Goal: Task Accomplishment & Management: Manage account settings

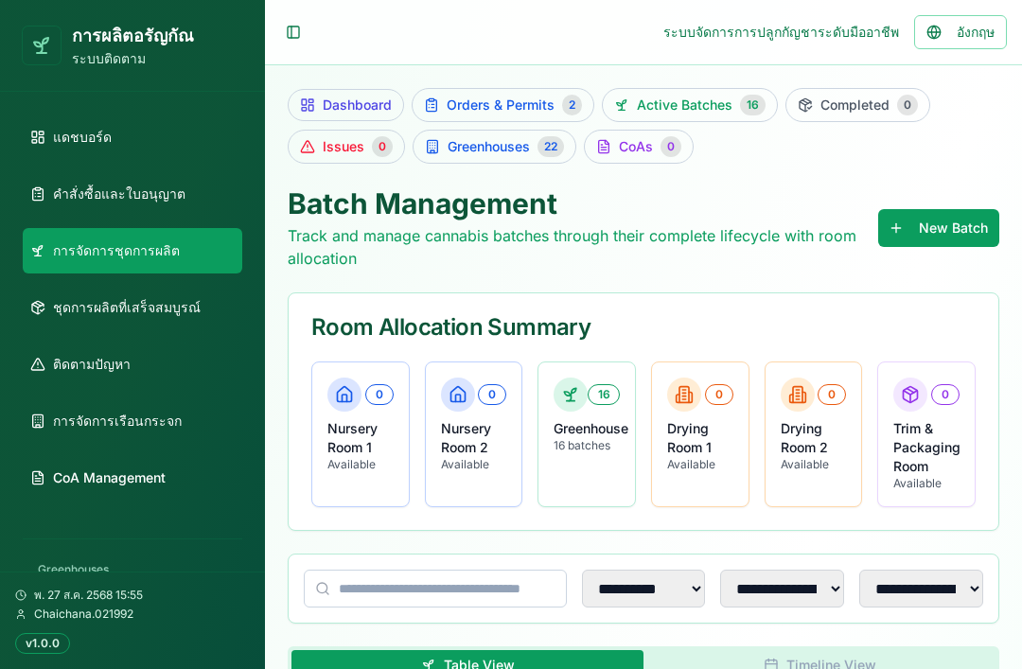
click at [128, 376] on link "ติดตามปัญหา" at bounding box center [132, 363] width 219 height 45
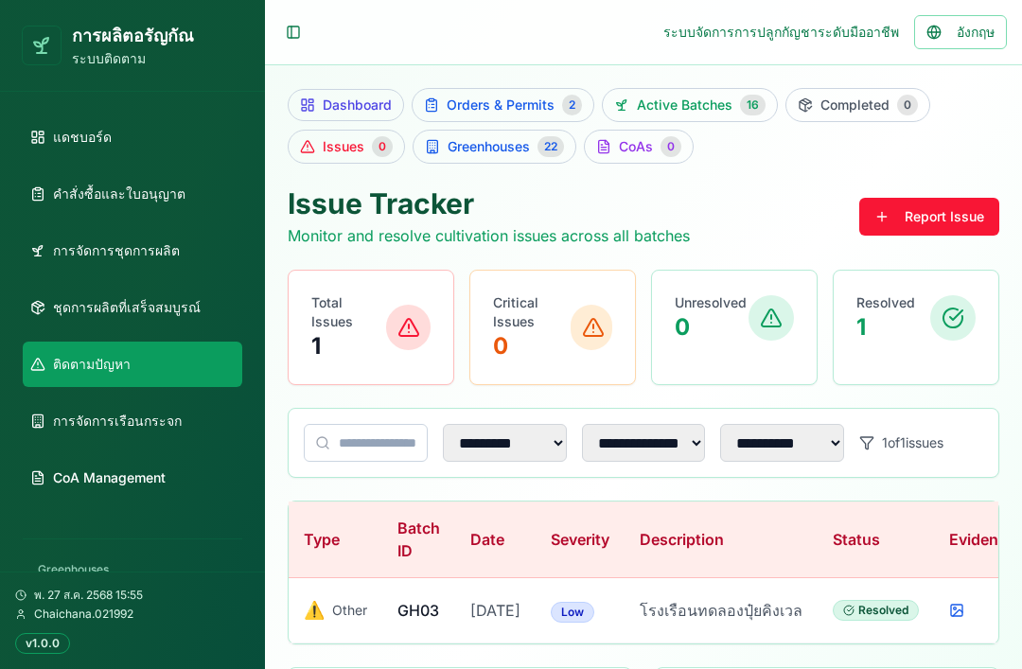
click at [172, 254] on link "การจัดการชุดการผลิต" at bounding box center [132, 250] width 219 height 45
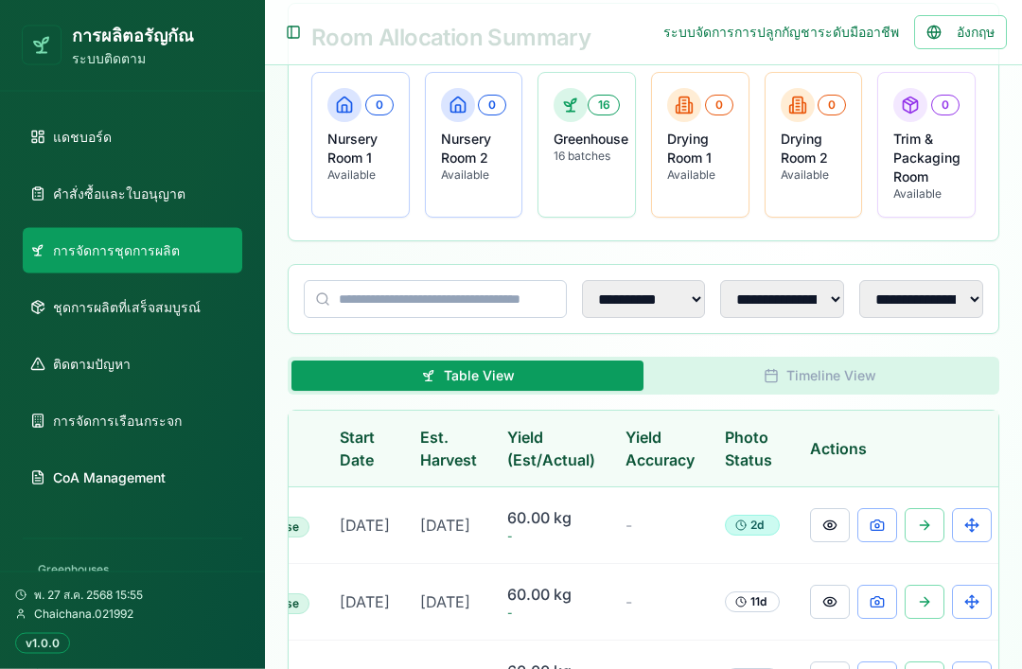
scroll to position [0, 429]
click at [871, 529] on button at bounding box center [878, 526] width 40 height 34
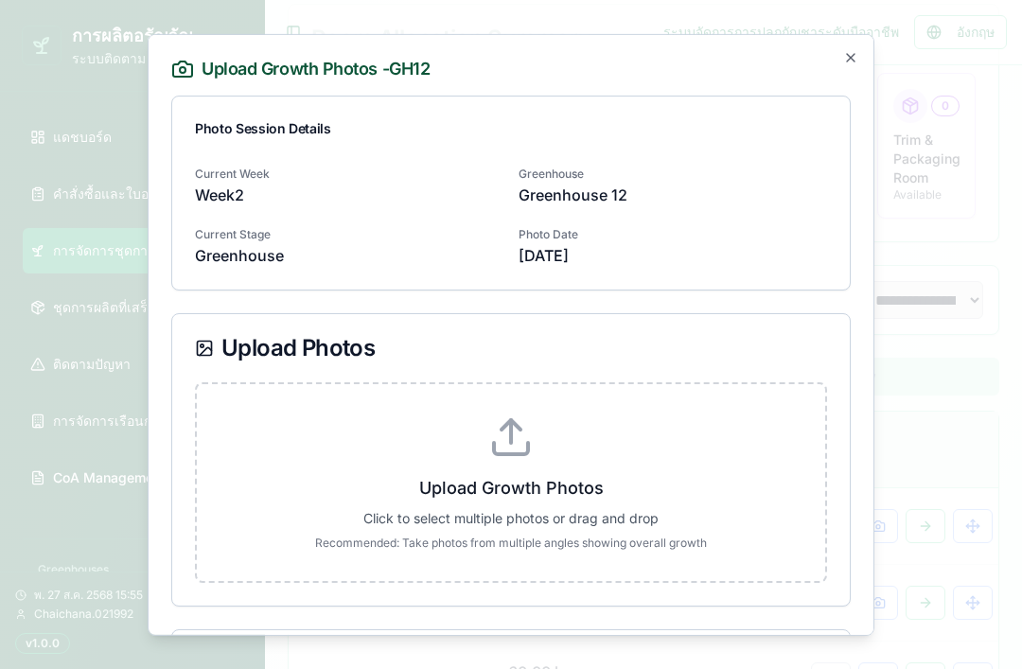
click at [744, 248] on p "[DATE]" at bounding box center [672, 254] width 308 height 23
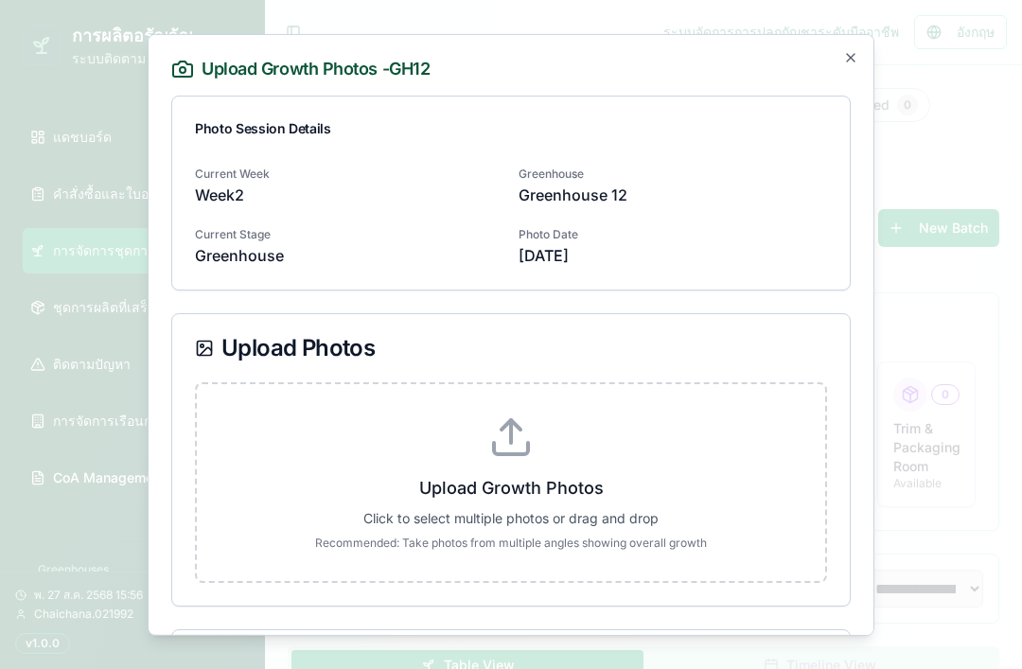
click at [584, 458] on label "Upload Growth Photos Click to select multiple photos or drag and drop Recommend…" at bounding box center [511, 481] width 568 height 136
click at [0, 0] on input "Upload Growth Photos Click to select multiple photos or drag and drop Recommend…" at bounding box center [0, 0] width 0 height 0
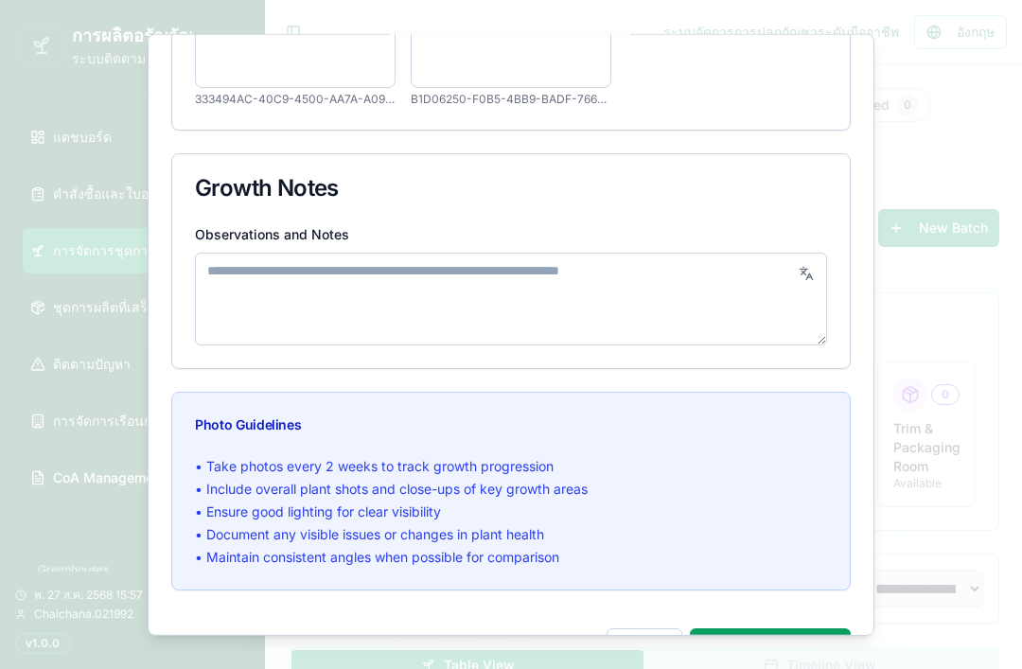
scroll to position [463, 0]
click at [785, 648] on button "Save Photos ( 2 )" at bounding box center [770, 647] width 161 height 38
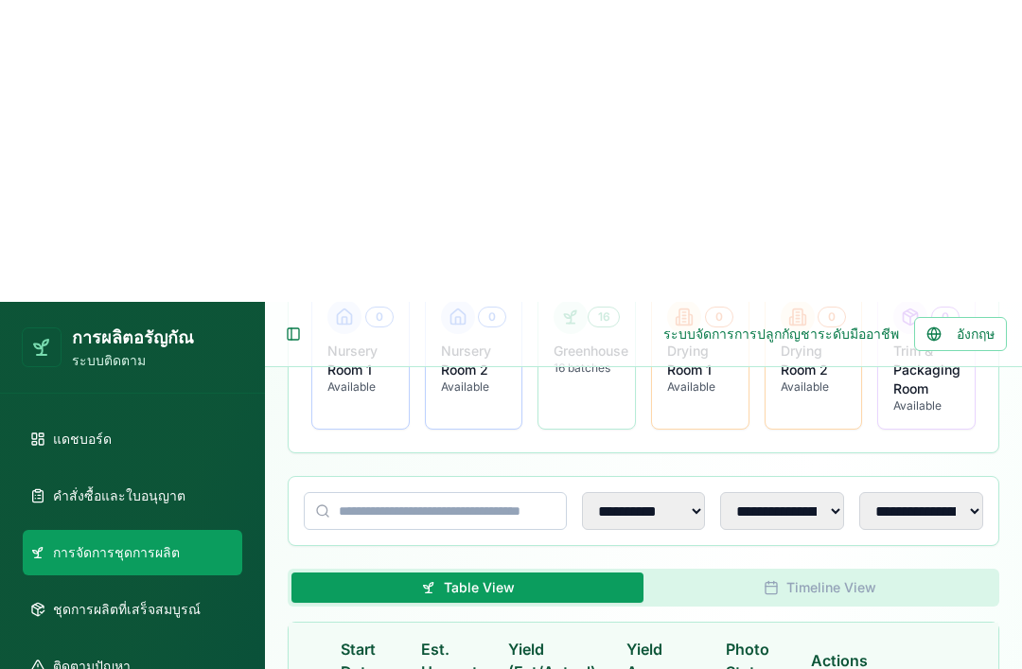
scroll to position [0, 0]
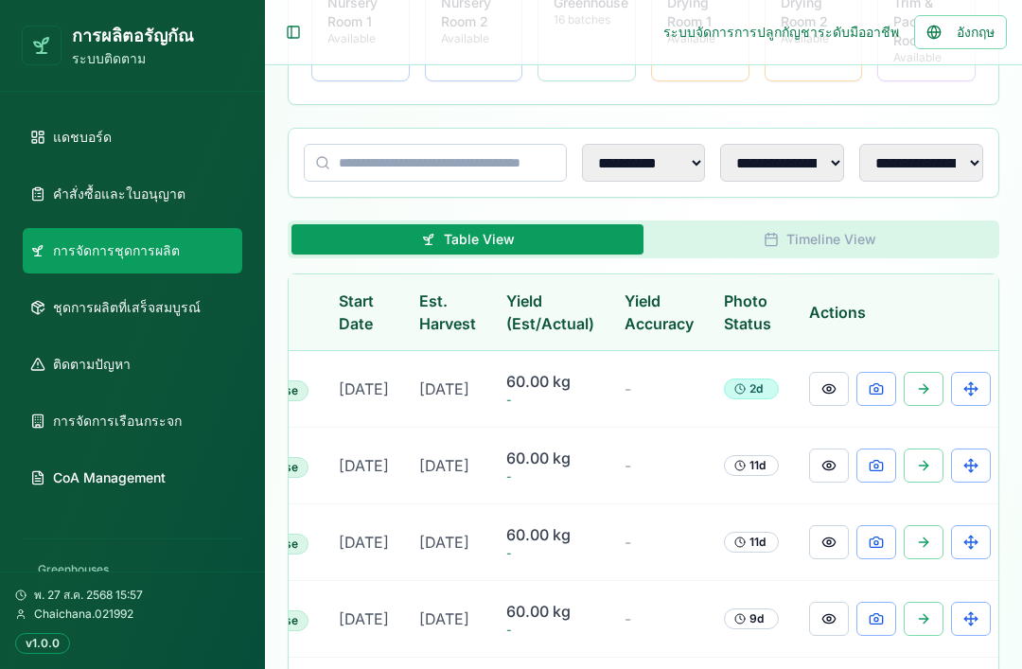
scroll to position [0, 429]
click at [822, 394] on button at bounding box center [831, 389] width 40 height 34
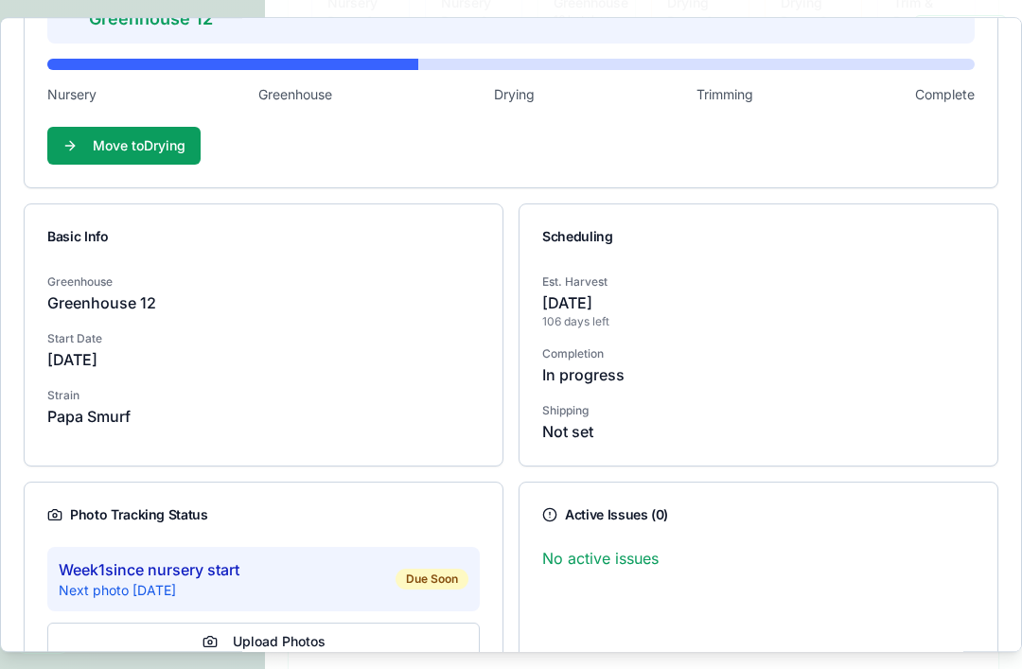
scroll to position [246, 0]
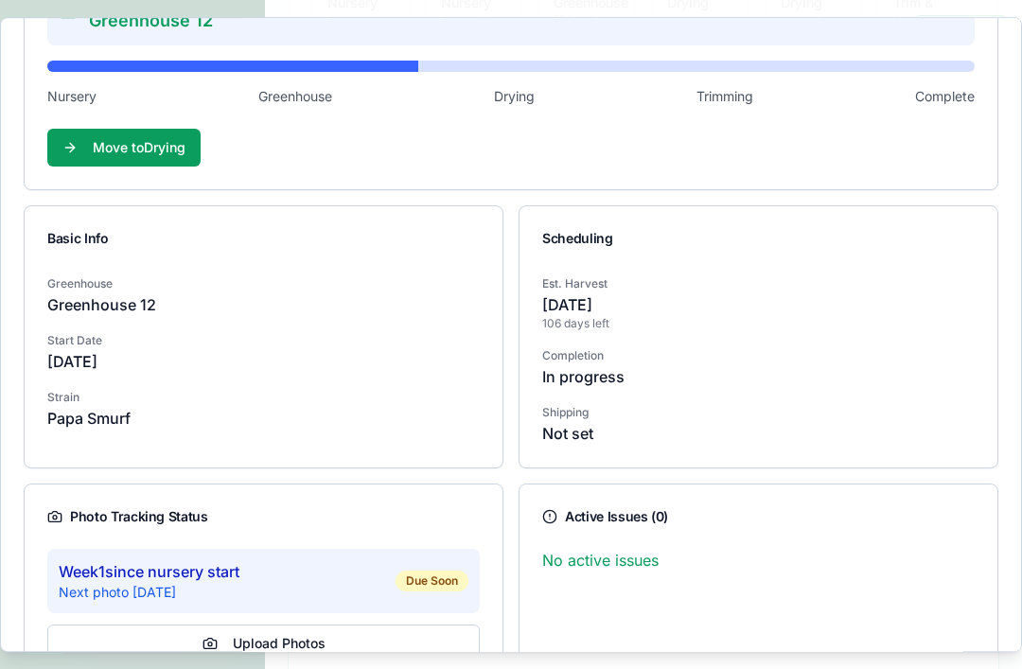
click at [823, 355] on div "Completion In progress" at bounding box center [758, 364] width 432 height 45
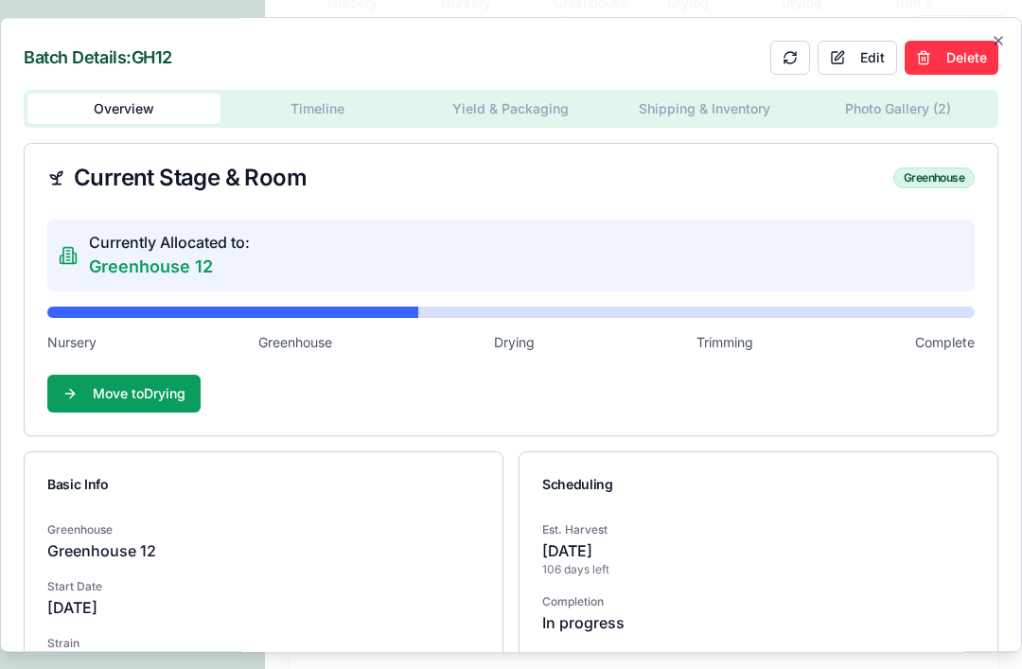
scroll to position [0, 0]
click at [337, 111] on div "Batch Details: GH12 Edit Delete Overview Timeline Yield & Packaging Shipping & …" at bounding box center [511, 335] width 1022 height 636
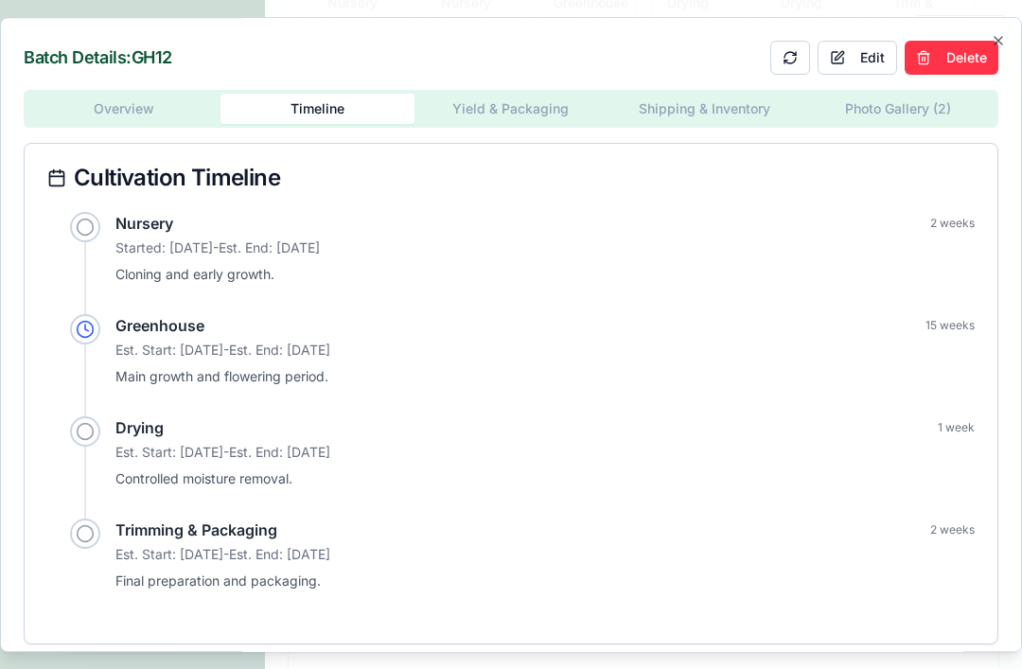
click at [529, 129] on body "การผลิตอรัญกัณ ระบบติดตาม แดชบอร์ด คำสั่งซื้อและใบอนุญาต การจัดการชุดการผลิต ชุ…" at bounding box center [511, 579] width 1022 height 2011
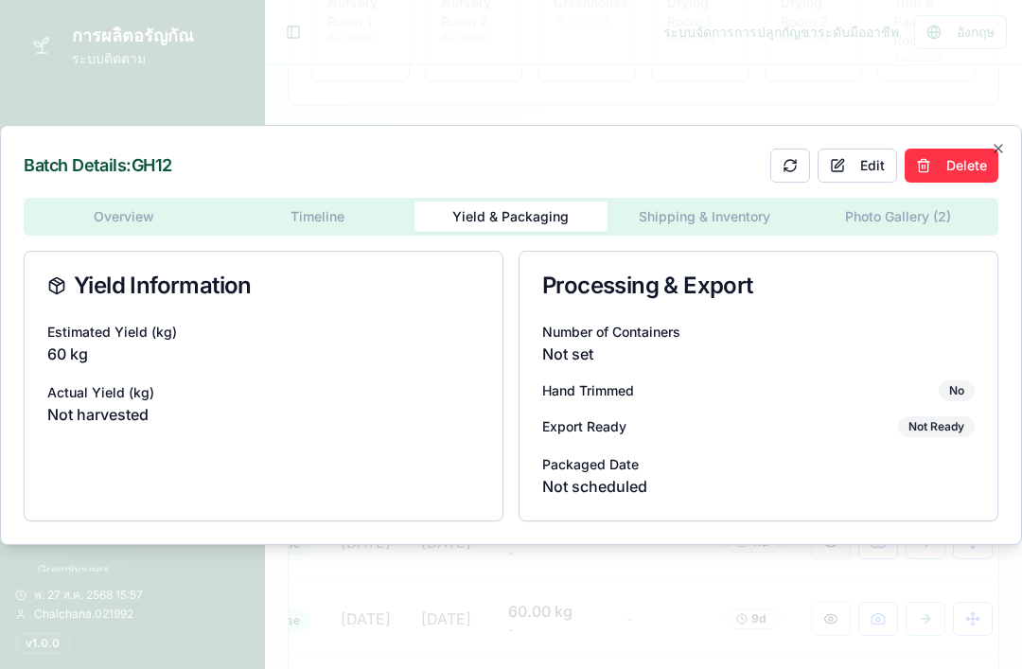
click at [698, 245] on div "Overview Timeline Yield & Packaging Shipping & Inventory Photo Gallery ( 2 ) Yi…" at bounding box center [511, 359] width 974 height 323
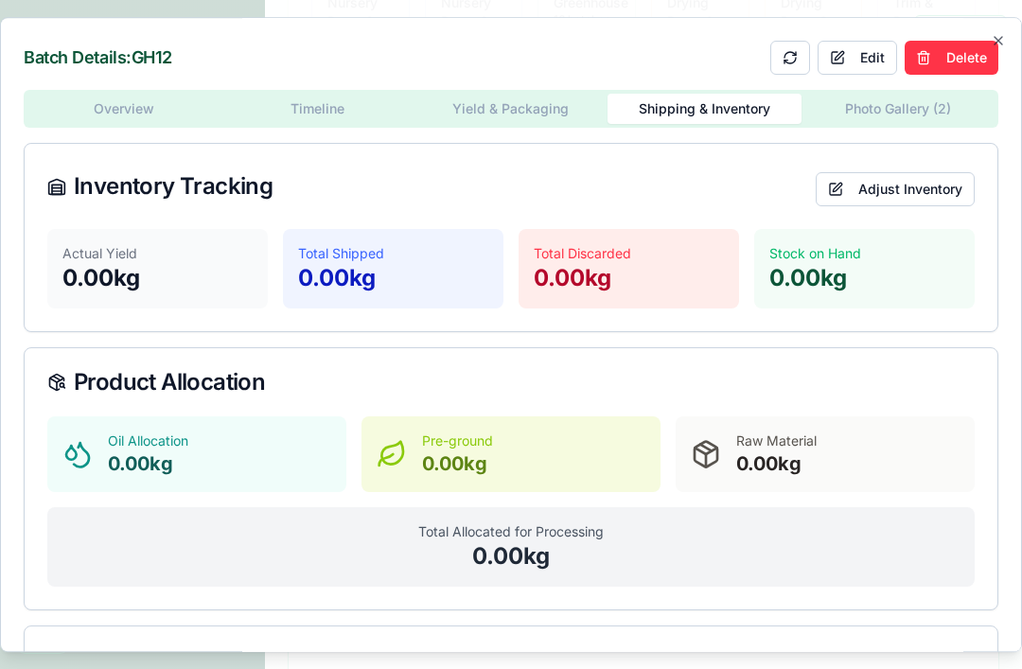
click at [901, 111] on body "การผลิตอรัญกัณ ระบบติดตาม แดชบอร์ด คำสั่งซื้อและใบอนุญาต การจัดการชุดการผลิต ชุ…" at bounding box center [511, 579] width 1022 height 2011
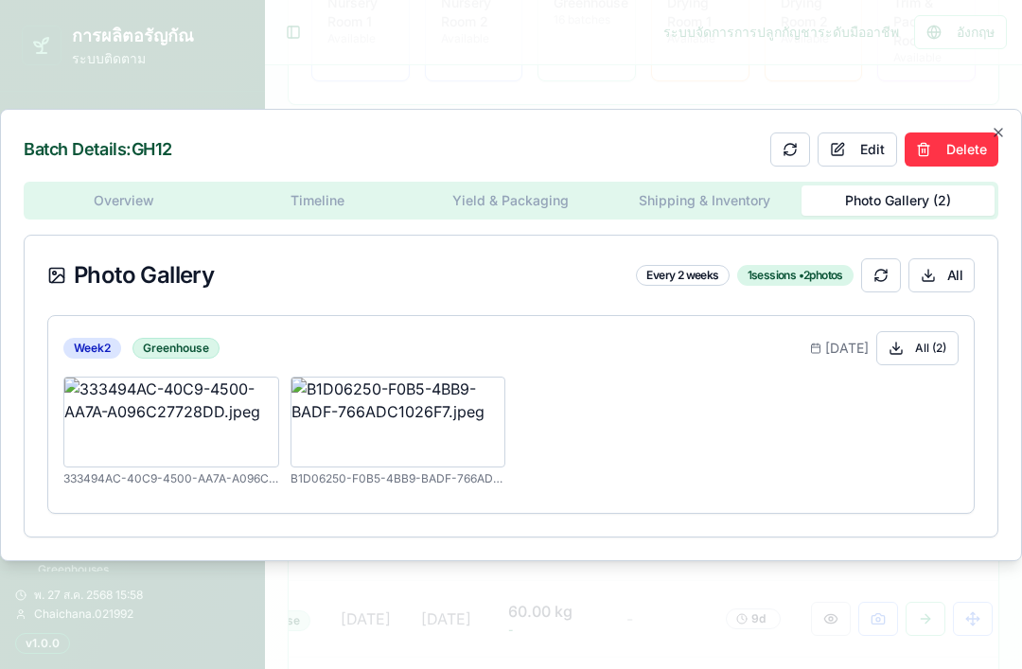
click at [658, 642] on div at bounding box center [511, 334] width 1022 height 669
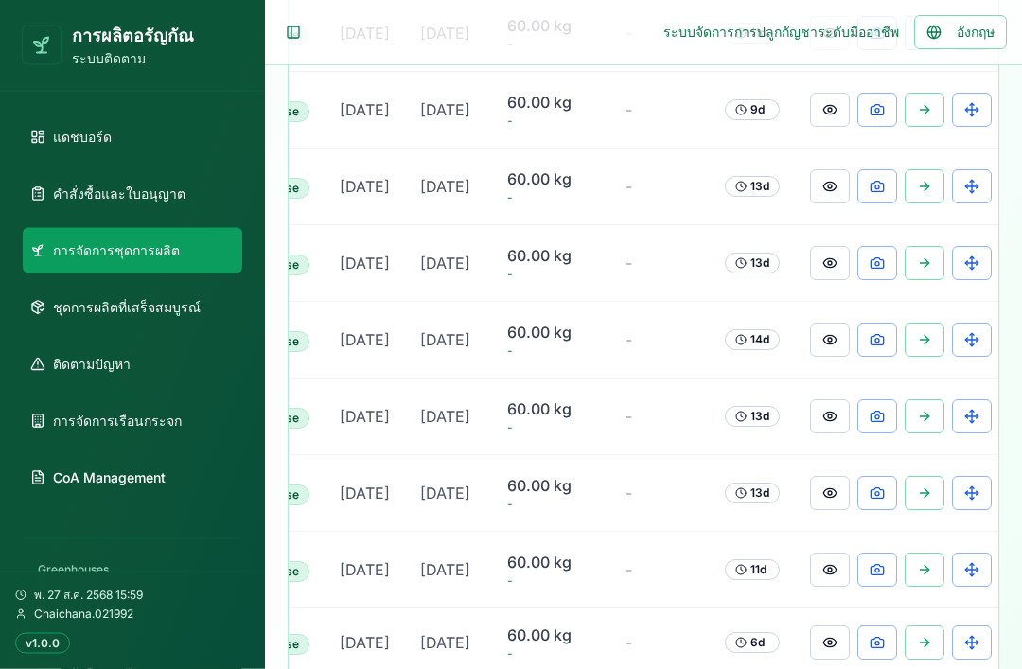
scroll to position [0, 429]
click at [871, 358] on button at bounding box center [878, 340] width 40 height 34
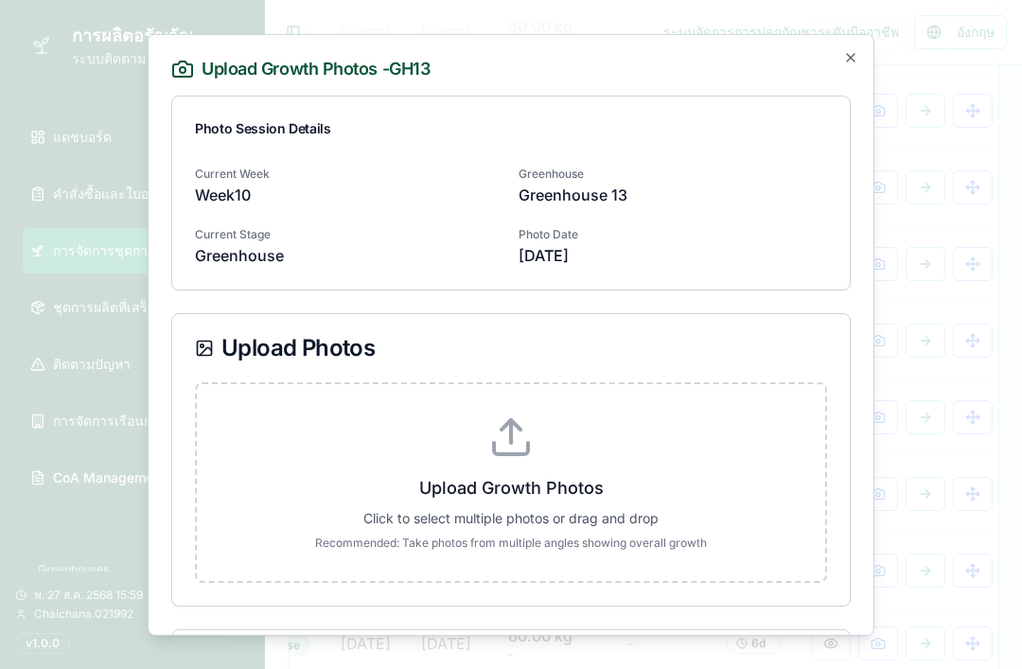
click at [730, 217] on div "Current Week Week 10 Greenhouse Greenhouse 13 Current Stage Greenhouse Photo Da…" at bounding box center [511, 213] width 632 height 106
click at [599, 474] on label "Upload Growth Photos Click to select multiple photos or drag and drop Recommend…" at bounding box center [511, 481] width 568 height 136
click at [0, 0] on input "Upload Growth Photos Click to select multiple photos or drag and drop Recommend…" at bounding box center [0, 0] width 0 height 0
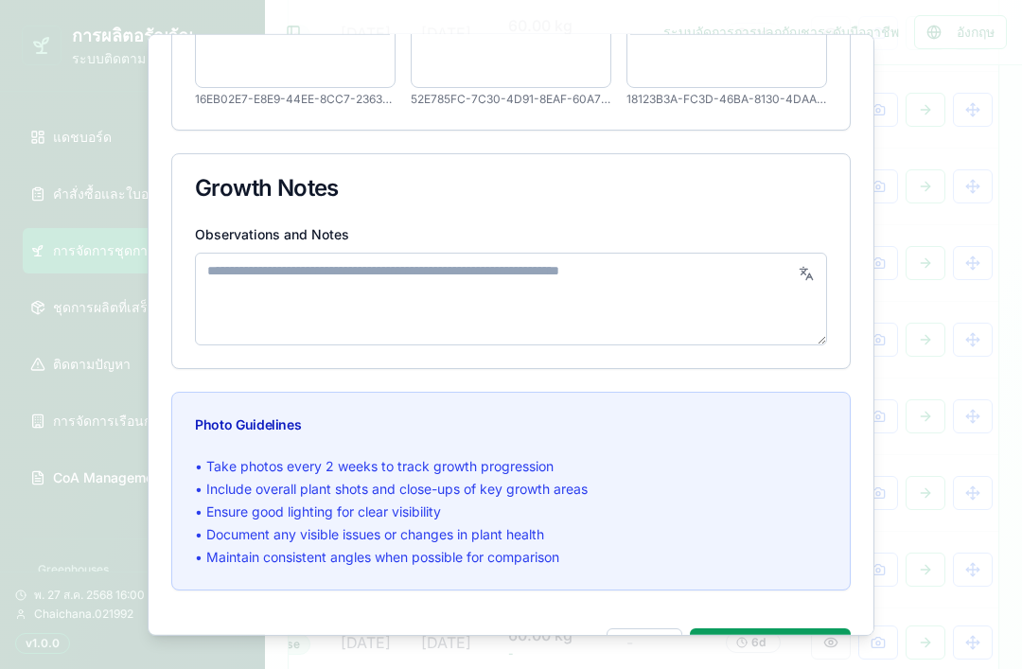
scroll to position [463, 0]
click at [777, 651] on button "Save Photos ( 3 )" at bounding box center [770, 647] width 161 height 38
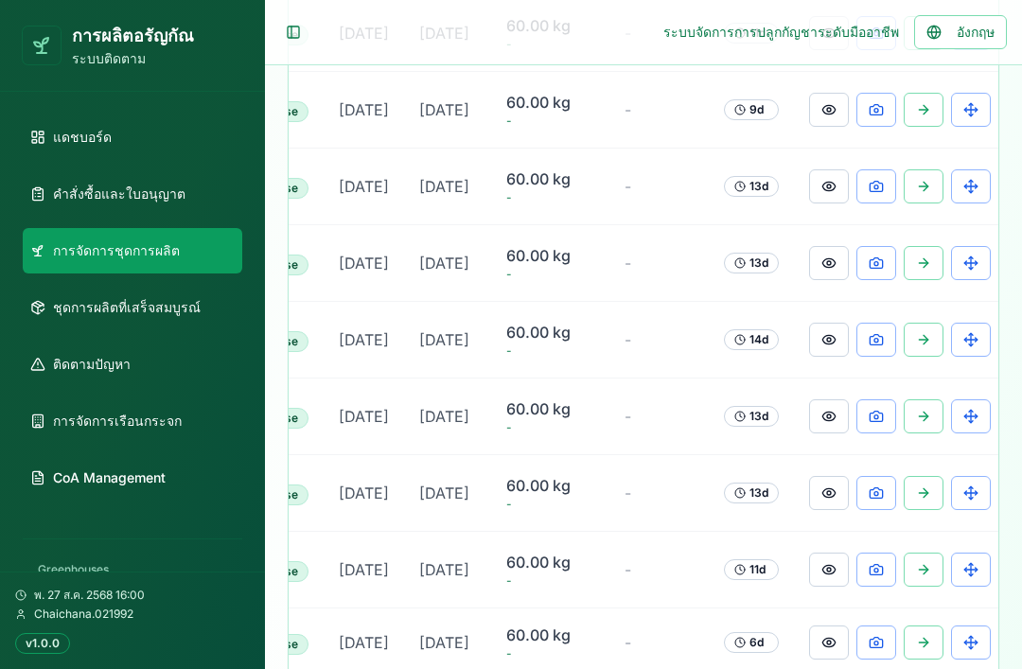
scroll to position [0, 429]
click at [820, 357] on button at bounding box center [831, 340] width 40 height 34
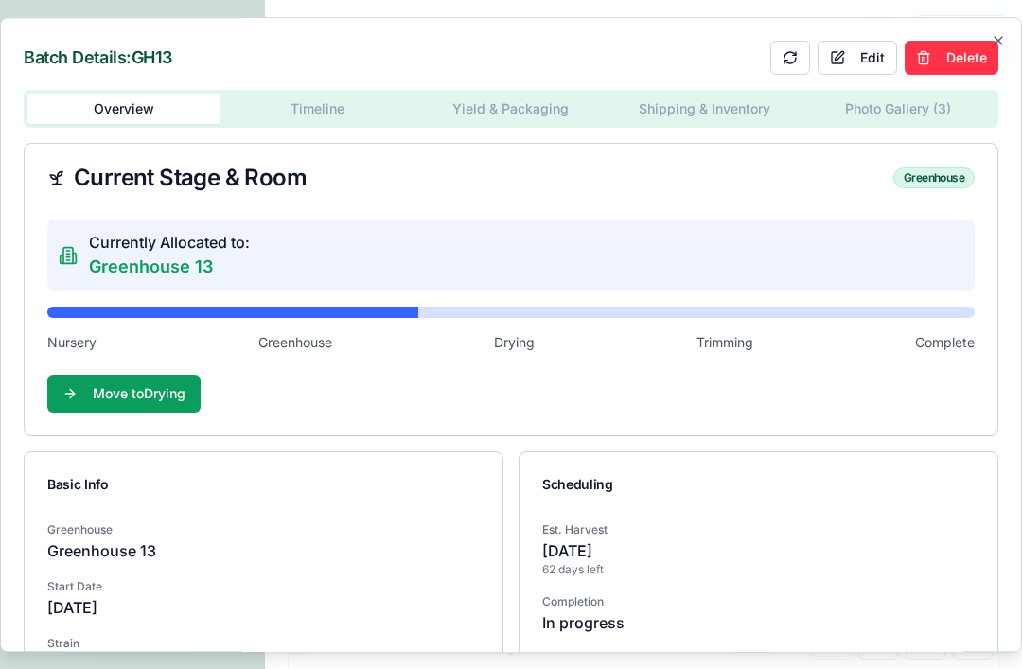
scroll to position [0, 0]
click at [704, 108] on button "Shipping & Inventory" at bounding box center [703, 109] width 193 height 30
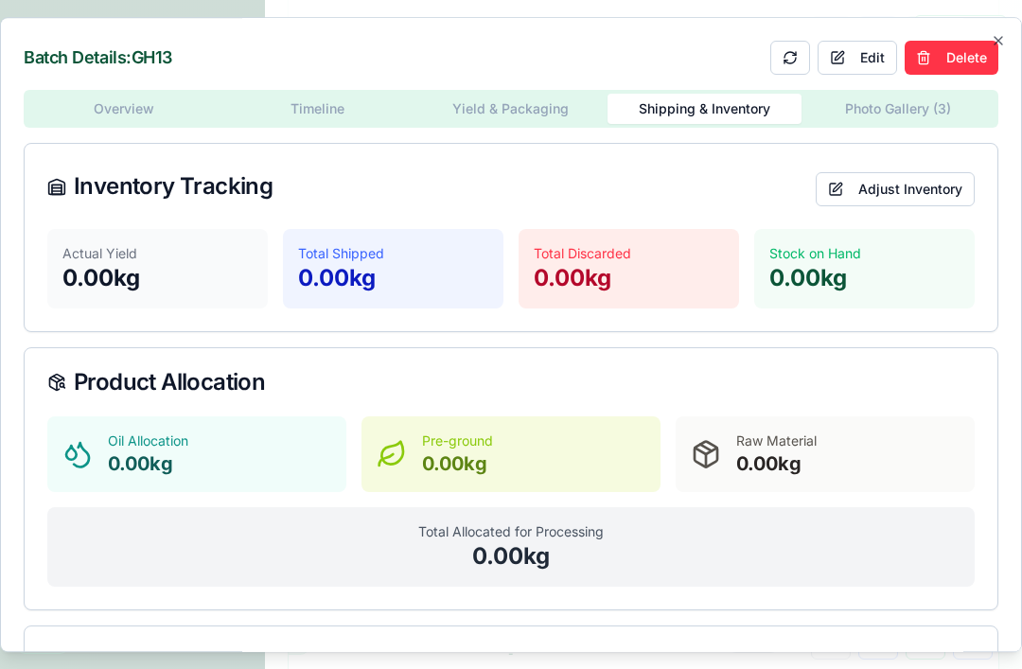
click at [903, 119] on body "การผลิตอรัญกัณ ระบบติดตาม แดชบอร์ด คำสั่งซื้อและใบอนุญาต การจัดการชุดการผลิต ชุ…" at bounding box center [511, 70] width 1022 height 2011
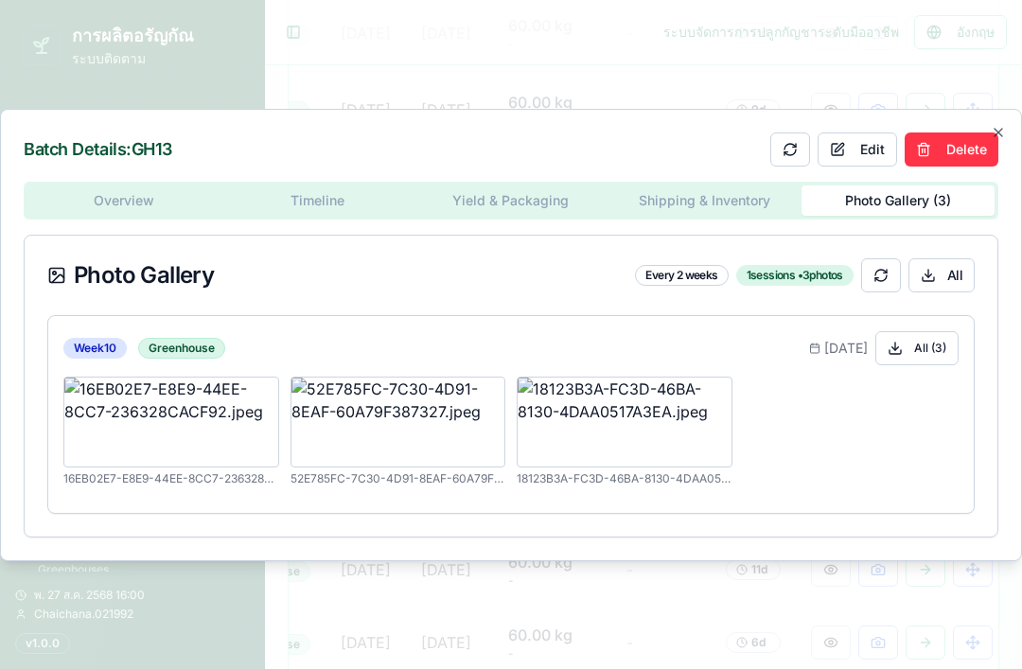
click at [999, 140] on icon "button" at bounding box center [997, 132] width 15 height 15
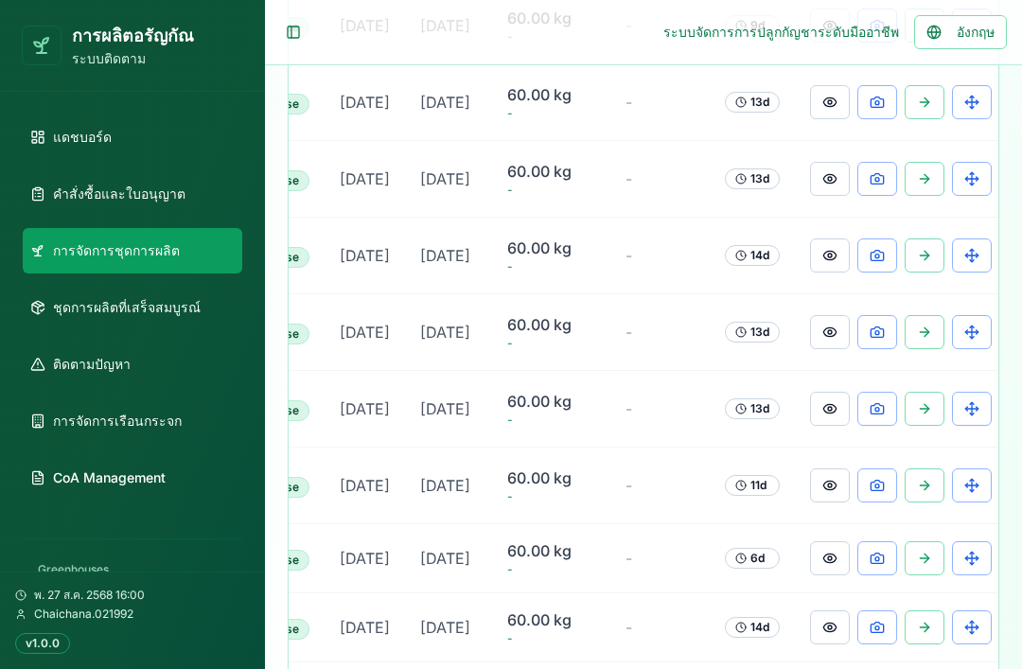
scroll to position [0, 429]
click at [826, 426] on button at bounding box center [831, 409] width 40 height 34
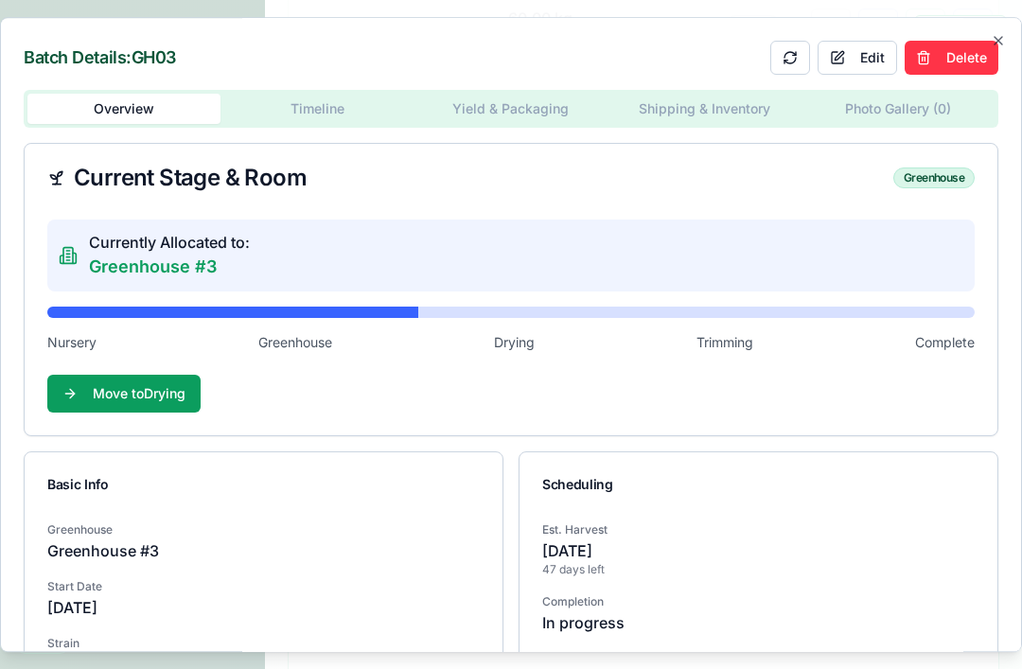
click at [530, 341] on span "Drying" at bounding box center [514, 342] width 41 height 19
click at [694, 114] on button "Shipping & Inventory" at bounding box center [703, 109] width 193 height 30
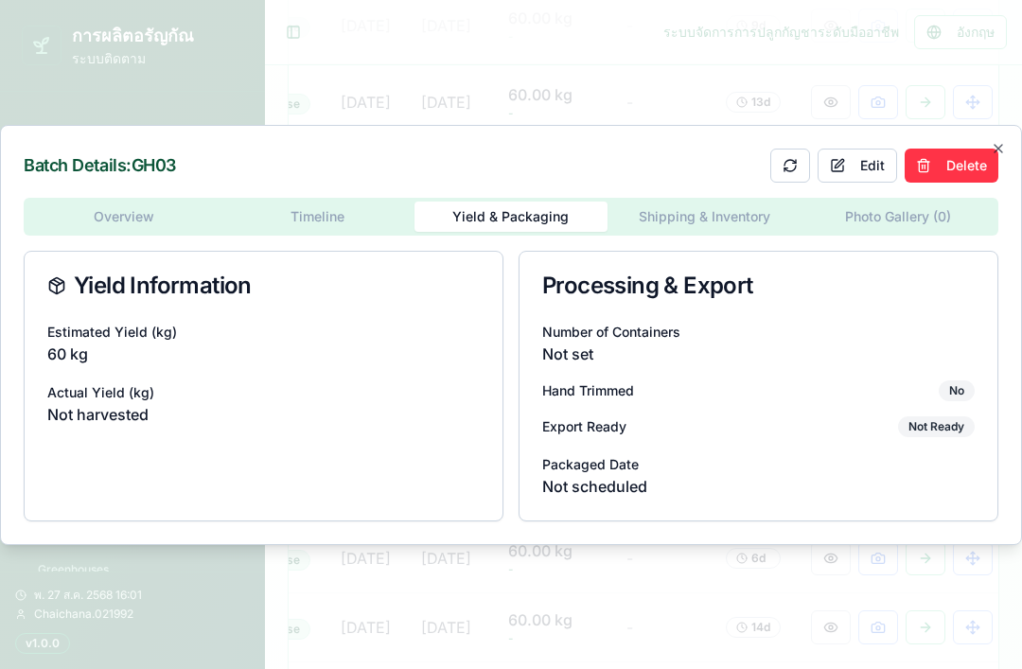
click at [750, 239] on div "Overview Timeline Yield & Packaging Shipping & Inventory Photo Gallery ( 0 ) Yi…" at bounding box center [511, 359] width 974 height 323
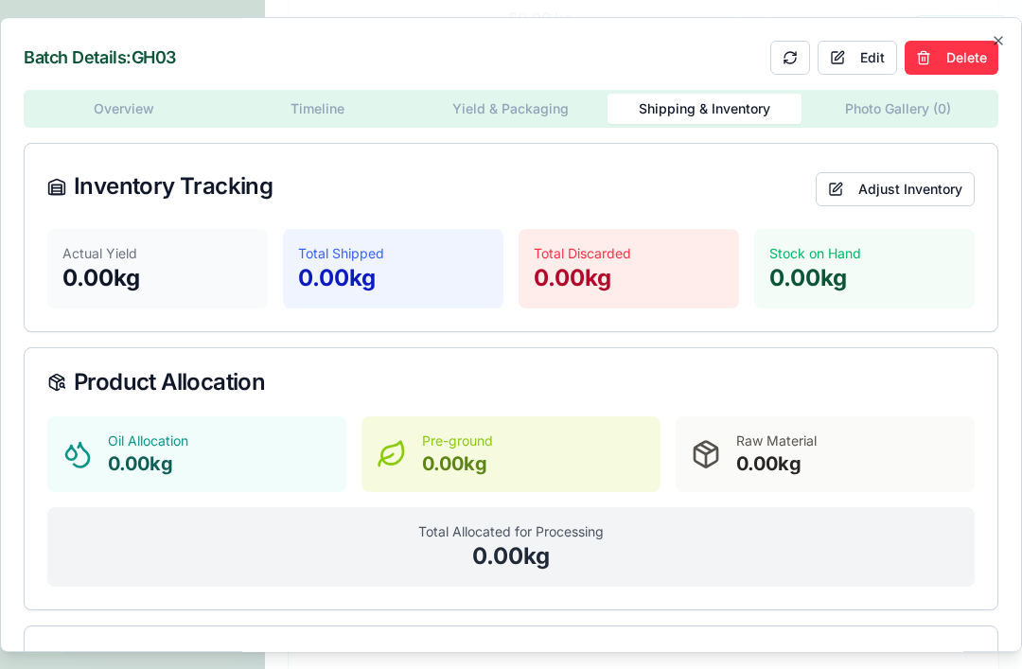
click at [1005, 33] on div "Batch Details: GH03 Edit Delete Overview Timeline Yield & Packaging Shipping & …" at bounding box center [511, 335] width 1022 height 636
click at [1007, 33] on div "Batch Details: GH03 Edit Delete Overview Timeline Yield & Packaging Shipping & …" at bounding box center [511, 335] width 1022 height 636
click at [1005, 44] on icon "button" at bounding box center [997, 40] width 15 height 15
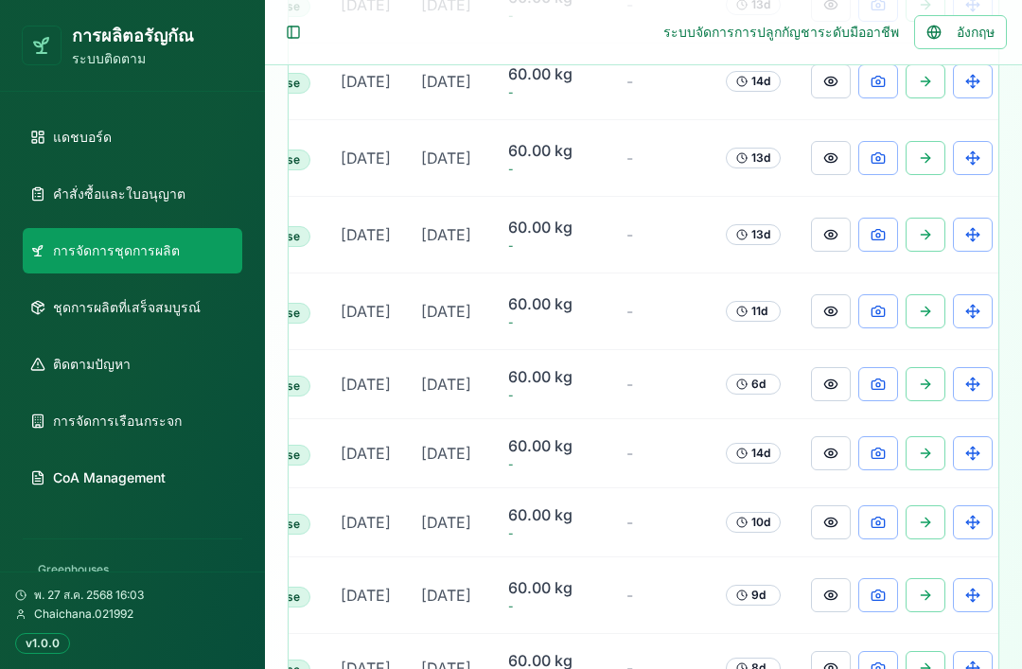
click at [865, 252] on button at bounding box center [878, 235] width 40 height 34
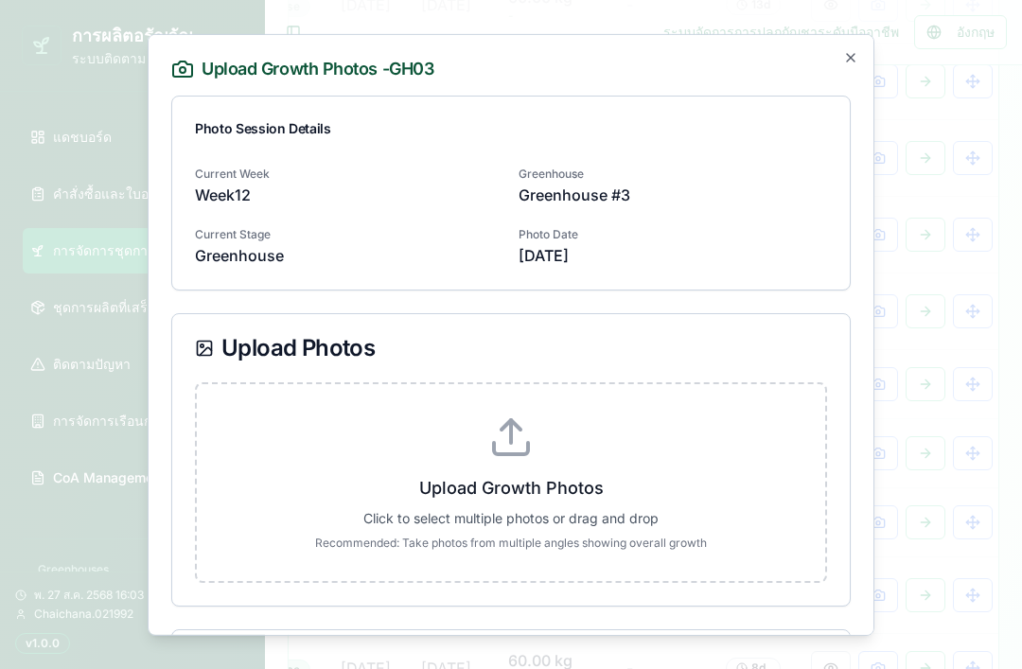
click at [768, 210] on div "Current Week Week 12 Greenhouse Greenhouse #3 Current Stage Greenhouse Photo Da…" at bounding box center [511, 213] width 632 height 106
click at [596, 465] on label "Upload Growth Photos Click to select multiple photos or drag and drop Recommend…" at bounding box center [511, 481] width 568 height 136
click at [0, 0] on input "Upload Growth Photos Click to select multiple photos or drag and drop Recommend…" at bounding box center [0, 0] width 0 height 0
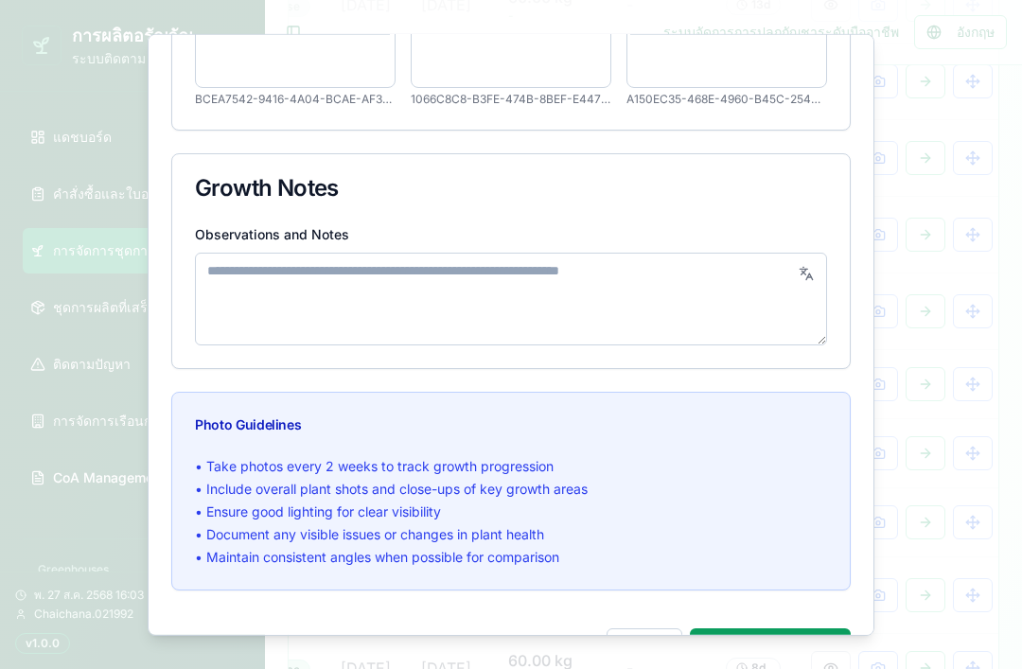
scroll to position [463, 0]
click at [786, 642] on button "Save Photos ( 3 )" at bounding box center [770, 647] width 161 height 38
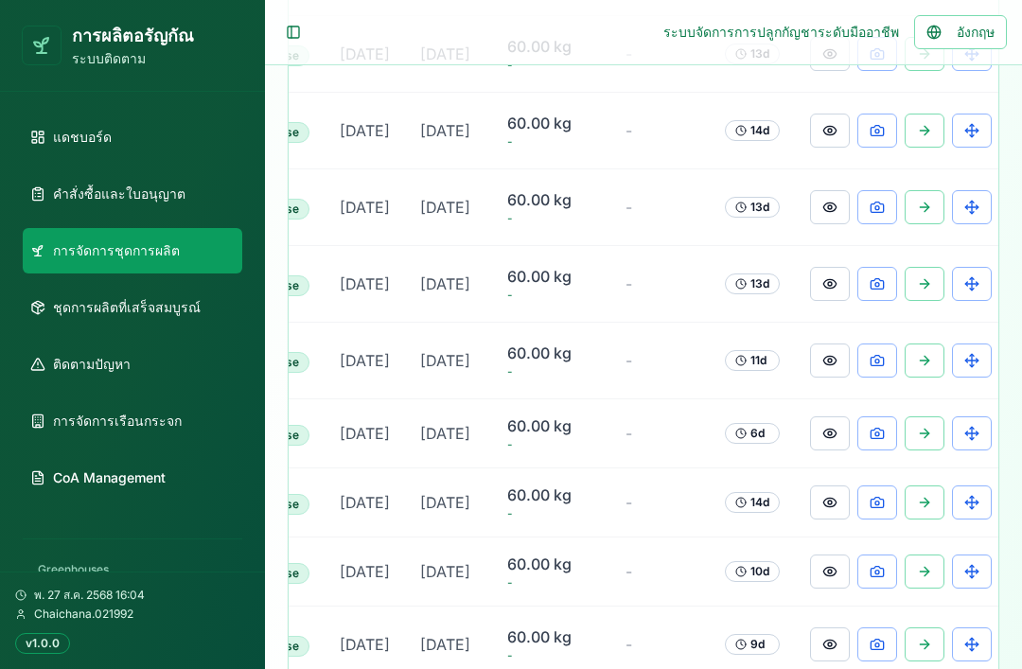
scroll to position [0, 429]
click at [876, 224] on button at bounding box center [878, 207] width 40 height 34
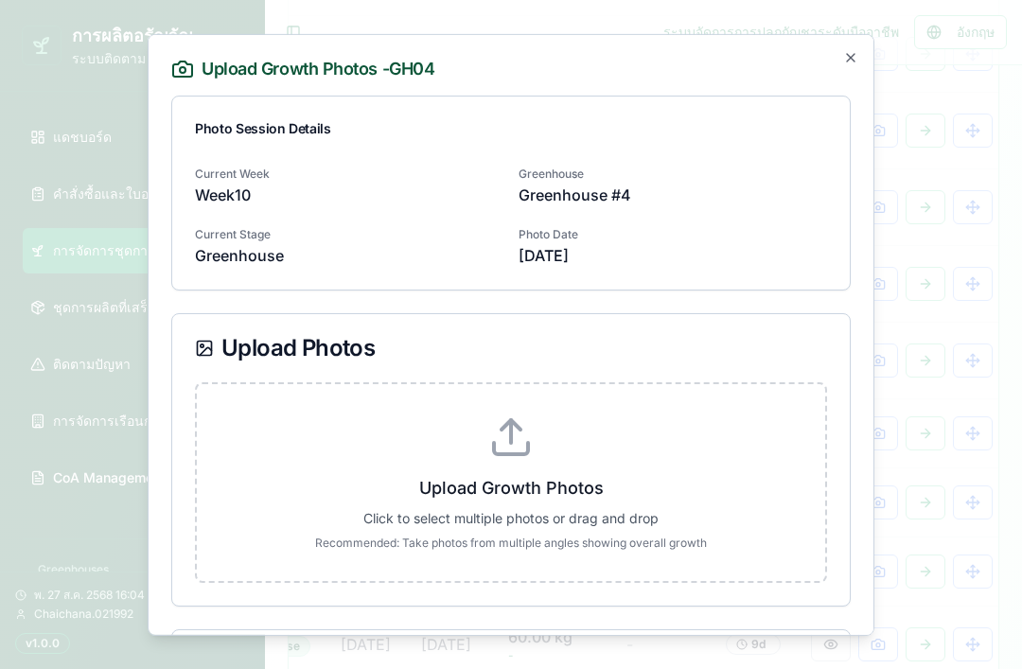
click at [747, 214] on div "Current Week Week 10 Greenhouse Greenhouse #4 Current Stage Greenhouse Photo Da…" at bounding box center [511, 213] width 632 height 106
click at [626, 481] on p "Upload Growth Photos" at bounding box center [511, 487] width 568 height 26
click at [0, 0] on input "Upload Growth Photos Click to select multiple photos or drag and drop Recommend…" at bounding box center [0, 0] width 0 height 0
click at [643, 437] on label "Upload Growth Photos Click to select multiple photos or drag and drop Recommend…" at bounding box center [511, 481] width 568 height 136
click at [0, 0] on input "Upload Growth Photos Click to select multiple photos or drag and drop Recommend…" at bounding box center [0, 0] width 0 height 0
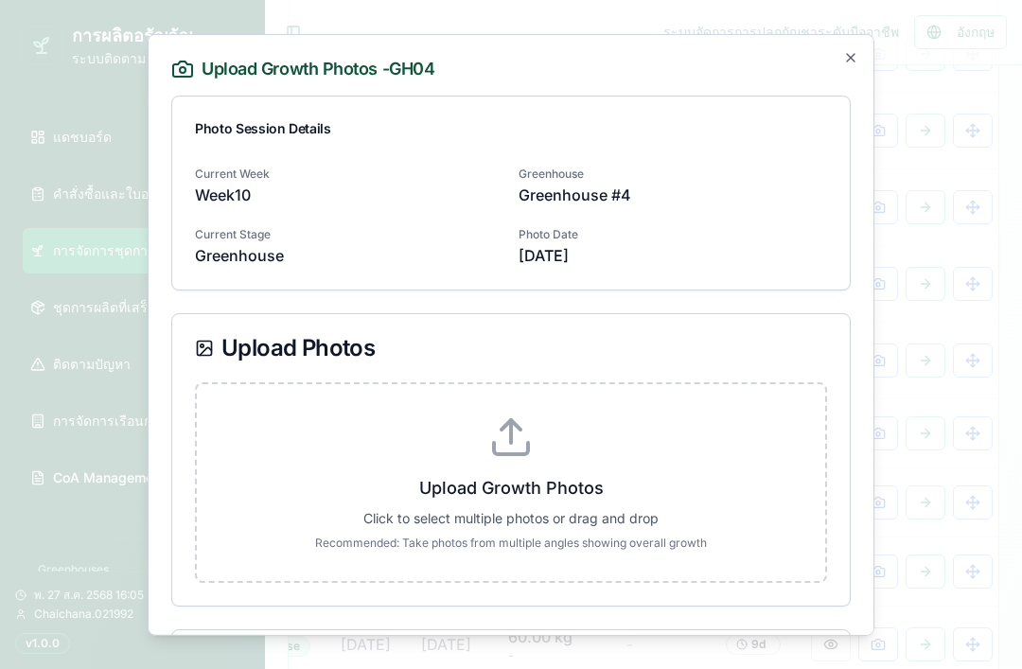
click at [652, 482] on p "Upload Growth Photos" at bounding box center [511, 487] width 568 height 26
click at [0, 0] on input "Upload Growth Photos Click to select multiple photos or drag and drop Recommend…" at bounding box center [0, 0] width 0 height 0
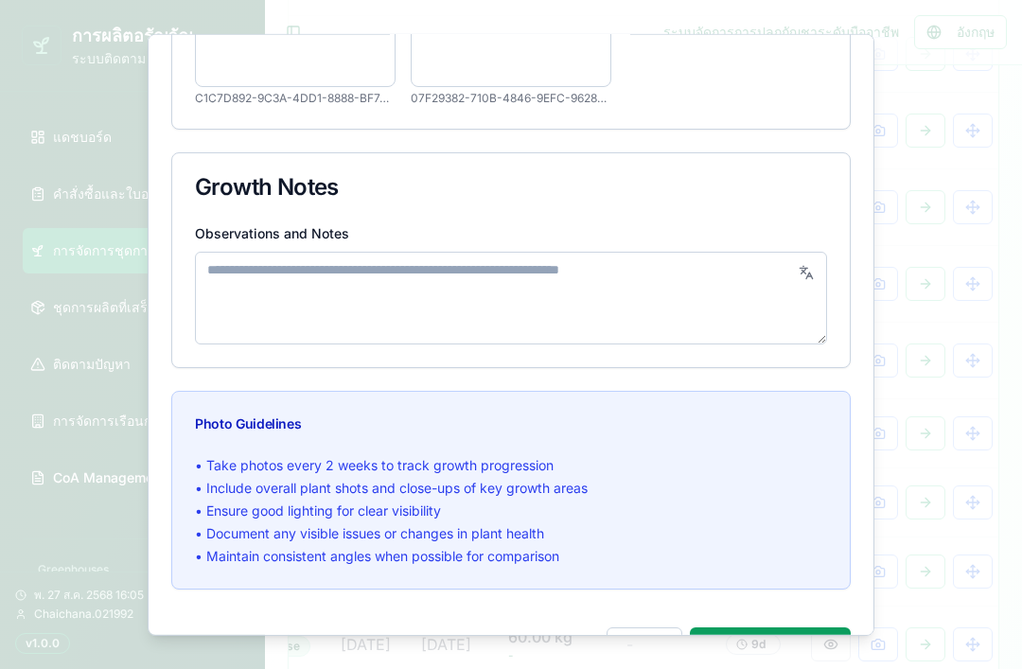
scroll to position [463, 0]
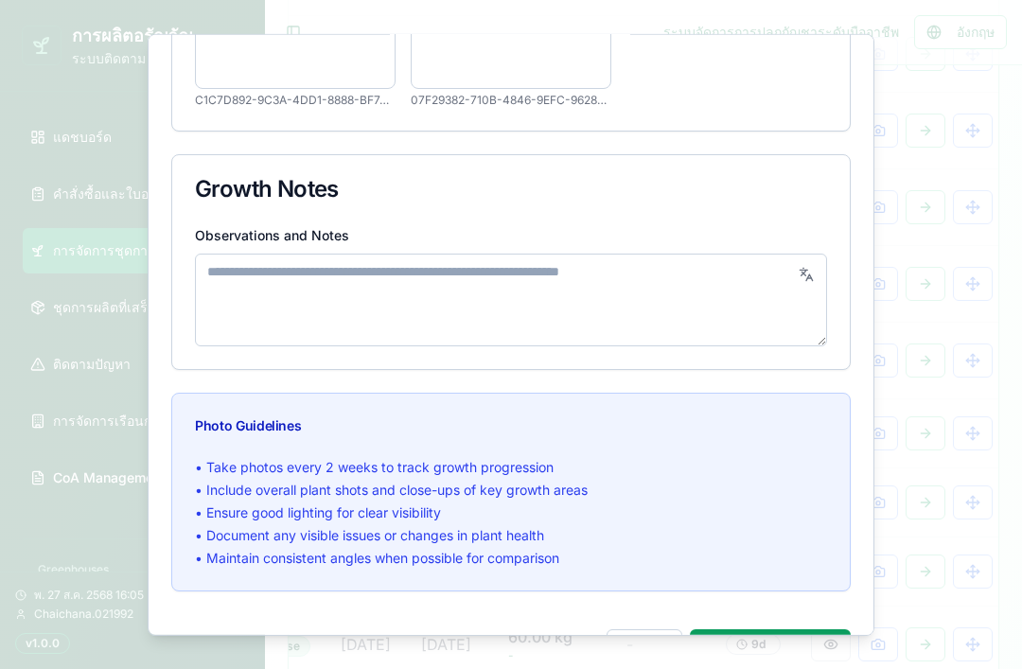
click at [778, 638] on button "Save Photos ( 2 )" at bounding box center [770, 647] width 161 height 38
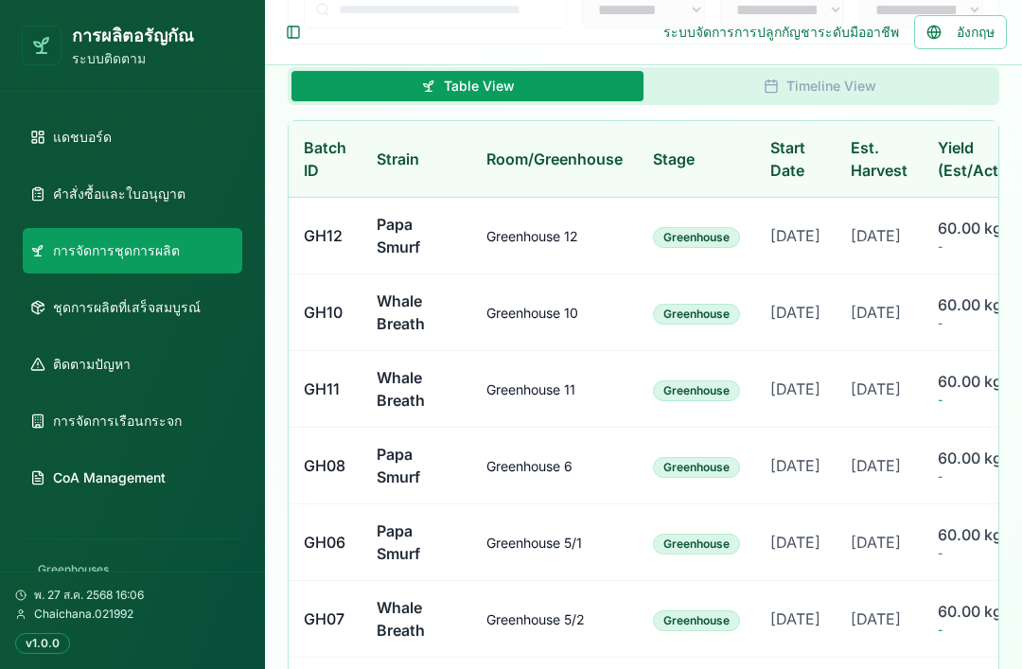
scroll to position [0, 0]
click at [551, 550] on span "Greenhouse 5/1" at bounding box center [534, 542] width 96 height 16
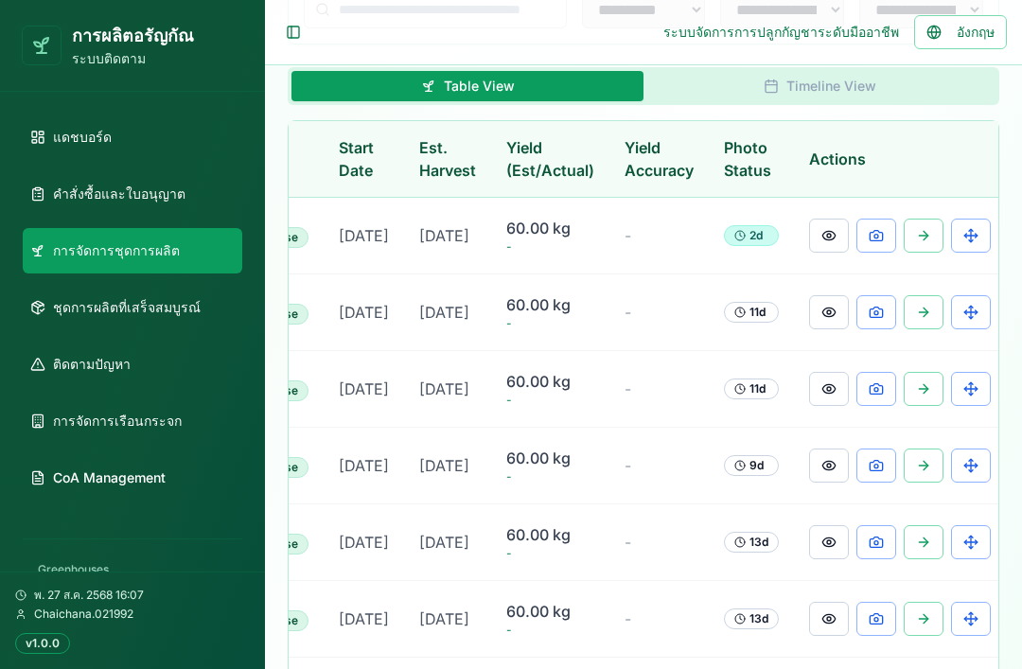
scroll to position [0, 429]
click at [828, 559] on button at bounding box center [831, 542] width 40 height 34
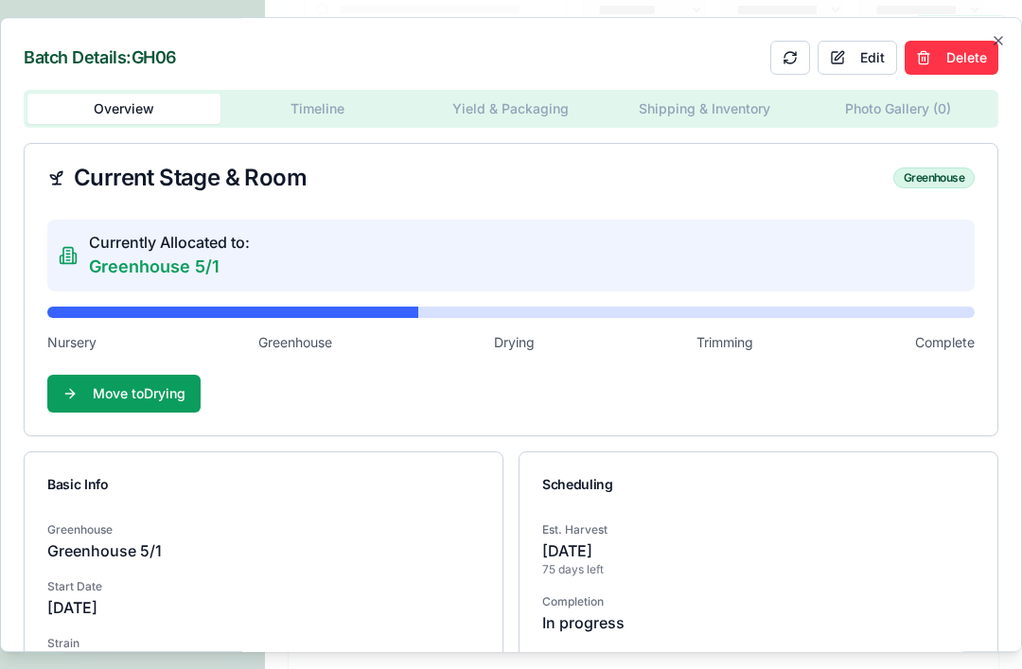
click at [859, 55] on button "Edit" at bounding box center [856, 58] width 79 height 34
click at [266, 264] on div "Currently Allocated to: Greenhouse 5/1" at bounding box center [510, 255] width 927 height 72
click at [241, 264] on p "Greenhouse 5/1" at bounding box center [169, 266] width 161 height 26
click at [197, 263] on p "Greenhouse 5/1" at bounding box center [169, 266] width 161 height 26
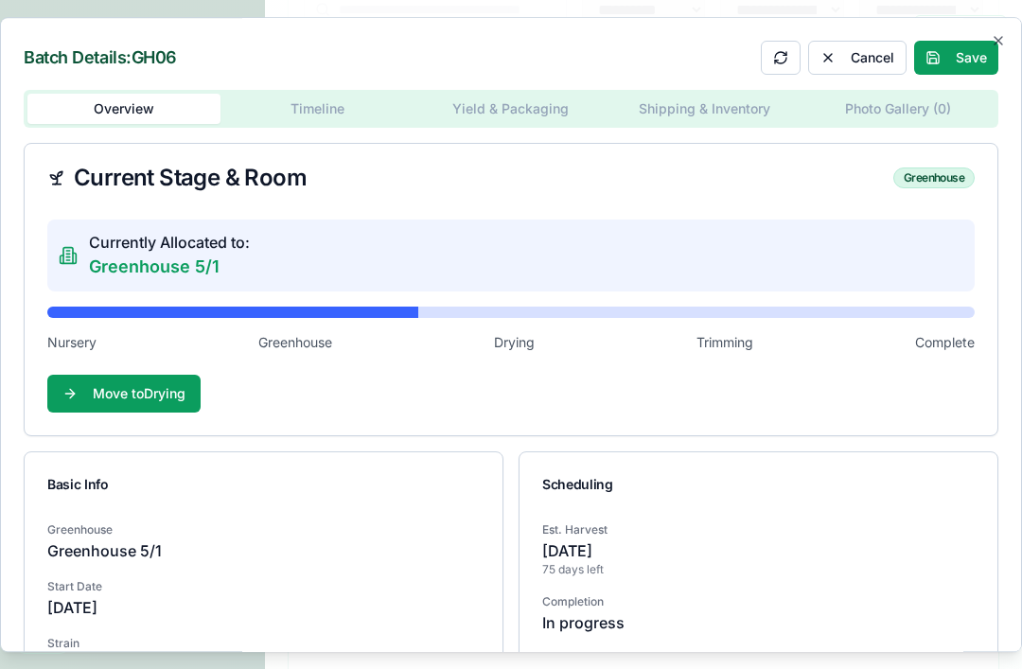
click at [201, 259] on p "Greenhouse 5/1" at bounding box center [169, 266] width 161 height 26
click at [209, 268] on p "Greenhouse 5/1" at bounding box center [169, 266] width 161 height 26
click at [322, 112] on div "Batch Details: GH06 Cancel Save Overview Timeline Yield & Packaging Shipping & …" at bounding box center [511, 335] width 1022 height 636
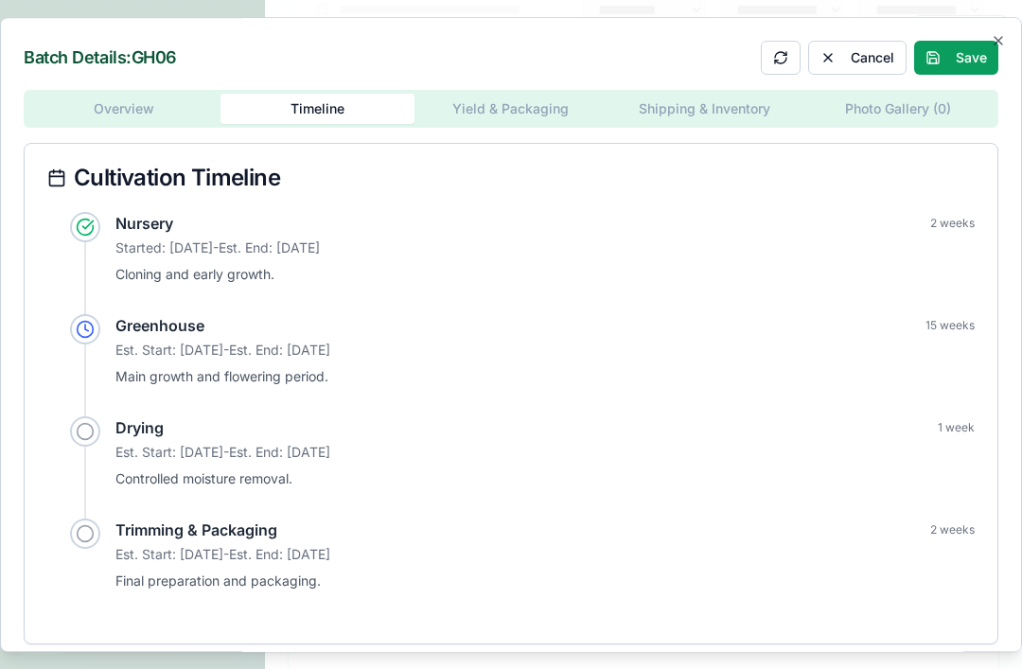
click at [530, 131] on div "Batch Details: GH06 Cancel Save Overview Timeline Yield & Packaging Shipping & …" at bounding box center [511, 335] width 1022 height 636
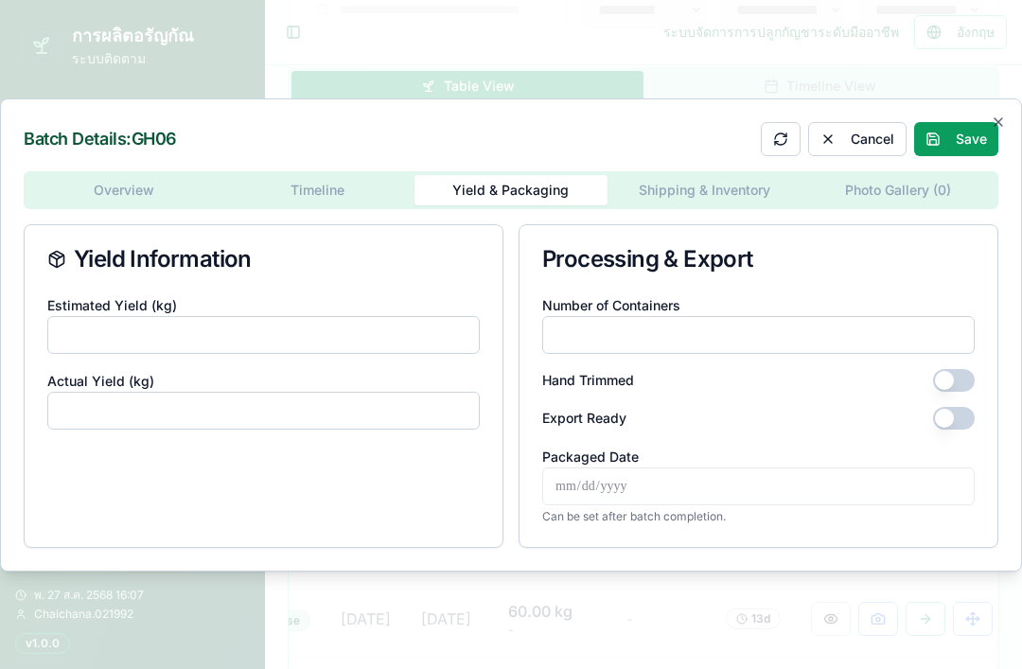
click at [724, 216] on div "Overview Timeline Yield & Packaging Shipping & Inventory Photo Gallery ( 0 ) Yi…" at bounding box center [511, 359] width 974 height 376
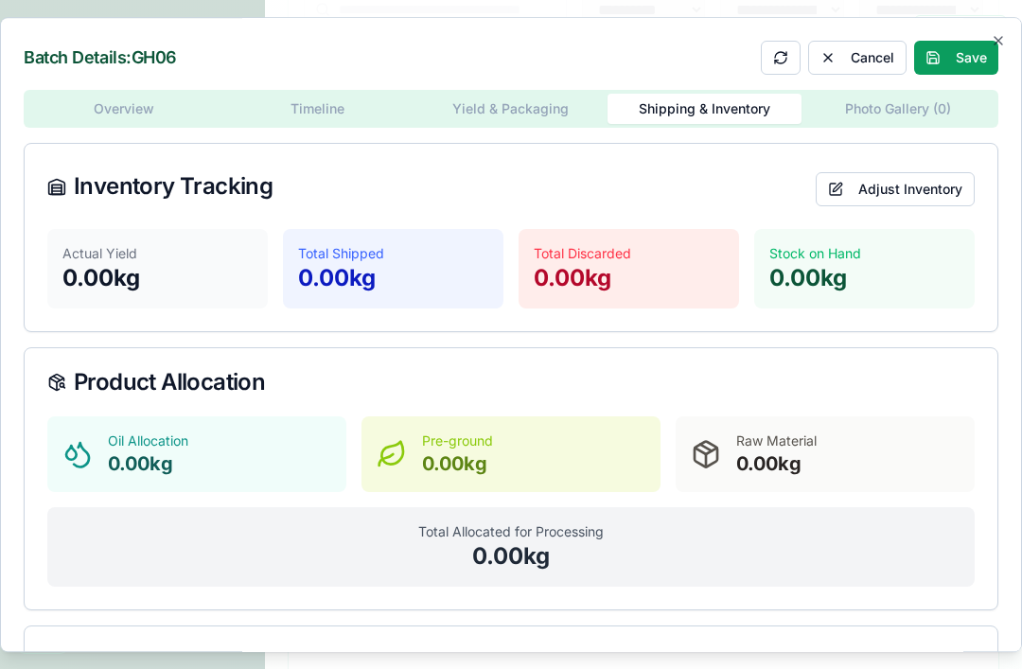
click at [888, 113] on div "Batch Details: GH06 Cancel Save Overview Timeline Yield & Packaging Shipping & …" at bounding box center [511, 335] width 1022 height 636
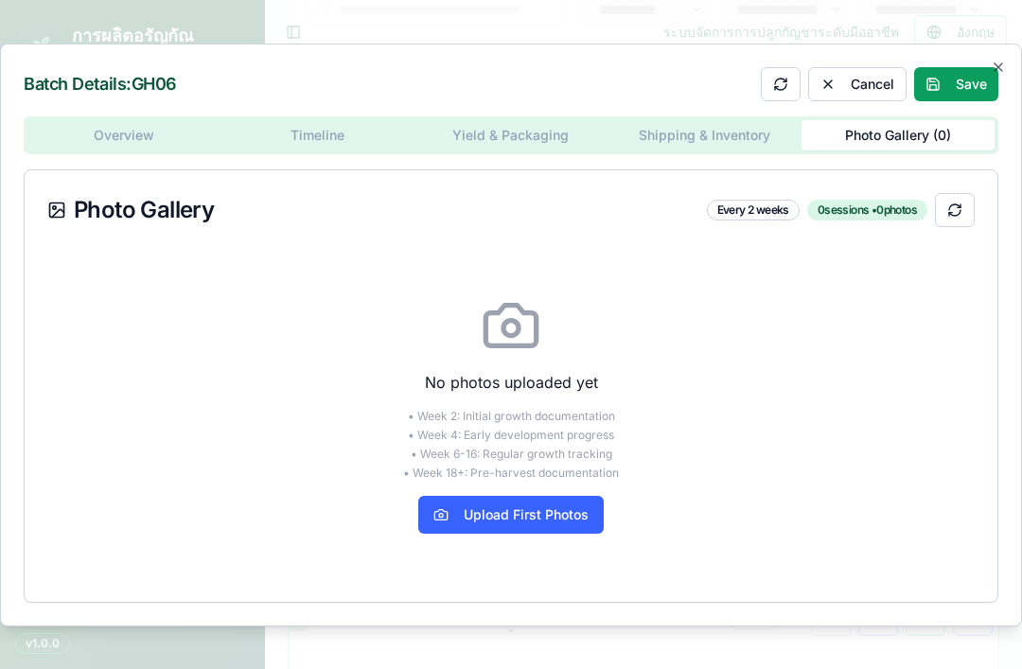
click at [146, 163] on div "Overview Timeline Yield & Packaging Shipping & Inventory Photo Gallery ( 0 ) Ph…" at bounding box center [511, 359] width 974 height 486
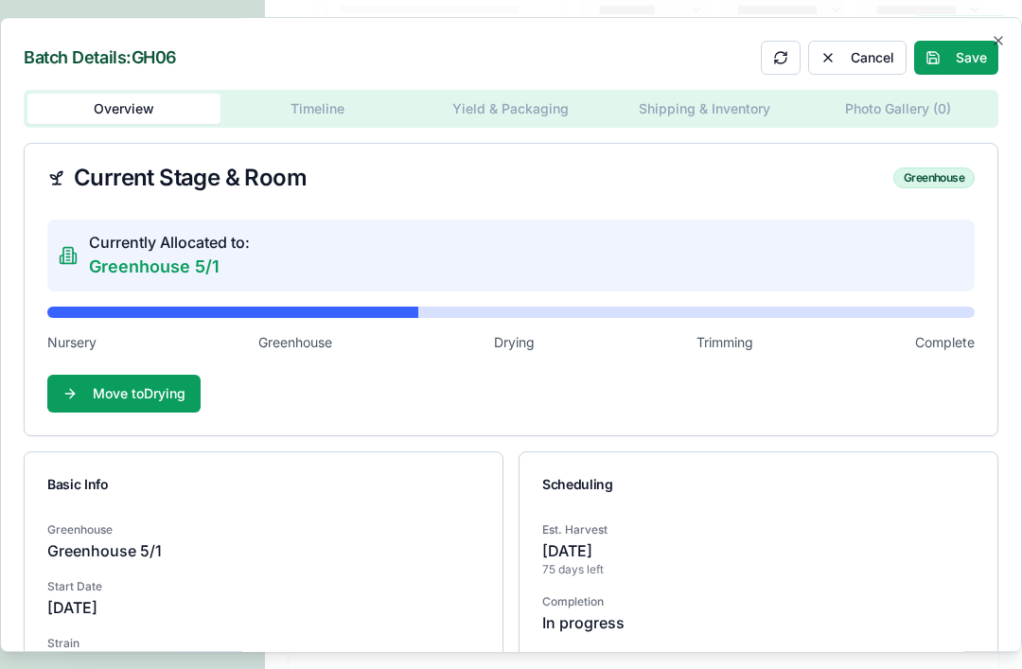
click at [940, 173] on div "Greenhouse" at bounding box center [933, 177] width 81 height 21
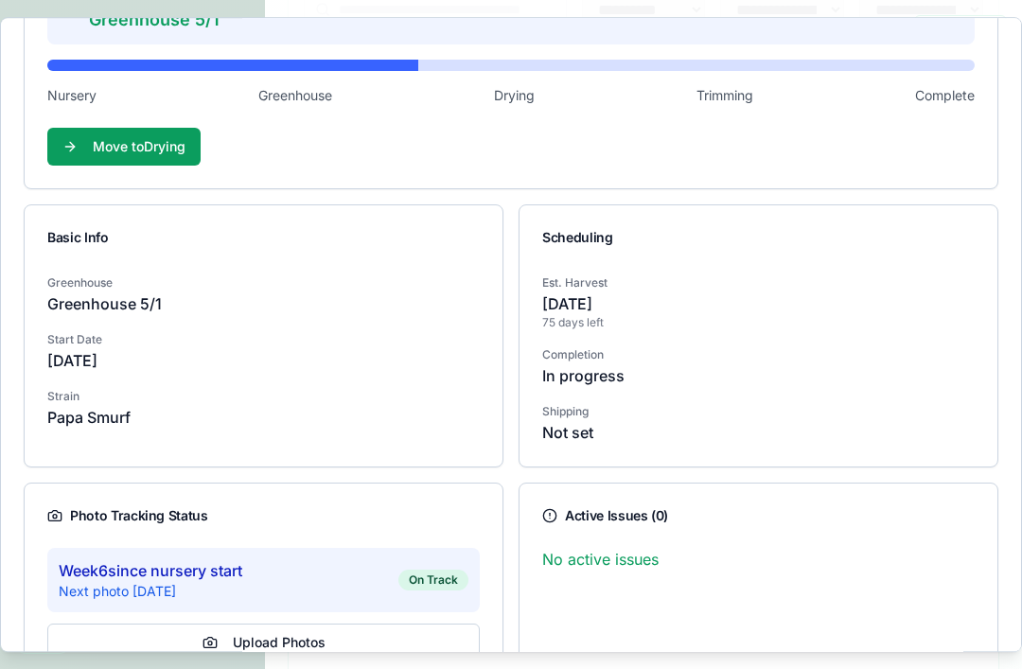
scroll to position [246, 0]
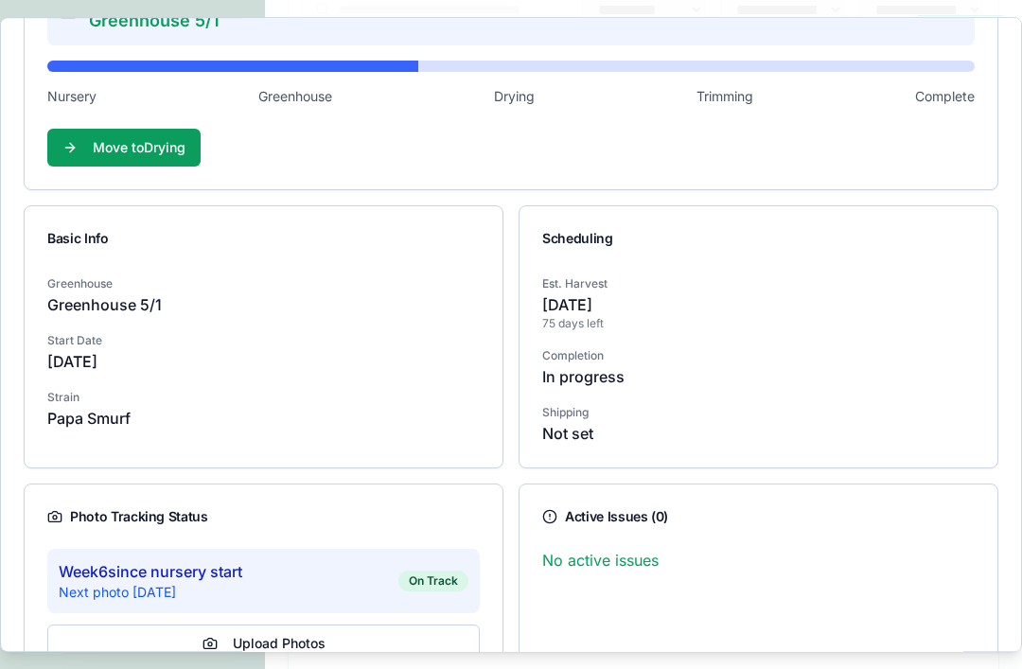
click at [624, 557] on p "No active issues" at bounding box center [758, 560] width 432 height 23
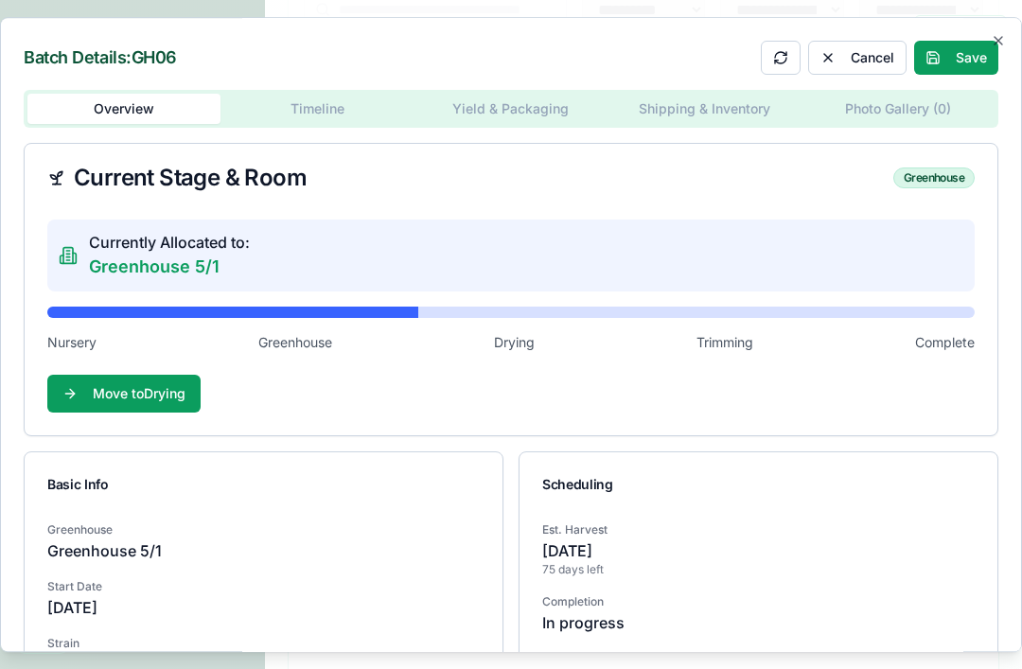
scroll to position [0, 0]
click at [787, 53] on button at bounding box center [780, 58] width 40 height 34
click at [786, 59] on button at bounding box center [780, 58] width 40 height 34
click at [174, 253] on p "Currently Allocated to:" at bounding box center [169, 242] width 161 height 23
click at [173, 252] on p "Currently Allocated to:" at bounding box center [169, 242] width 161 height 23
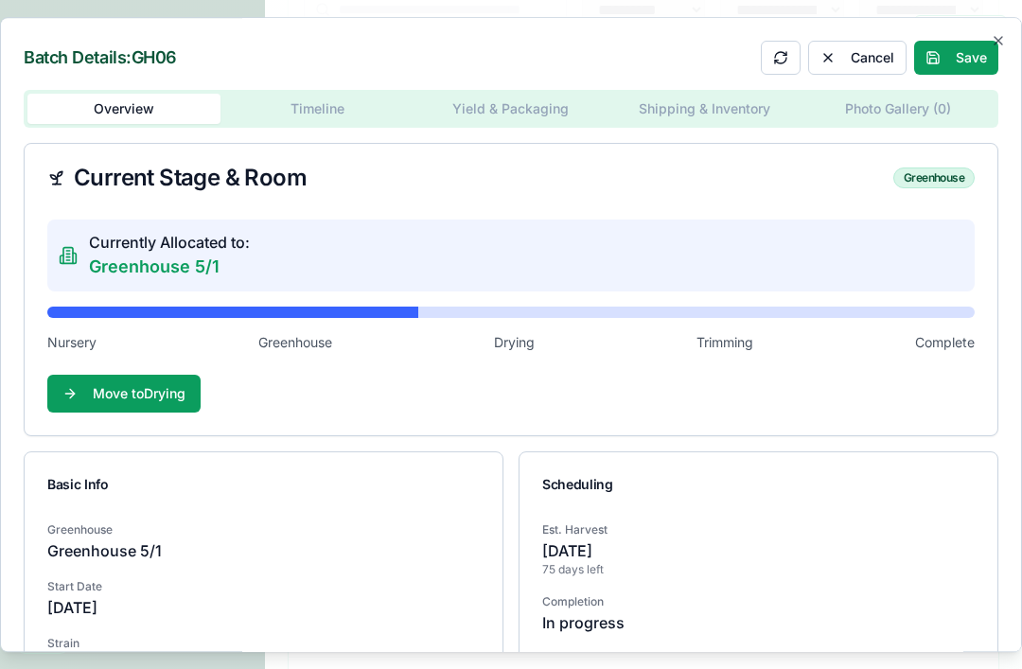
click at [200, 266] on p "Greenhouse 5/1" at bounding box center [169, 266] width 161 height 26
click at [259, 270] on div "Currently Allocated to: Greenhouse 5/1" at bounding box center [510, 255] width 927 height 72
click at [845, 256] on div "Currently Allocated to: Greenhouse 5/1" at bounding box center [510, 255] width 927 height 72
click at [332, 108] on div "Batch Details: GH06 Cancel Save Overview Timeline Yield & Packaging Shipping & …" at bounding box center [511, 335] width 1022 height 636
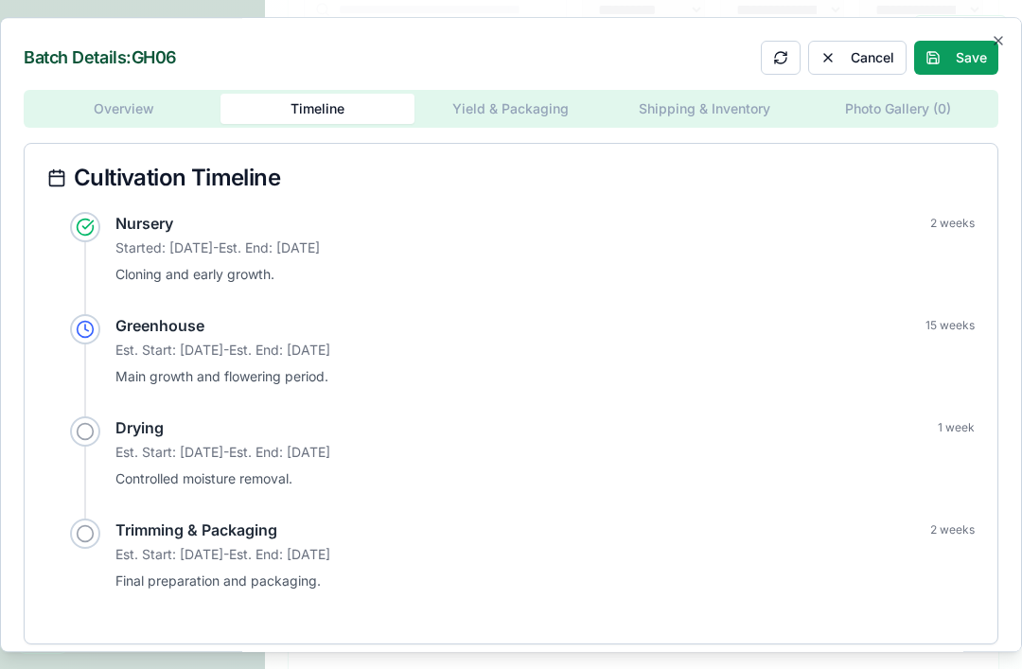
click at [160, 130] on div "Overview Timeline Yield & Packaging Shipping & Inventory Photo Gallery ( 0 ) Cu…" at bounding box center [511, 367] width 974 height 554
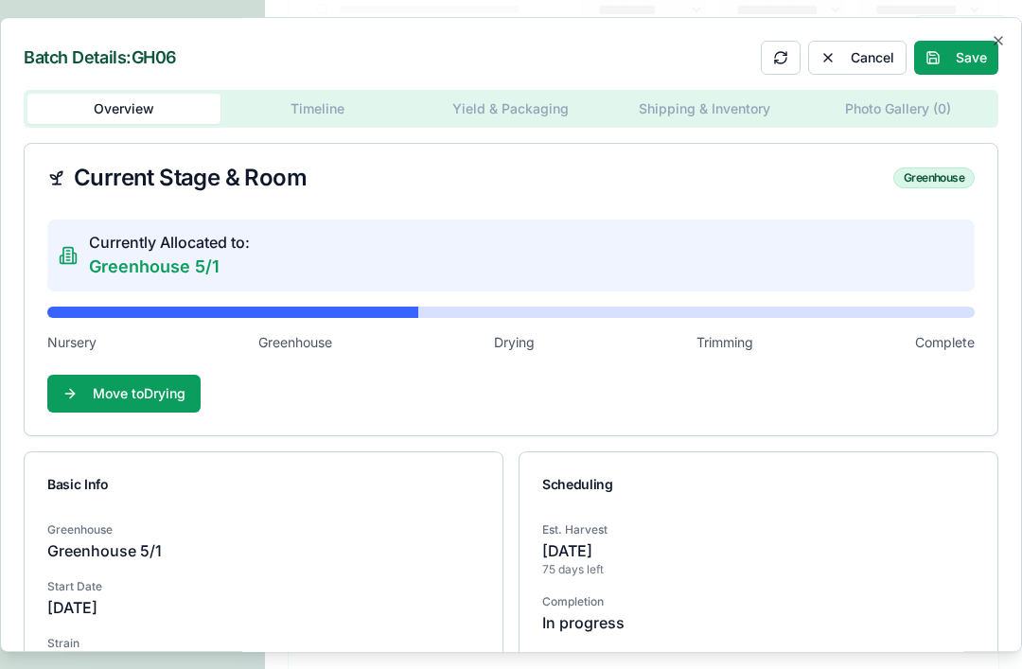
click at [995, 37] on icon "button" at bounding box center [997, 40] width 15 height 15
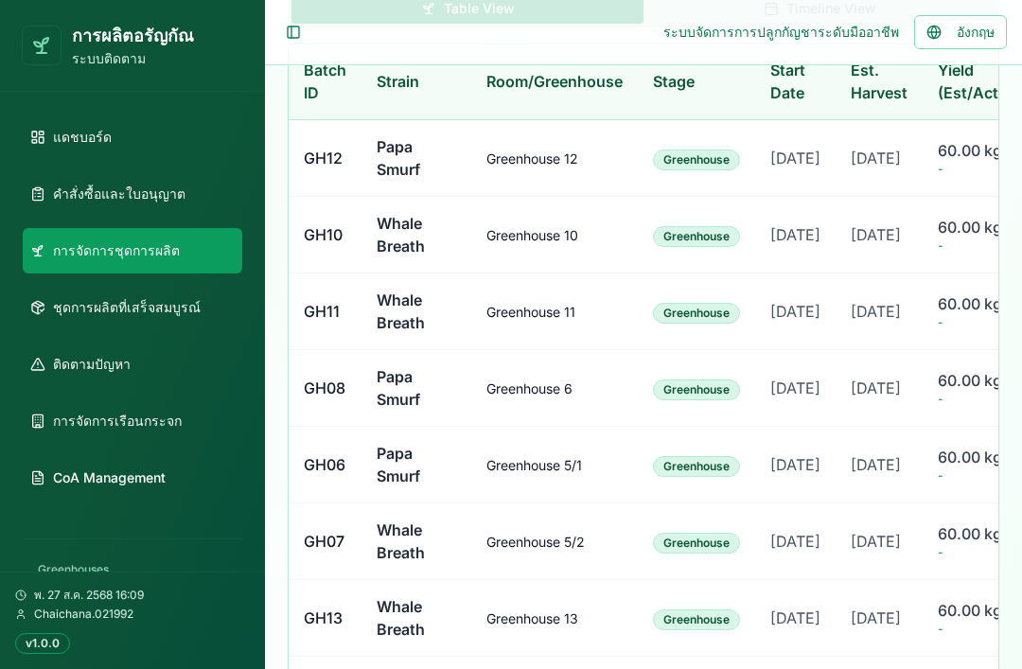
scroll to position [655, 0]
click at [594, 428] on td "Greenhouse 6" at bounding box center [554, 389] width 166 height 77
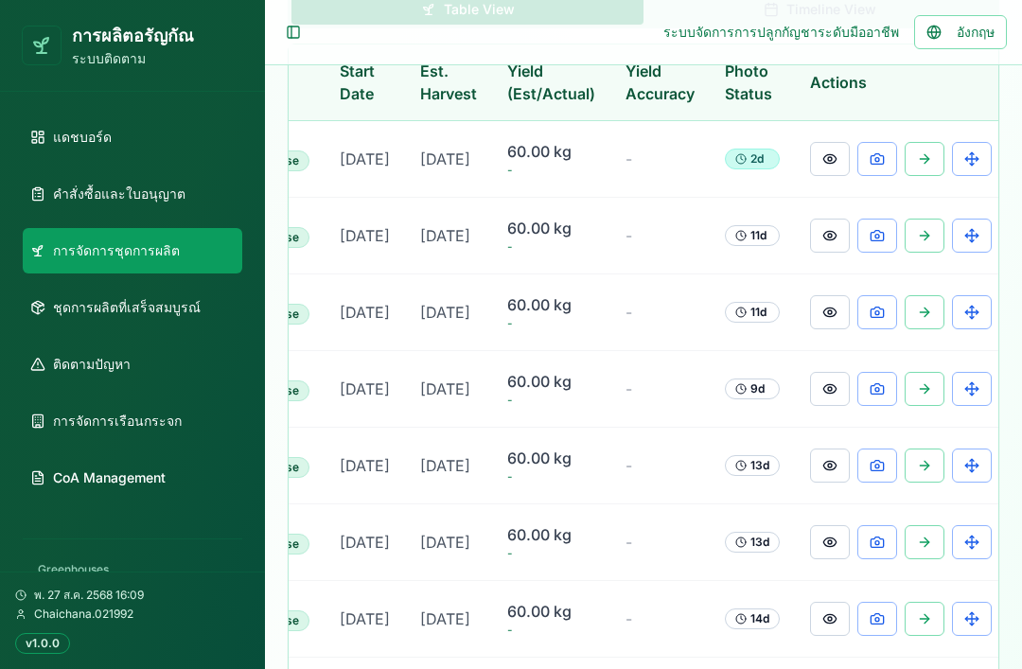
scroll to position [0, 429]
click at [916, 406] on button at bounding box center [925, 389] width 40 height 34
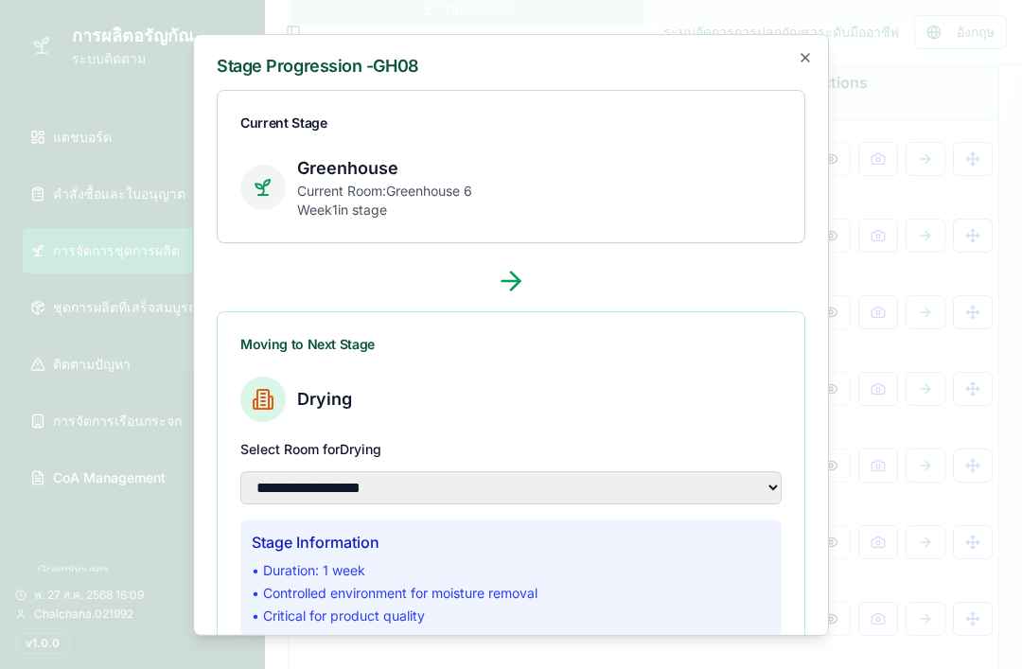
click at [808, 49] on icon "button" at bounding box center [804, 56] width 15 height 15
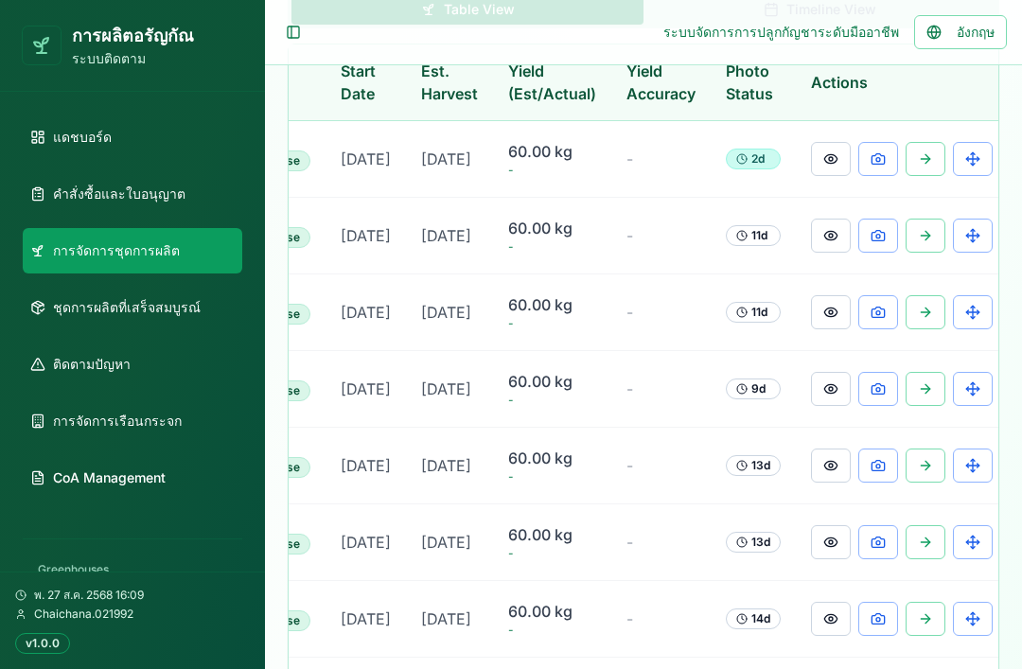
click at [970, 406] on button at bounding box center [972, 389] width 40 height 34
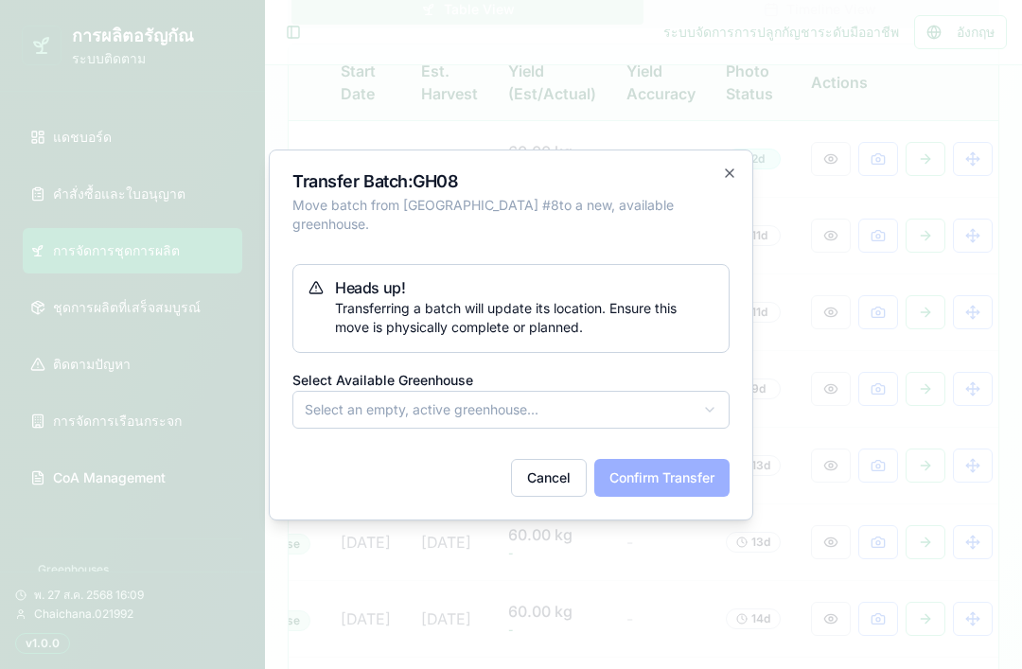
click at [736, 176] on icon "button" at bounding box center [729, 173] width 15 height 15
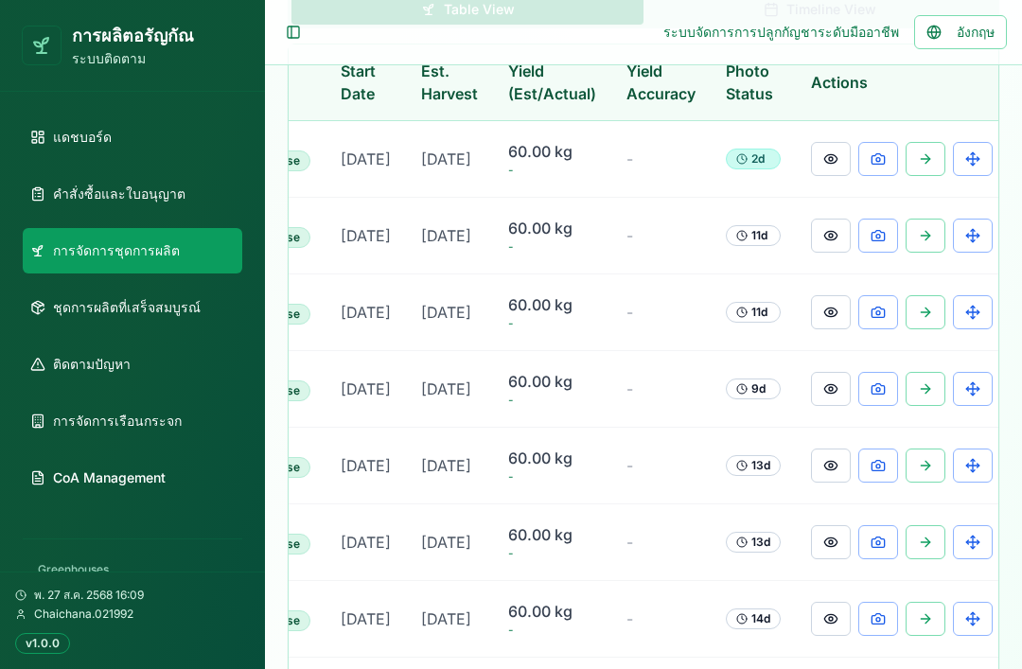
click at [650, 428] on td "-" at bounding box center [660, 389] width 99 height 77
click at [692, 428] on td "-" at bounding box center [660, 389] width 99 height 77
click at [827, 406] on button at bounding box center [831, 389] width 40 height 34
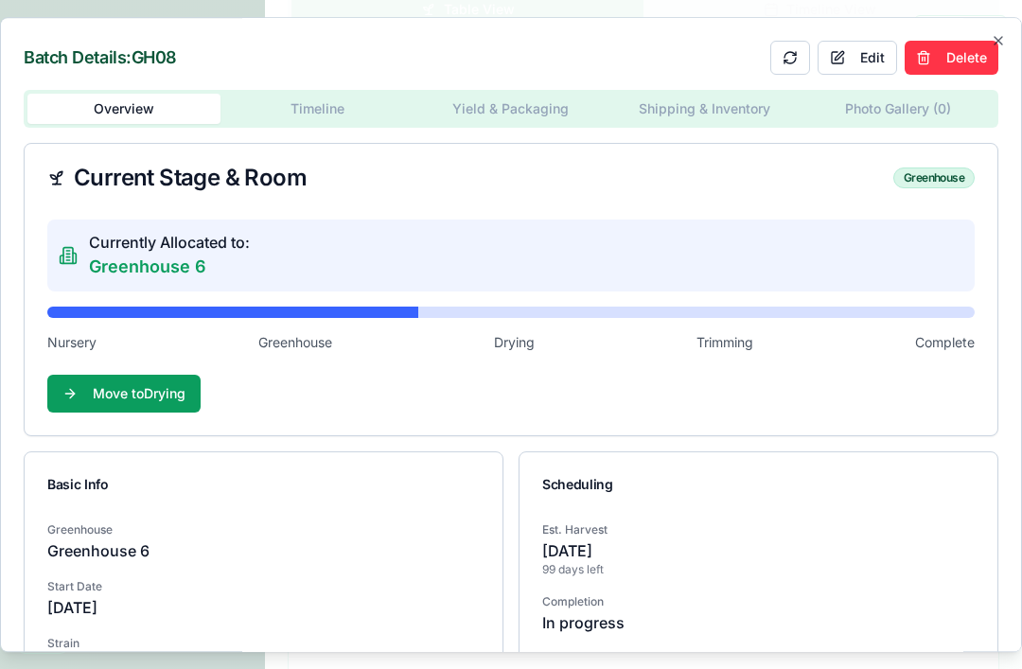
click at [865, 41] on button "Edit" at bounding box center [856, 58] width 79 height 34
click at [828, 41] on button "Cancel" at bounding box center [857, 58] width 98 height 34
click at [957, 41] on button "Delete" at bounding box center [951, 58] width 94 height 34
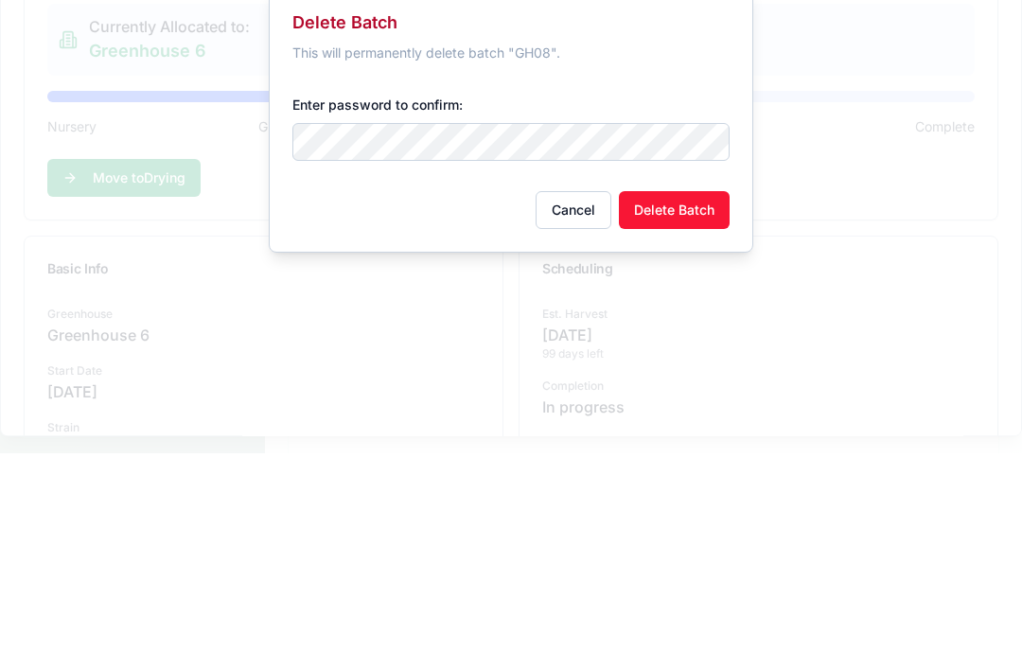
click at [700, 407] on button "Delete Batch" at bounding box center [674, 426] width 111 height 38
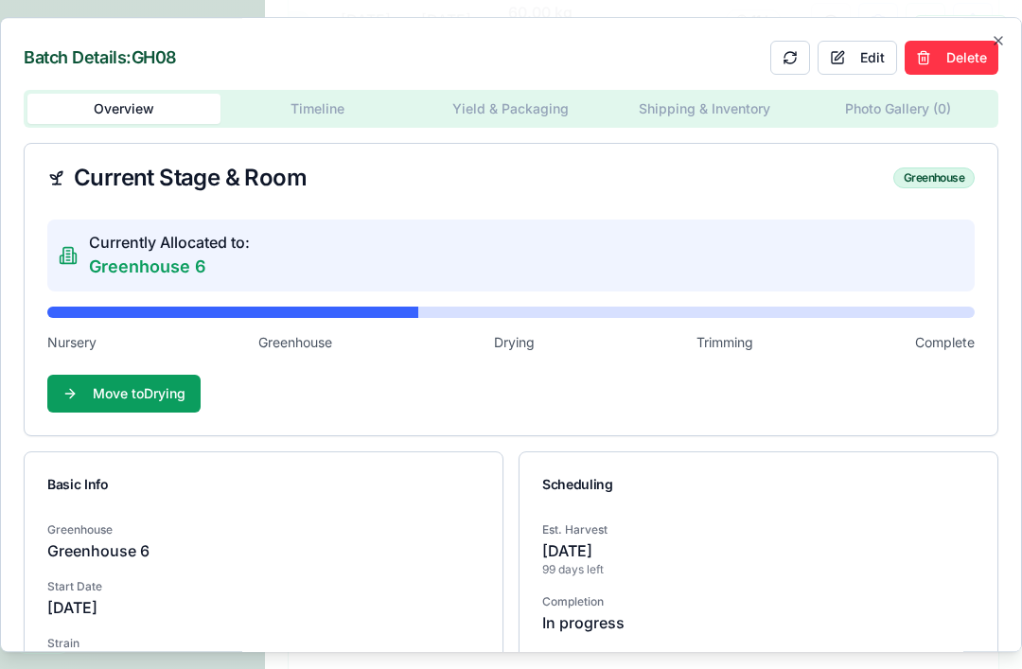
click at [860, 41] on button "Edit" at bounding box center [856, 58] width 79 height 34
click at [318, 78] on div "Batch Details: GH08 Cancel Save Overview Timeline Yield & Packaging Shipping & …" at bounding box center [511, 335] width 1022 height 636
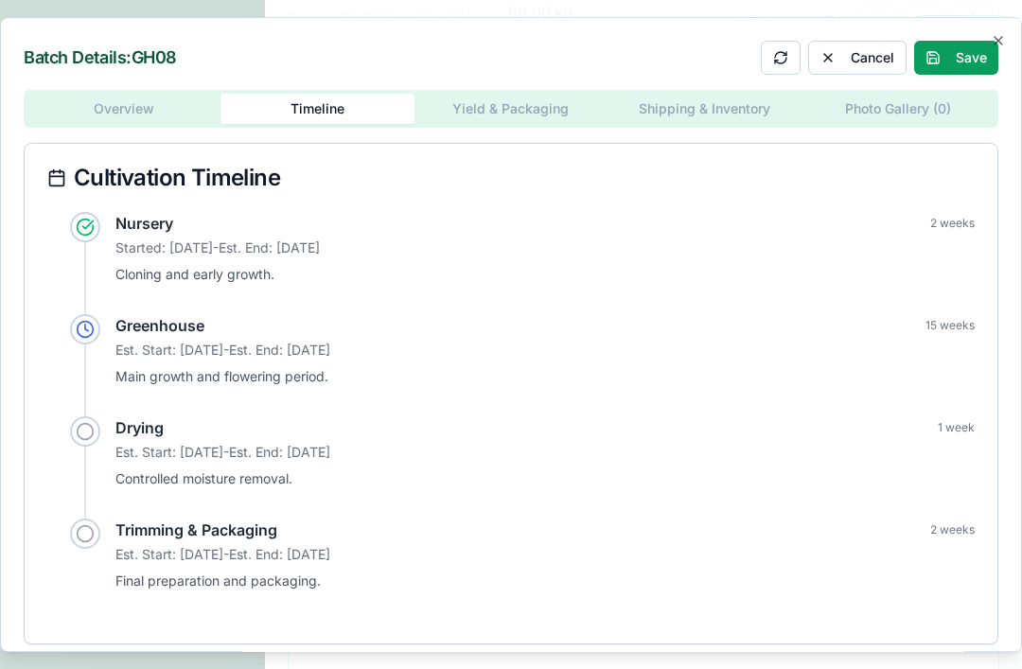
click at [522, 100] on div "Batch Details: GH08 Cancel Save Overview Timeline Yield & Packaging Shipping & …" at bounding box center [511, 335] width 1022 height 636
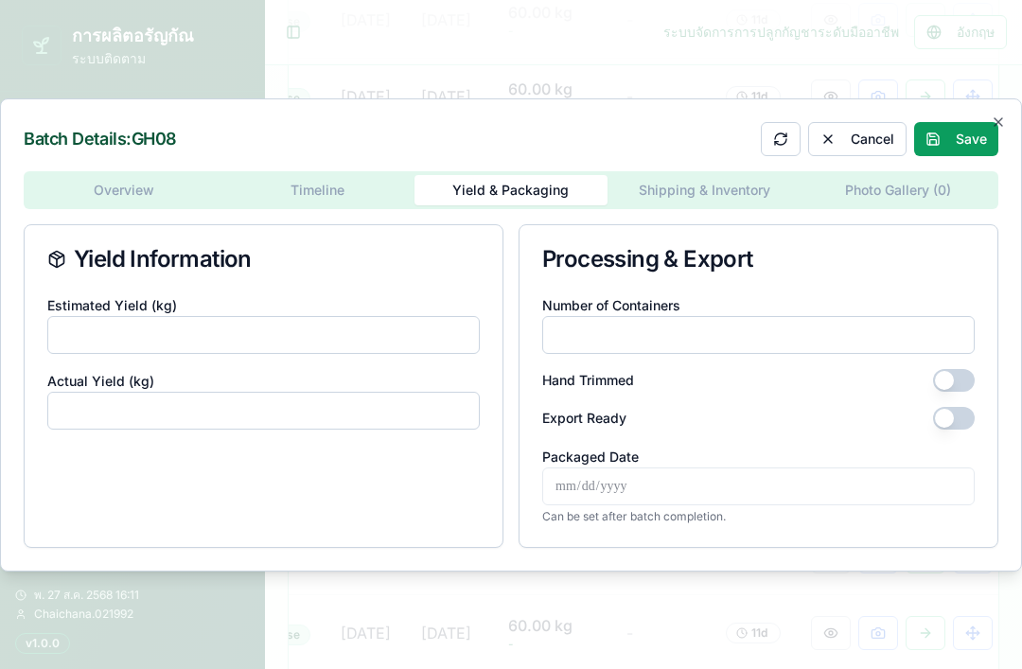
click at [146, 184] on div "Overview Timeline Yield & Packaging Shipping & Inventory Photo Gallery ( 0 ) Yi…" at bounding box center [511, 359] width 974 height 376
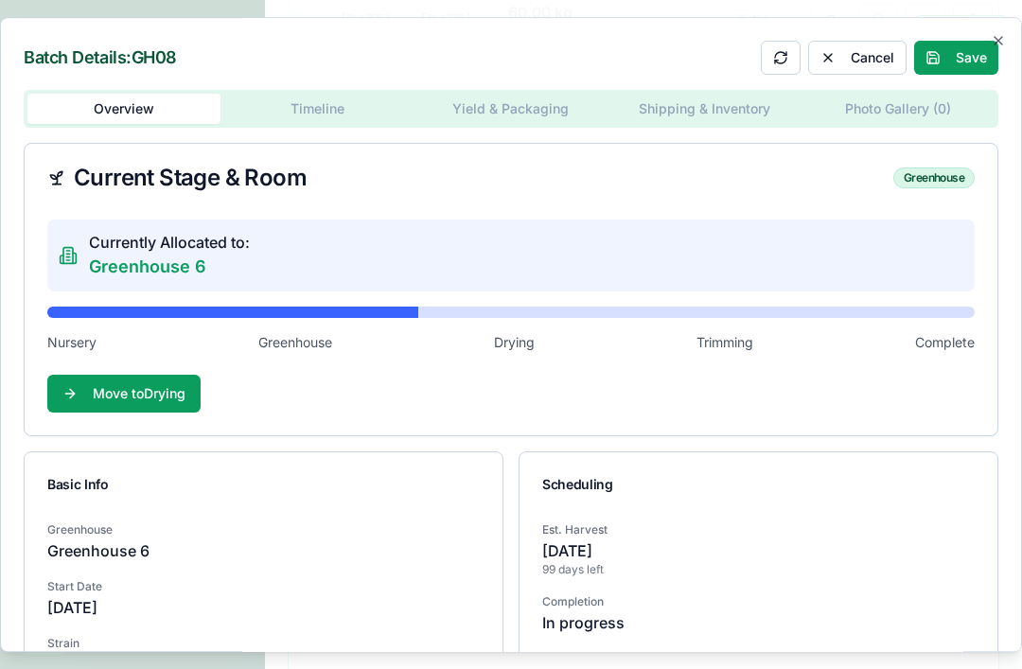
scroll to position [0, 0]
click at [936, 167] on div "Greenhouse" at bounding box center [933, 177] width 81 height 21
click at [945, 167] on div "Greenhouse" at bounding box center [933, 177] width 81 height 21
click at [943, 167] on div "Greenhouse" at bounding box center [933, 177] width 81 height 21
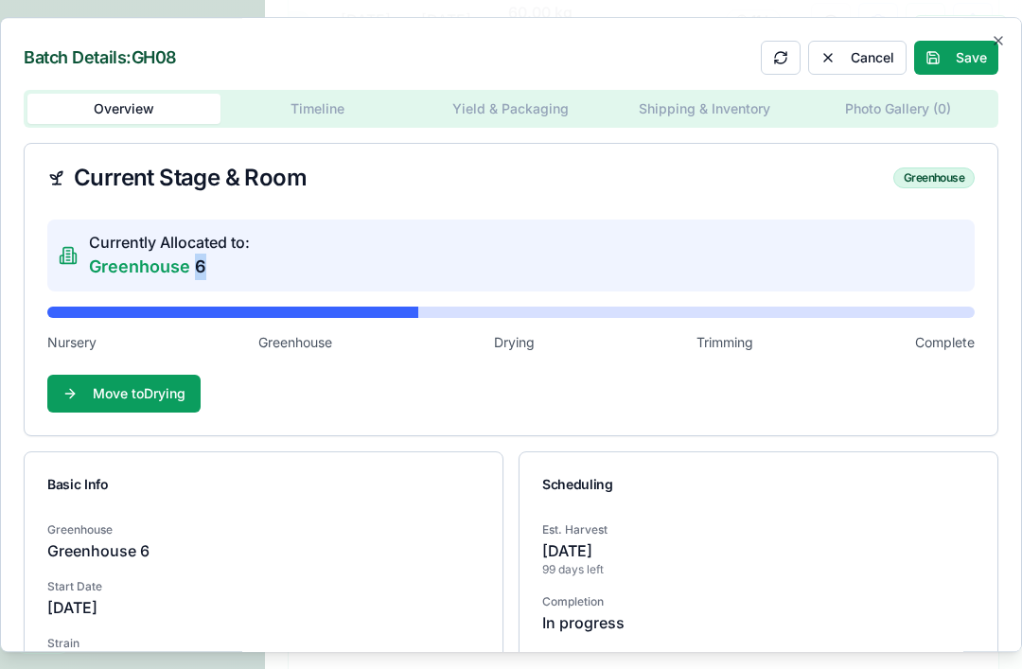
click at [776, 166] on div "Current Stage & Room Greenhouse" at bounding box center [510, 177] width 927 height 23
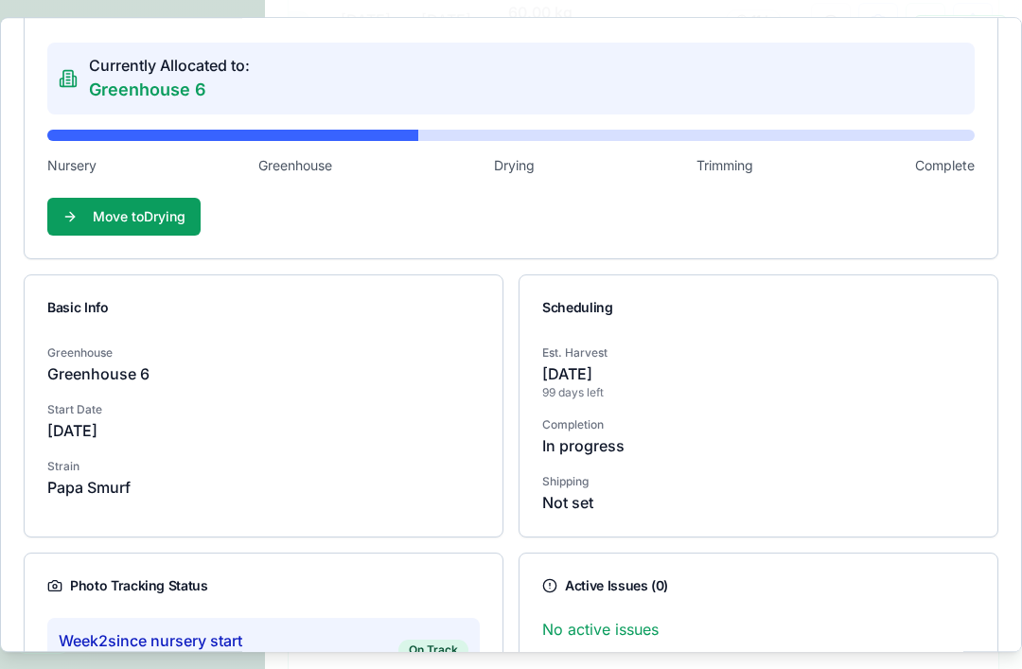
scroll to position [181, 0]
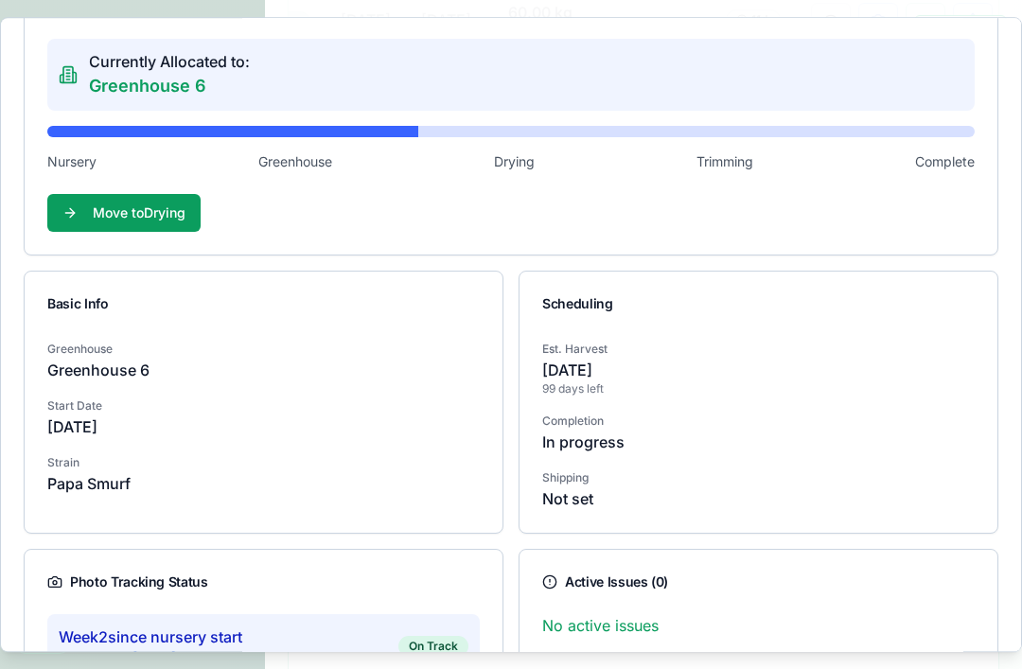
click at [137, 358] on p "Greenhouse 6" at bounding box center [263, 369] width 432 height 23
click at [142, 358] on p "Greenhouse 6" at bounding box center [263, 369] width 432 height 23
click at [145, 358] on p "Greenhouse 6" at bounding box center [263, 369] width 432 height 23
click at [154, 358] on p "Greenhouse 6" at bounding box center [263, 369] width 432 height 23
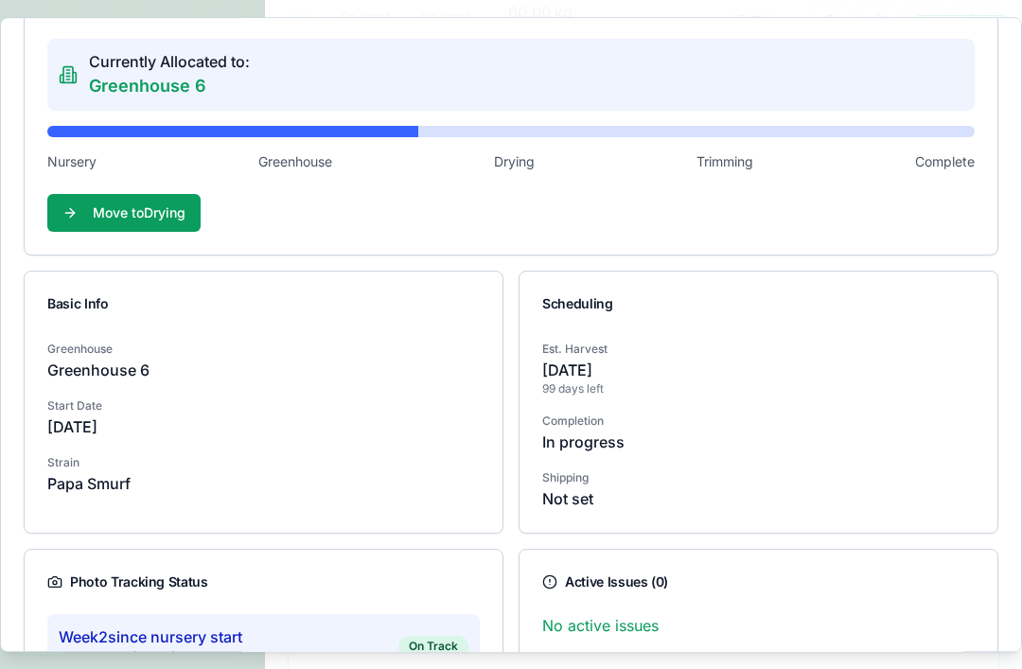
click at [603, 358] on p "[DATE]" at bounding box center [758, 369] width 432 height 23
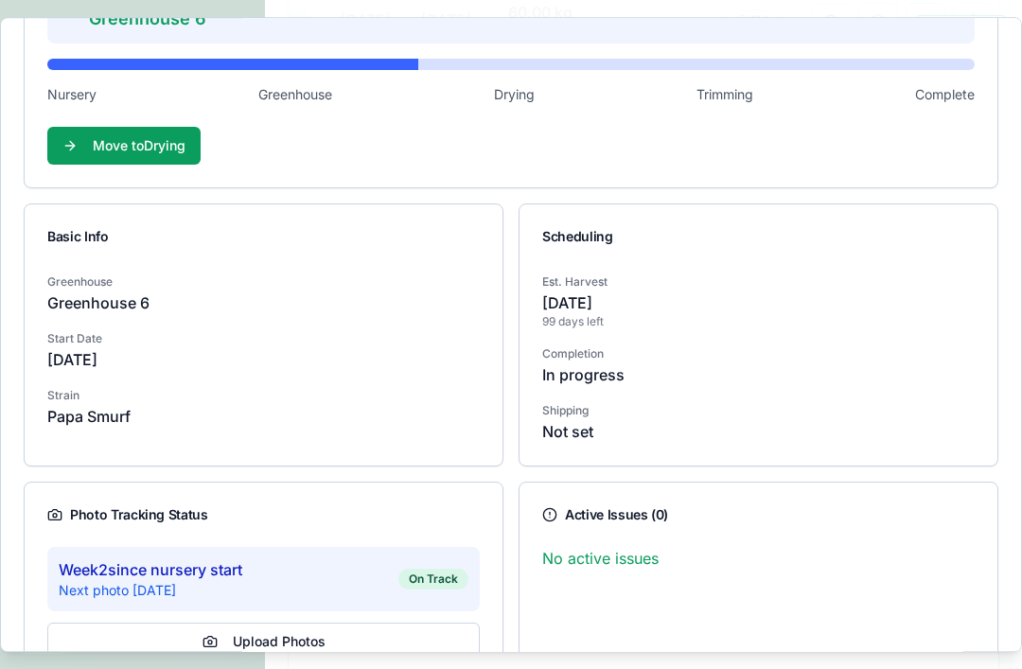
scroll to position [246, 0]
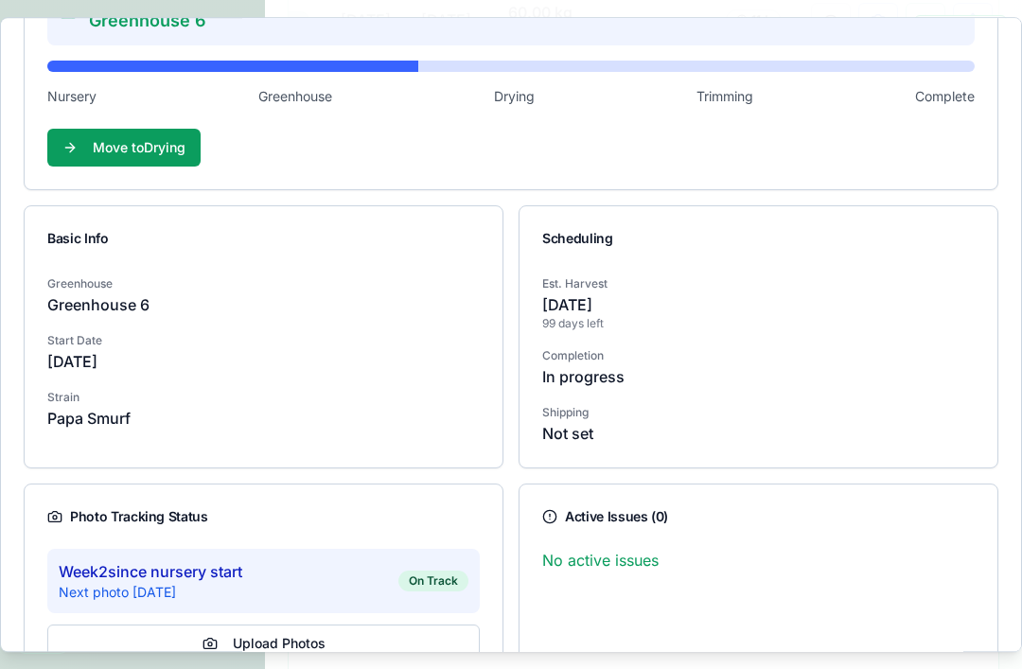
click at [794, 342] on div "Completion In progress" at bounding box center [758, 364] width 432 height 45
click at [789, 365] on p "In progress" at bounding box center [758, 376] width 432 height 23
click at [356, 624] on button "Upload Photos" at bounding box center [263, 643] width 432 height 38
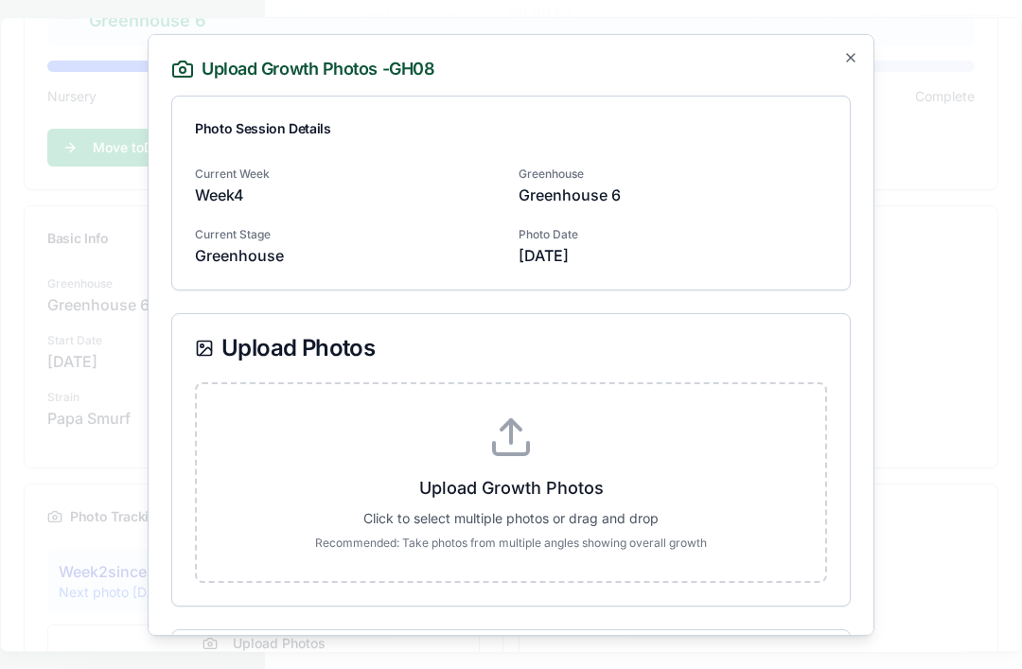
click at [852, 53] on icon "button" at bounding box center [851, 57] width 8 height 8
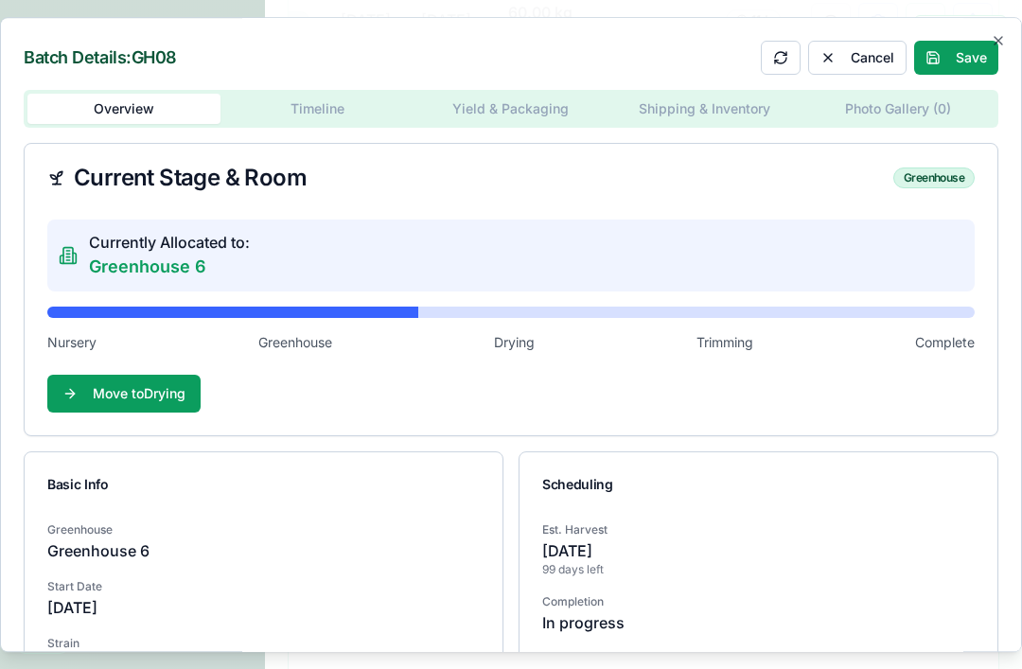
scroll to position [0, 0]
click at [917, 224] on div "Currently Allocated to: Greenhouse 6" at bounding box center [510, 255] width 927 height 72
click at [928, 225] on div "Currently Allocated to: Greenhouse 6" at bounding box center [510, 255] width 927 height 72
click at [927, 229] on div "Currently Allocated to: Greenhouse 6" at bounding box center [510, 255] width 927 height 72
click at [927, 235] on div "Currently Allocated to: Greenhouse 6" at bounding box center [510, 255] width 927 height 72
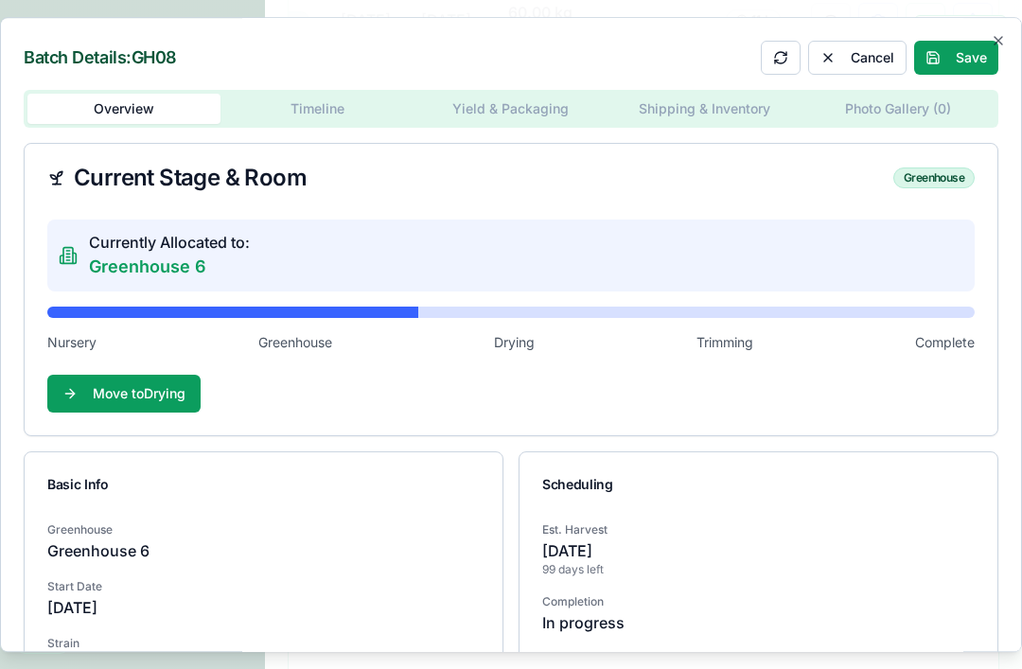
click at [317, 71] on div "Batch Details: GH08 Cancel Save Overview Timeline Yield & Packaging Shipping & …" at bounding box center [511, 335] width 1022 height 636
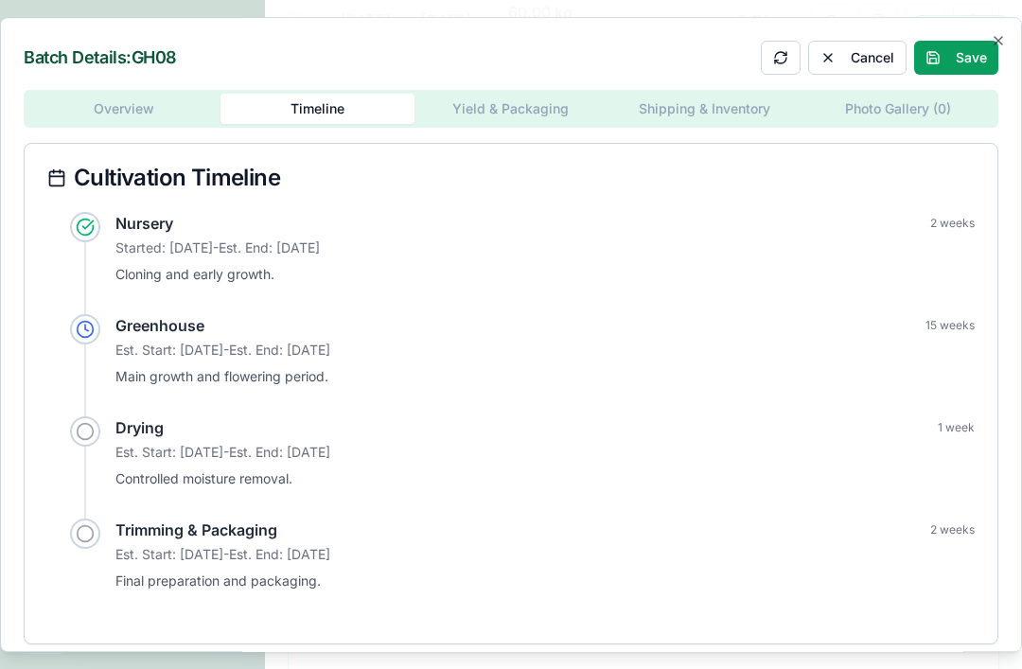
click at [533, 102] on div "Batch Details: GH08 Cancel Save Overview Timeline Yield & Packaging Shipping & …" at bounding box center [511, 335] width 1022 height 636
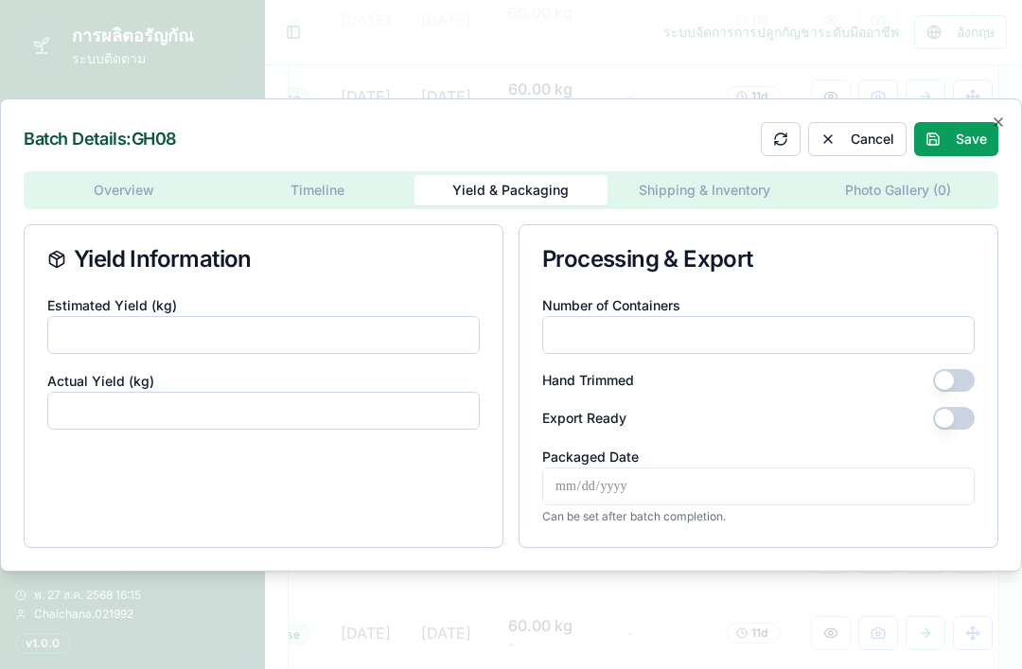
click at [730, 186] on div "Overview Timeline Yield & Packaging Shipping & Inventory Photo Gallery ( 0 ) Yi…" at bounding box center [511, 359] width 974 height 376
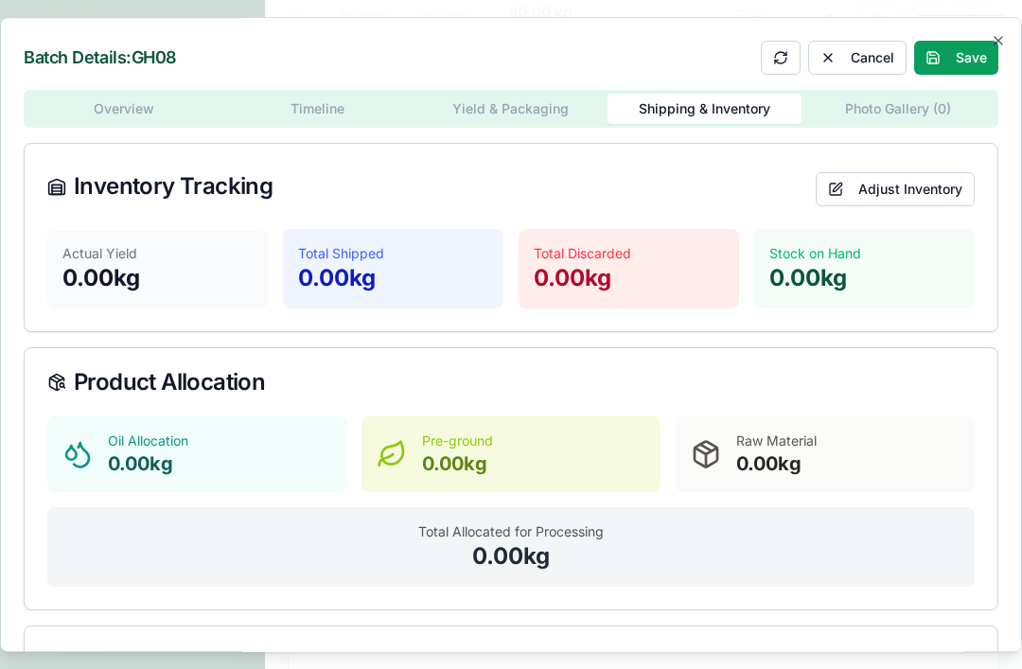
click at [900, 85] on div "Batch Details: GH08 Cancel Save Overview Timeline Yield & Packaging Shipping & …" at bounding box center [511, 335] width 1022 height 636
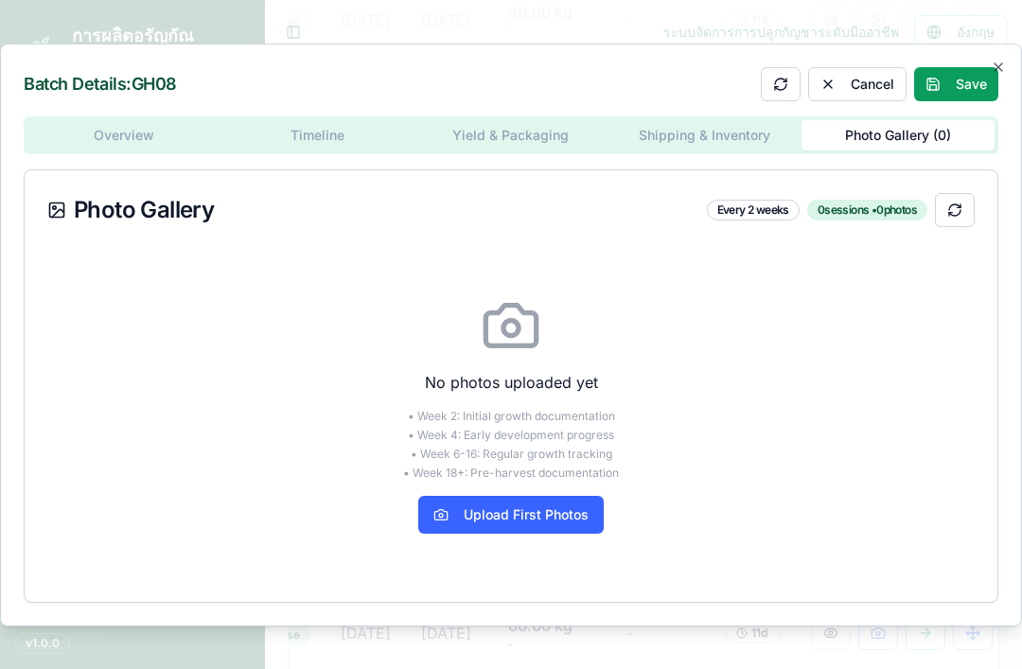
click at [133, 135] on div "Overview Timeline Yield & Packaging Shipping & Inventory Photo Gallery ( 0 ) Ph…" at bounding box center [511, 359] width 974 height 486
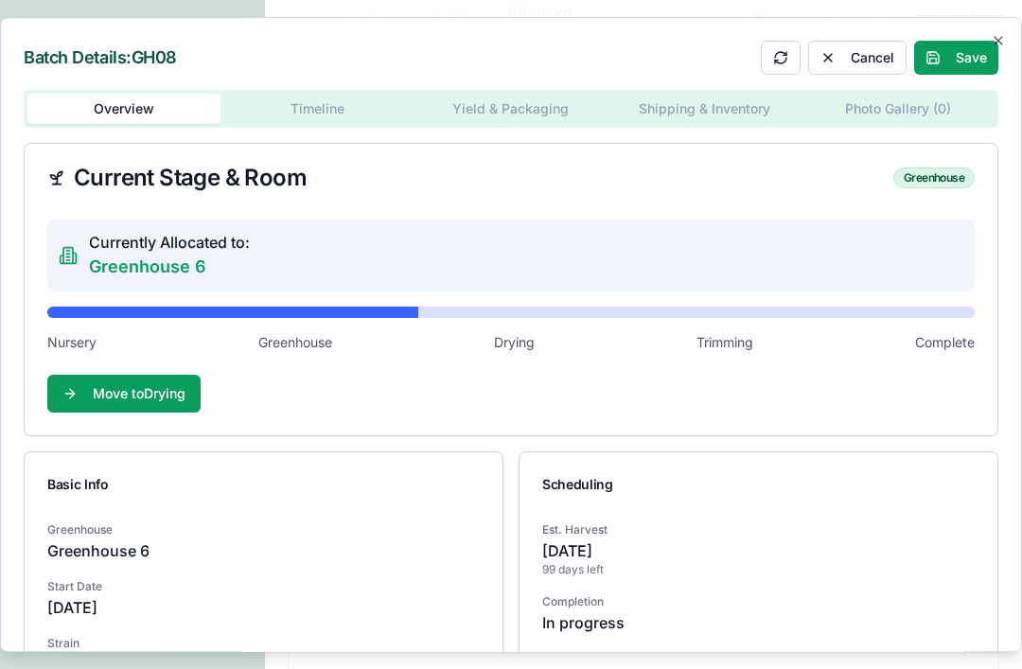
click at [1001, 37] on icon "button" at bounding box center [998, 41] width 8 height 8
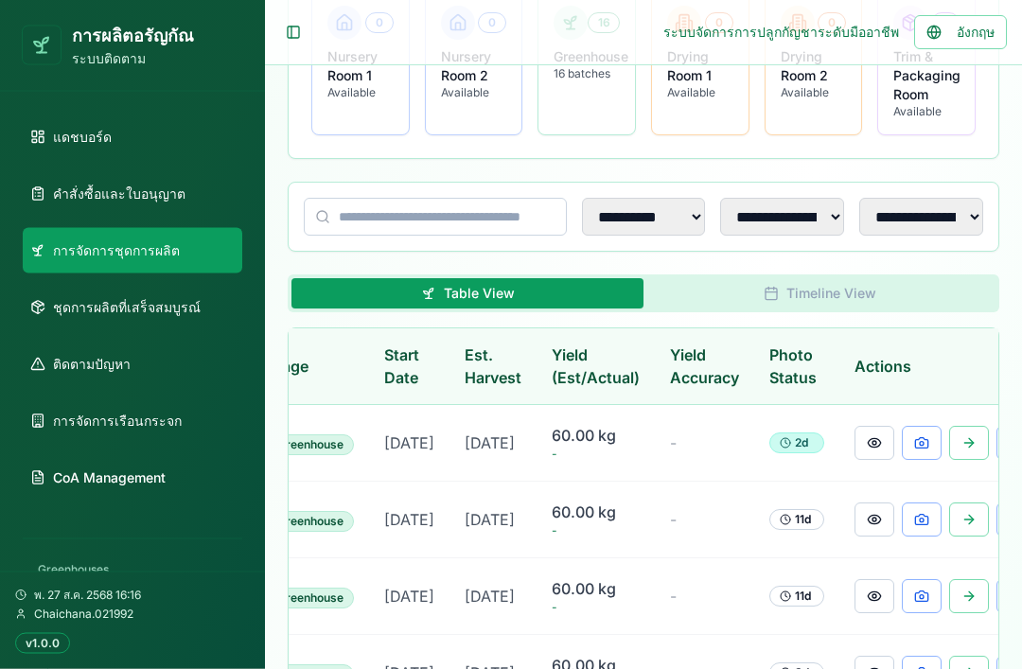
scroll to position [0, 397]
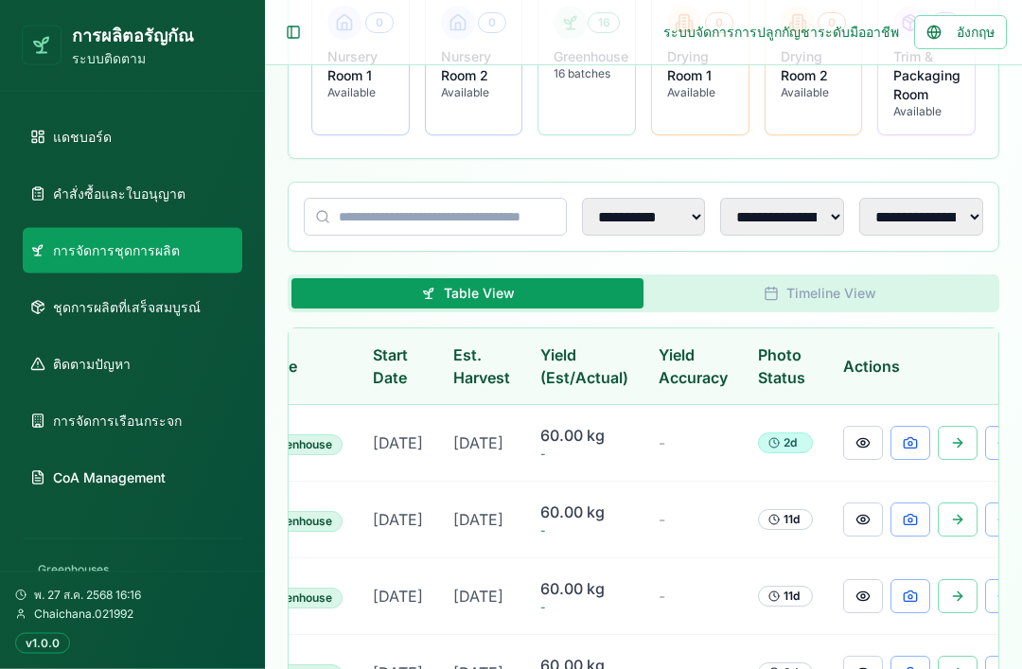
click at [908, 454] on button at bounding box center [910, 444] width 40 height 34
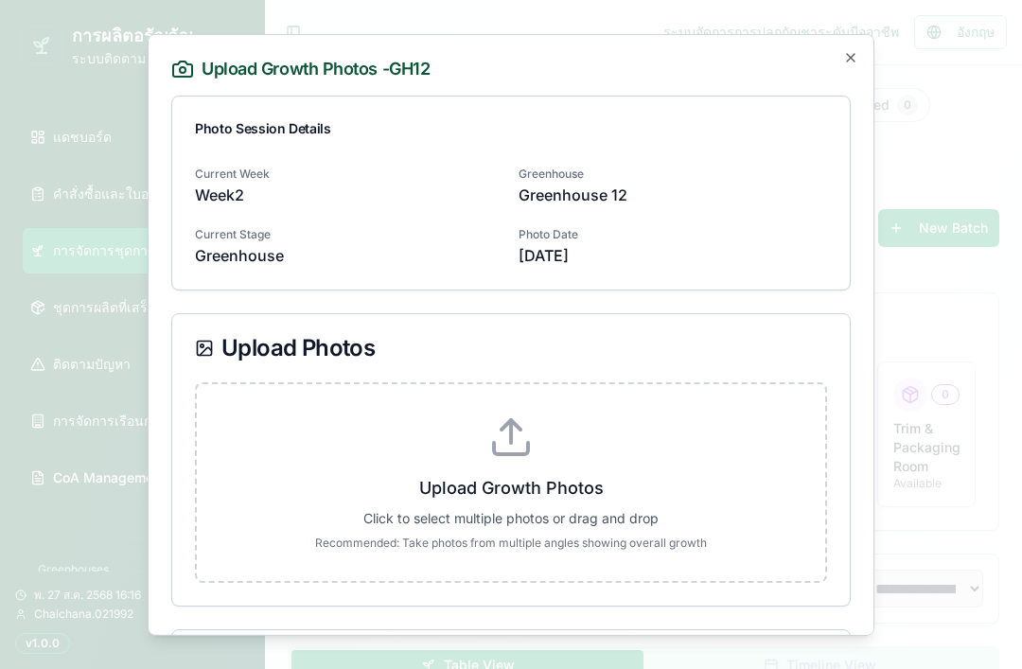
click at [852, 57] on icon "button" at bounding box center [850, 56] width 15 height 15
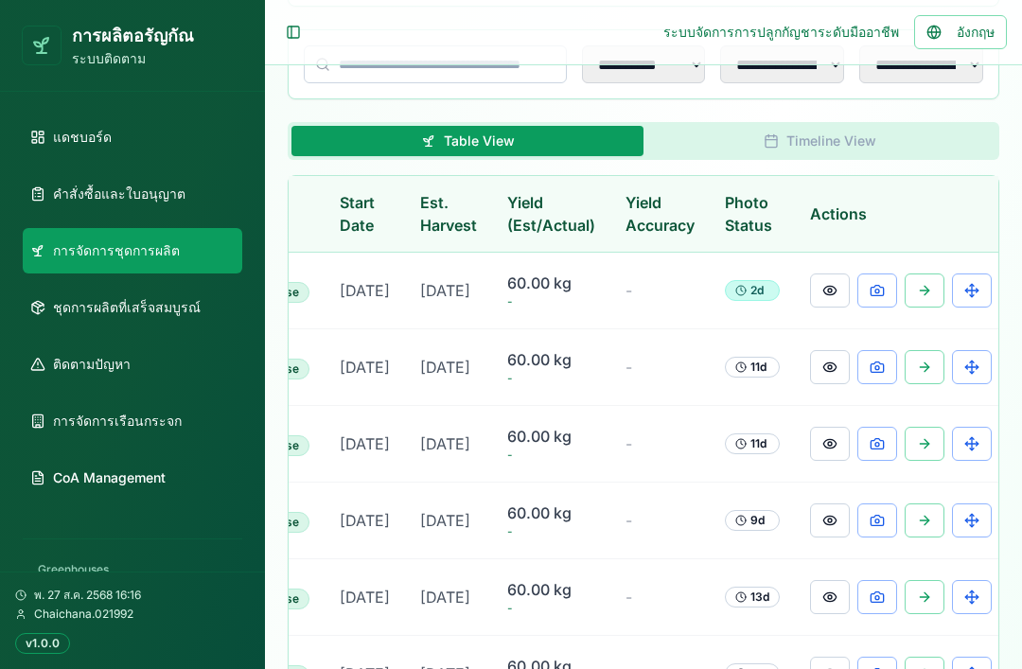
scroll to position [0, 429]
click at [825, 292] on button at bounding box center [831, 290] width 40 height 34
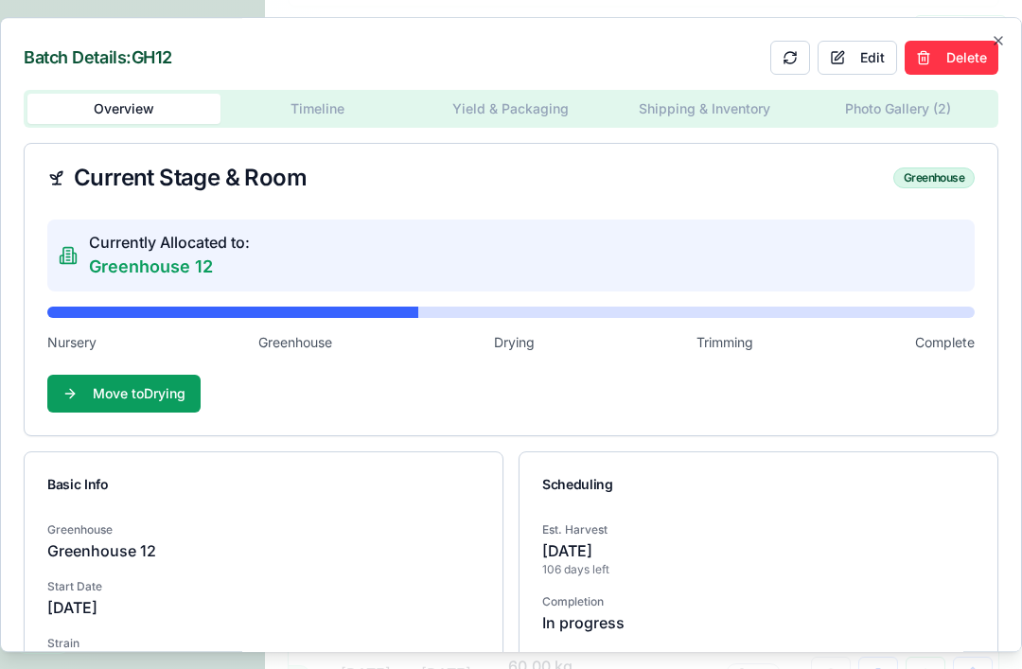
click at [881, 110] on body "การผลิตอรัญกัณ ระบบติดตาม แดชบอร์ด คำสั่งซื้อและใบอนุญาต การจัดการชุดการผลิต ชุ…" at bounding box center [511, 481] width 1022 height 2011
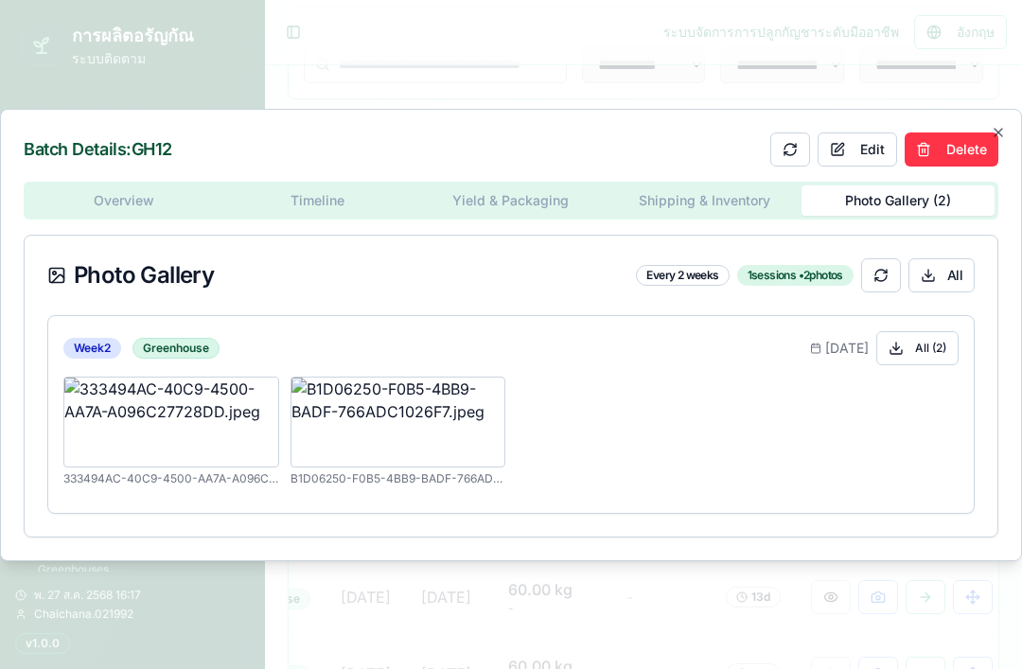
click at [250, 466] on div at bounding box center [171, 431] width 216 height 110
click at [152, 444] on button at bounding box center [155, 431] width 25 height 25
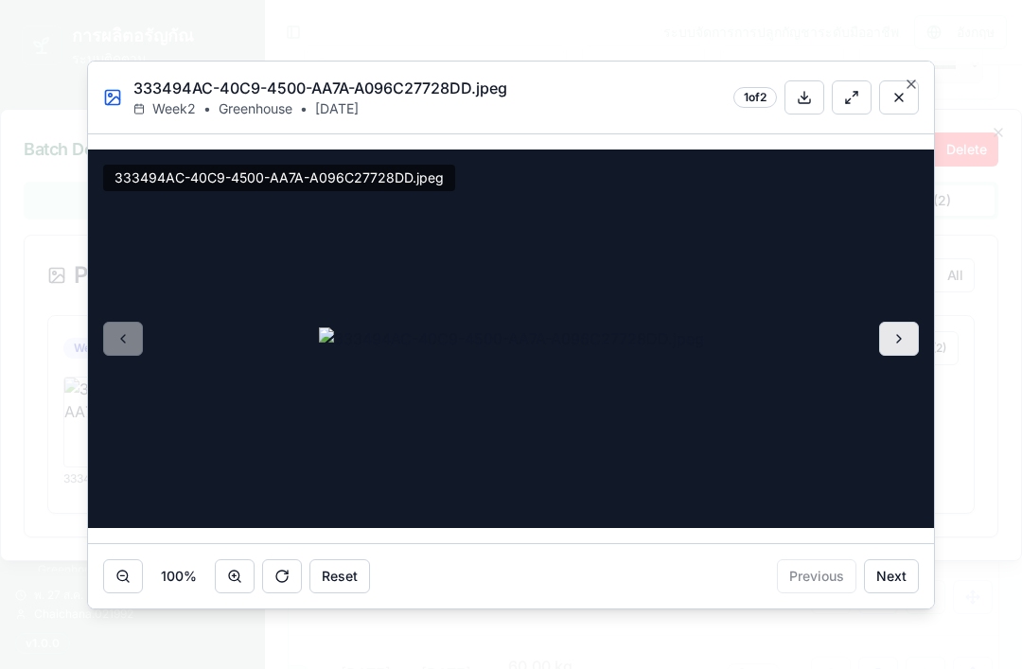
click at [909, 92] on icon "button" at bounding box center [910, 84] width 15 height 15
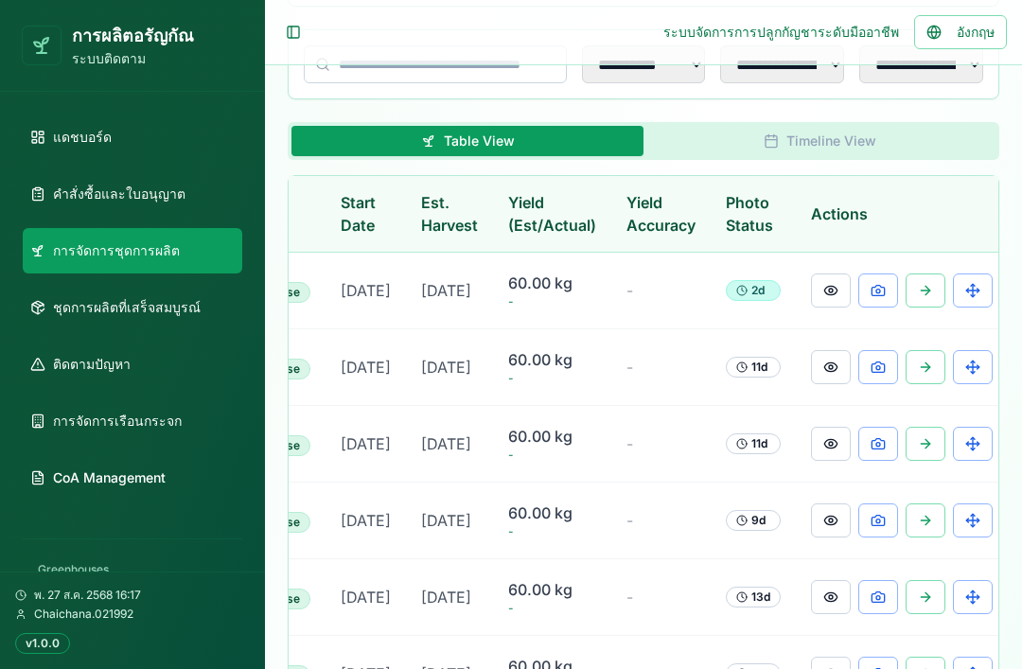
click at [830, 384] on button at bounding box center [831, 367] width 40 height 34
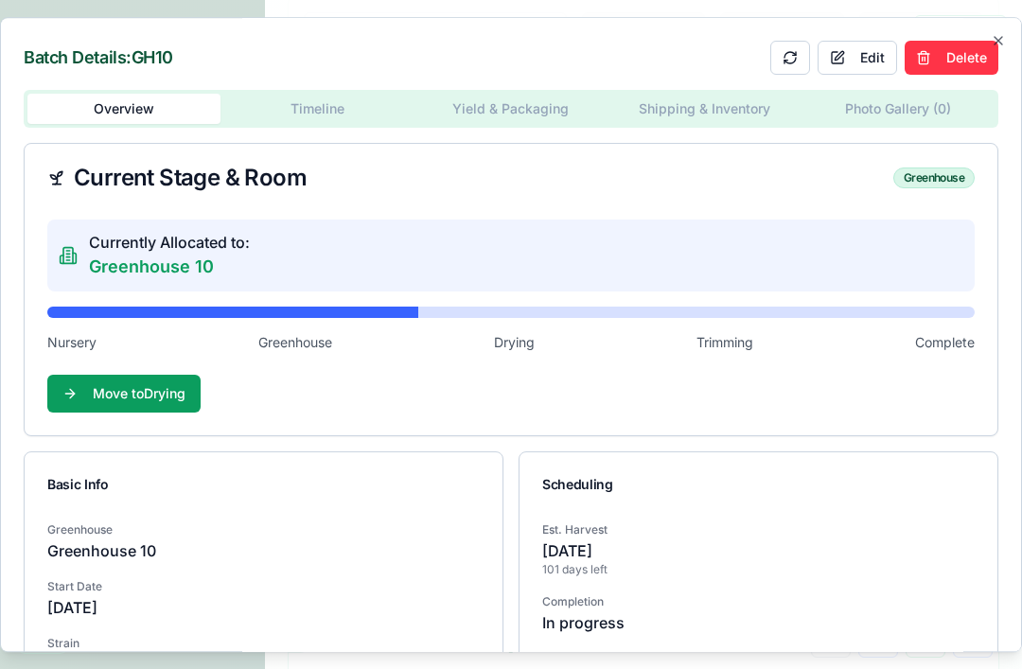
scroll to position [0, 165]
click at [999, 35] on icon "button" at bounding box center [997, 40] width 15 height 15
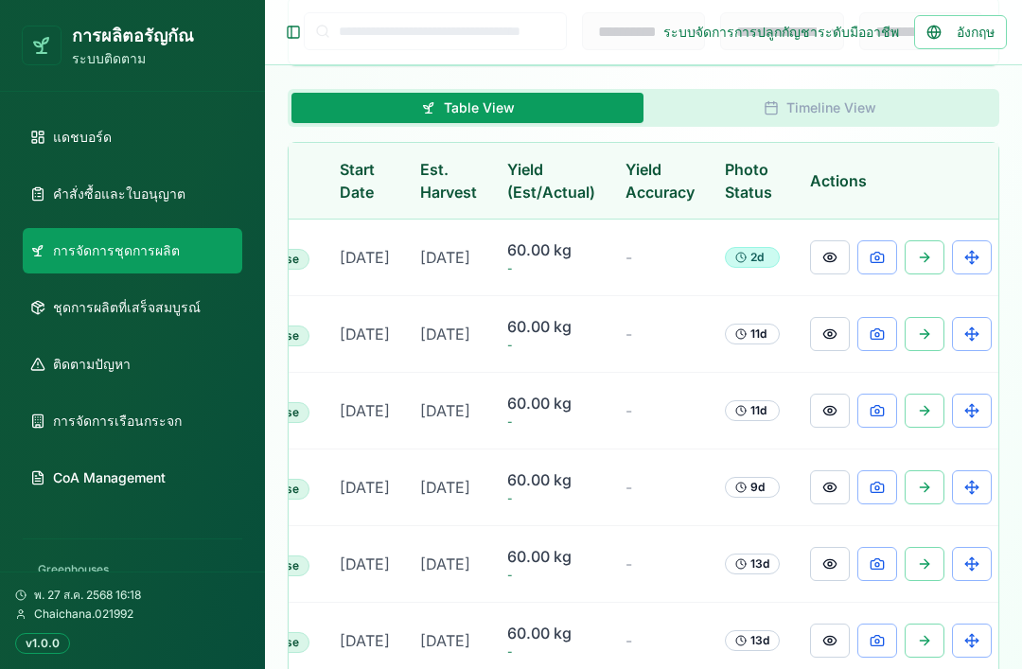
scroll to position [0, 429]
click at [880, 351] on button at bounding box center [878, 334] width 40 height 34
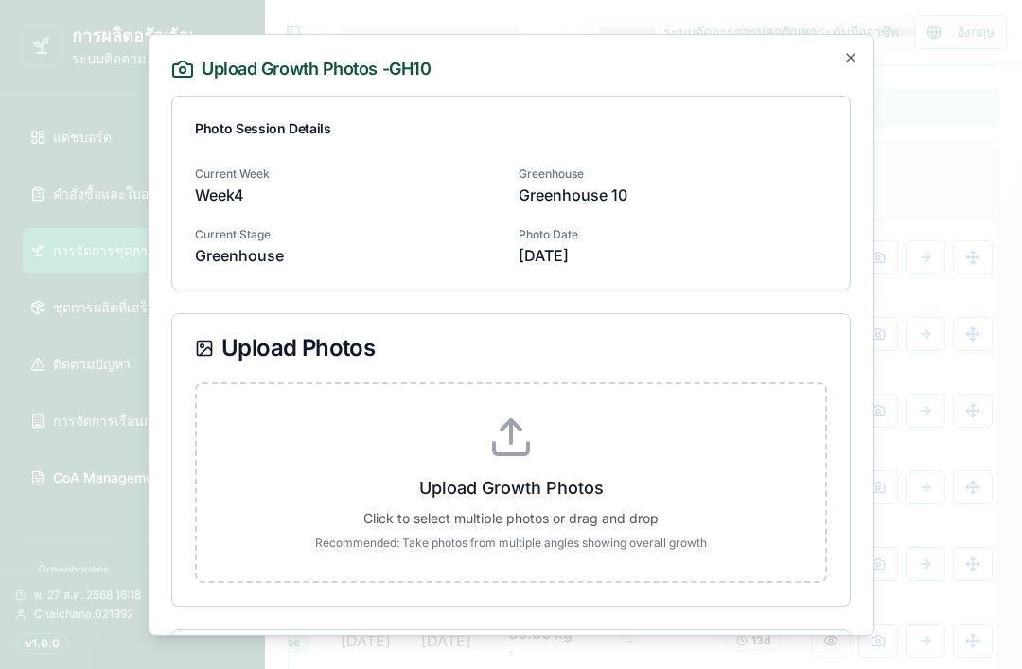
click at [736, 240] on div "Photo Date Aug 27, 2025" at bounding box center [672, 242] width 308 height 45
click at [598, 485] on p "Upload Growth Photos" at bounding box center [511, 487] width 568 height 26
click at [0, 0] on input "Upload Growth Photos Click to select multiple photos or drag and drop Recommend…" at bounding box center [0, 0] width 0 height 0
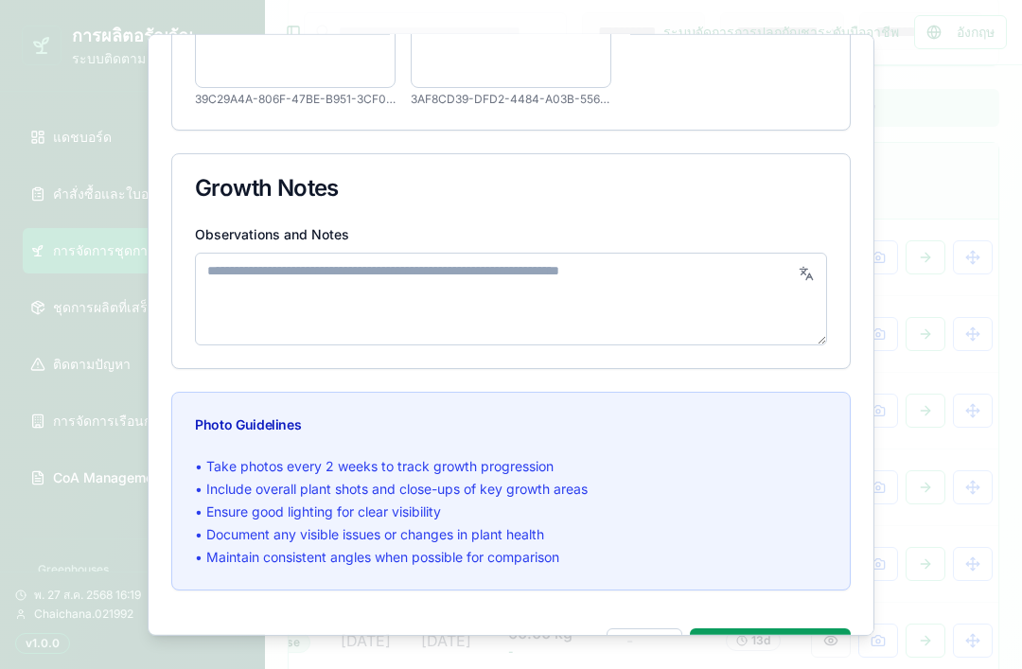
scroll to position [463, 0]
click at [793, 646] on button "Save Photos ( 2 )" at bounding box center [770, 647] width 161 height 38
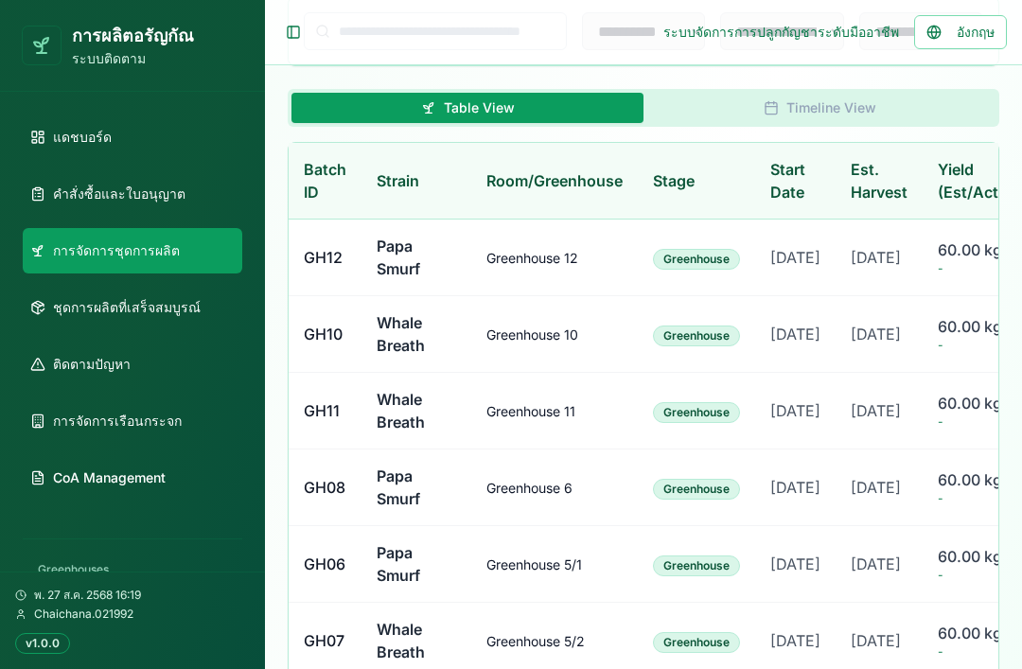
scroll to position [0, 0]
click at [858, 105] on button "Timeline View" at bounding box center [819, 108] width 352 height 30
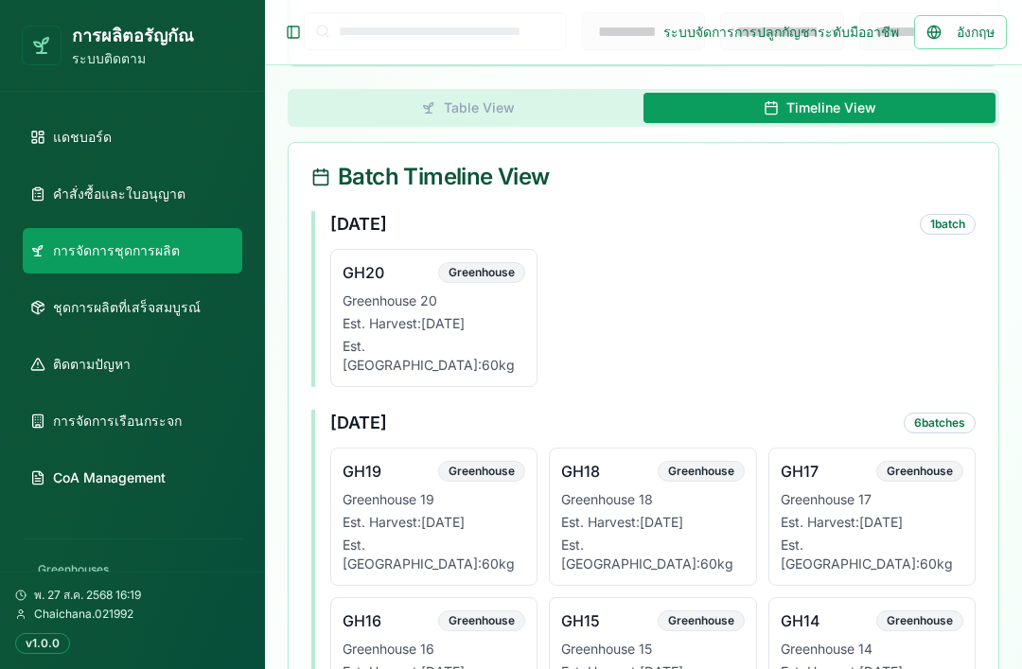
click at [511, 105] on button "Table View" at bounding box center [467, 108] width 352 height 30
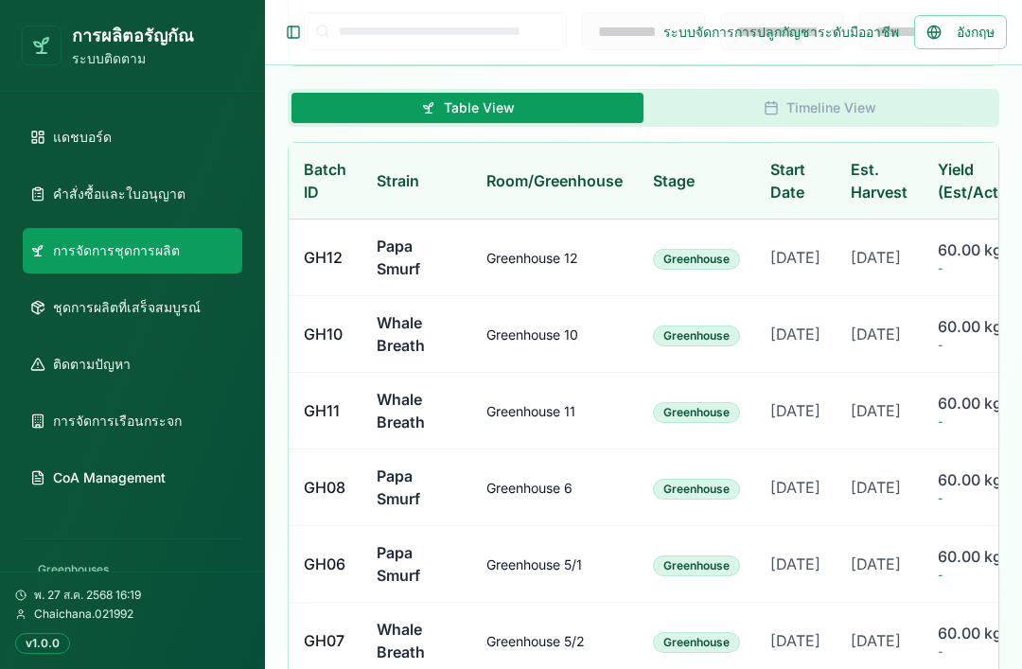
click at [172, 189] on span "คำสั่งซื้อและใบอนุญาต" at bounding box center [119, 193] width 132 height 19
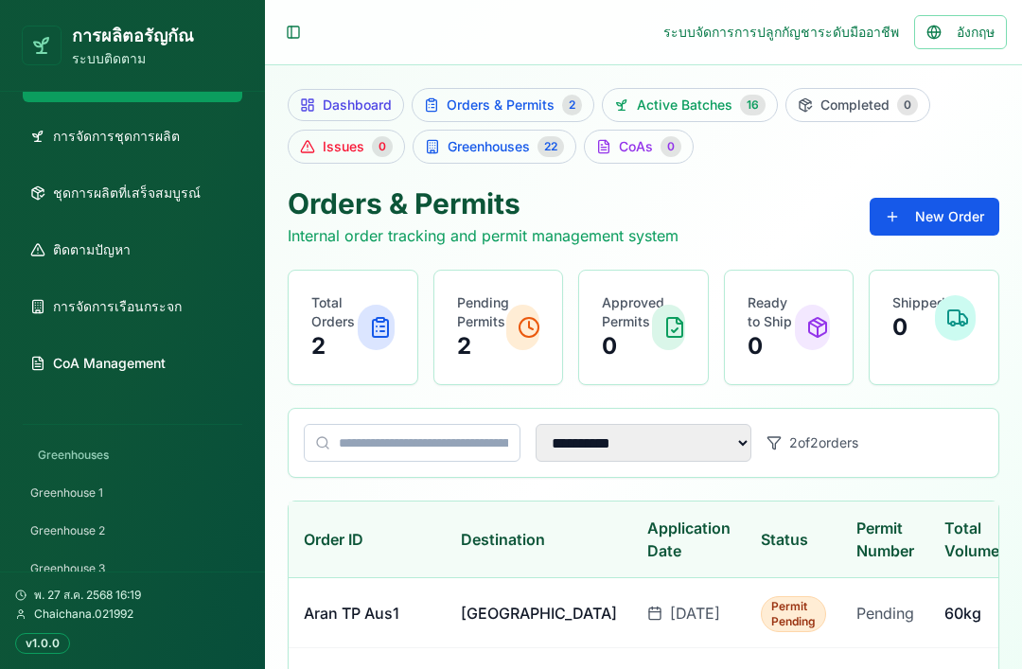
scroll to position [122, 0]
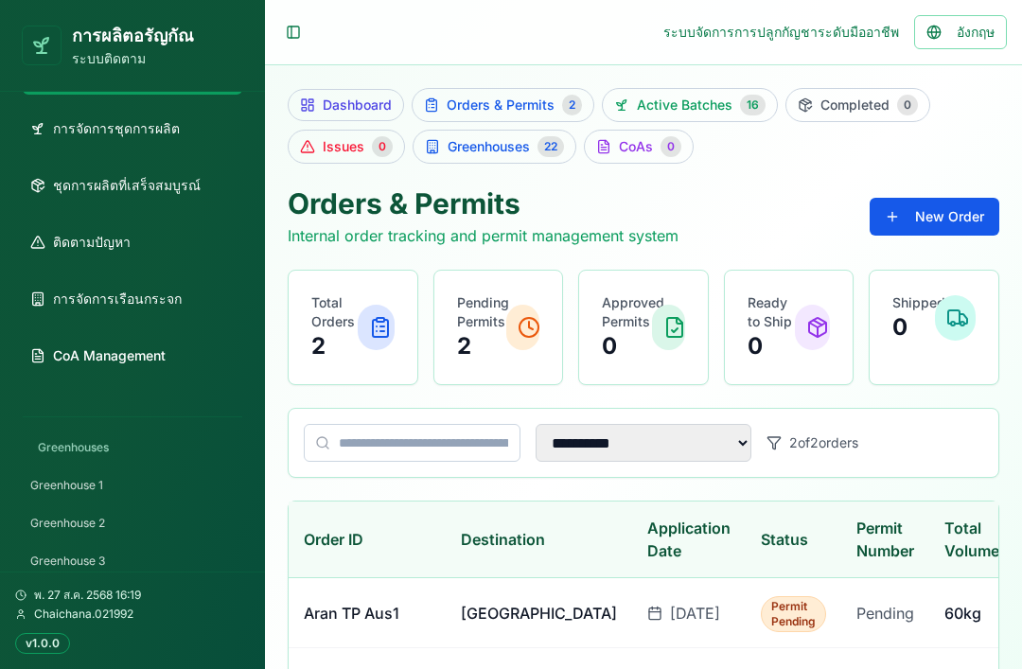
click at [97, 594] on span "พ. 27 ส.ค. 2568 16:19" at bounding box center [87, 594] width 107 height 15
click at [41, 588] on span "พ. 27 ส.ค. 2568 16:19" at bounding box center [87, 594] width 107 height 15
click at [48, 588] on span "พ. 27 ส.ค. 2568 16:19" at bounding box center [87, 594] width 107 height 15
click at [90, 602] on span "พ. 27 ส.ค. 2568 16:19" at bounding box center [87, 594] width 107 height 15
click at [58, 635] on div "v1.0.0" at bounding box center [42, 643] width 55 height 21
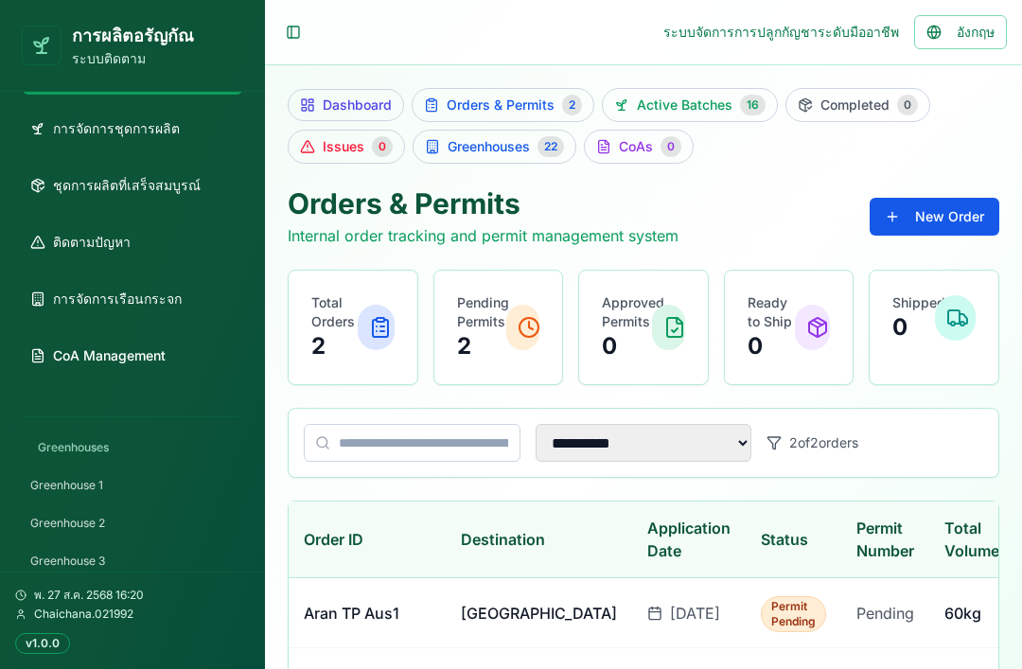
click at [968, 214] on button "New Order" at bounding box center [934, 217] width 130 height 38
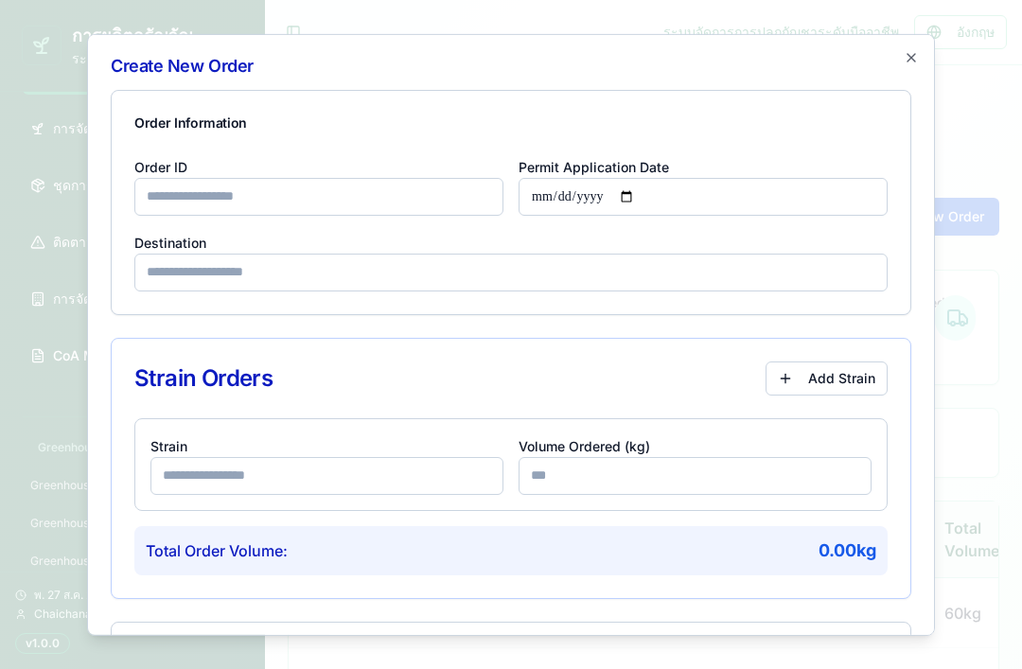
scroll to position [0, 0]
click at [916, 60] on icon "button" at bounding box center [910, 56] width 15 height 15
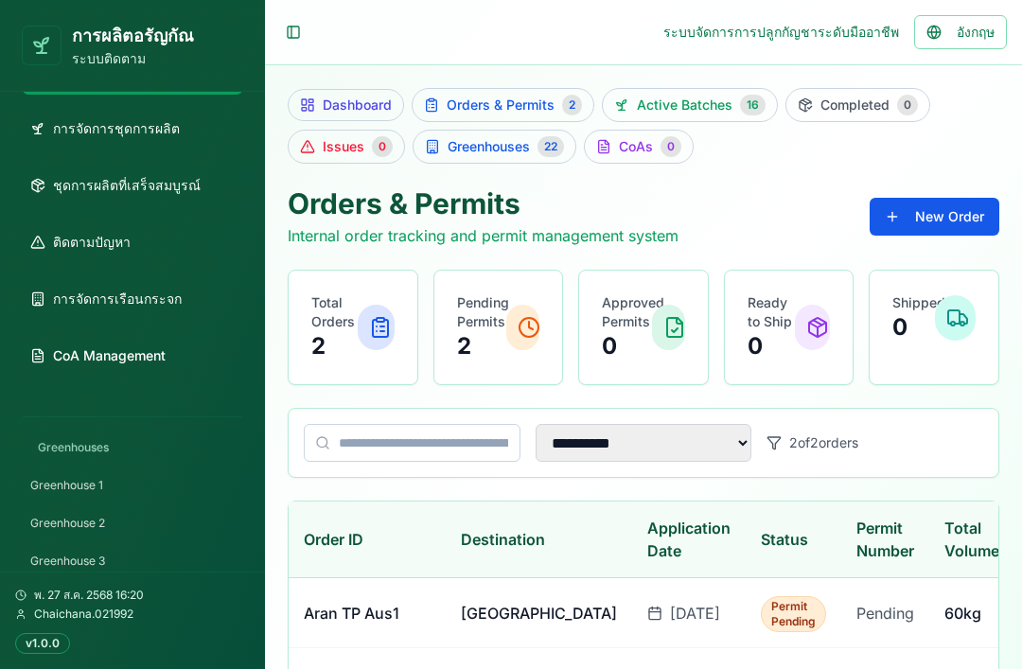
scroll to position [71, 0]
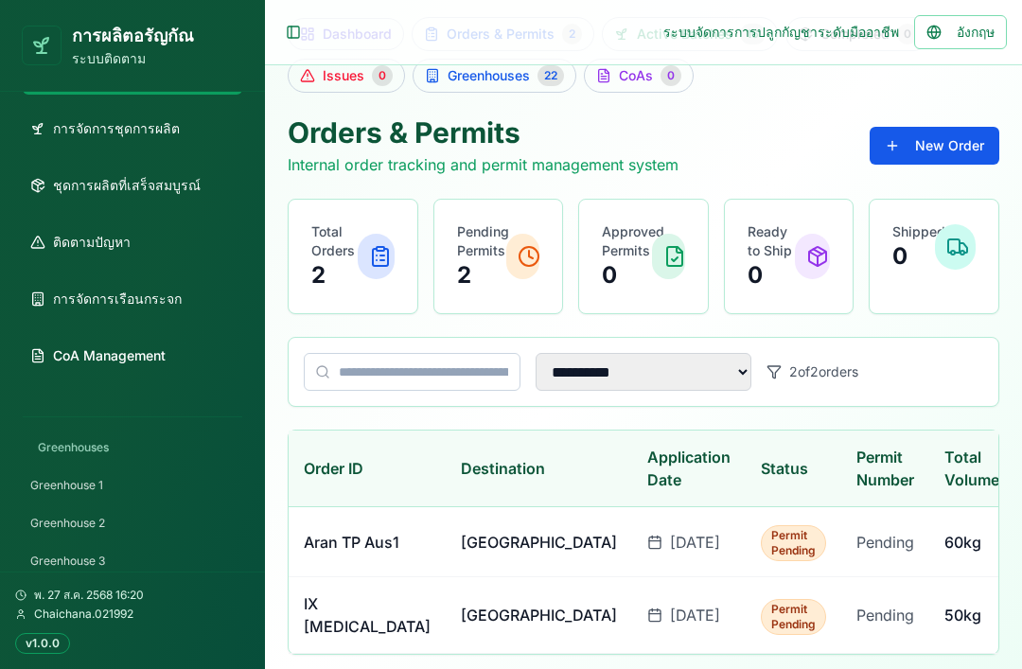
click at [461, 553] on p "Australia" at bounding box center [539, 542] width 156 height 23
click at [446, 568] on td "Australia" at bounding box center [539, 542] width 186 height 70
click at [760, 546] on div "Permit Pending" at bounding box center [792, 543] width 65 height 36
click at [929, 554] on td "60 kg" at bounding box center [971, 542] width 85 height 70
click at [929, 634] on td "50 kg" at bounding box center [971, 615] width 85 height 77
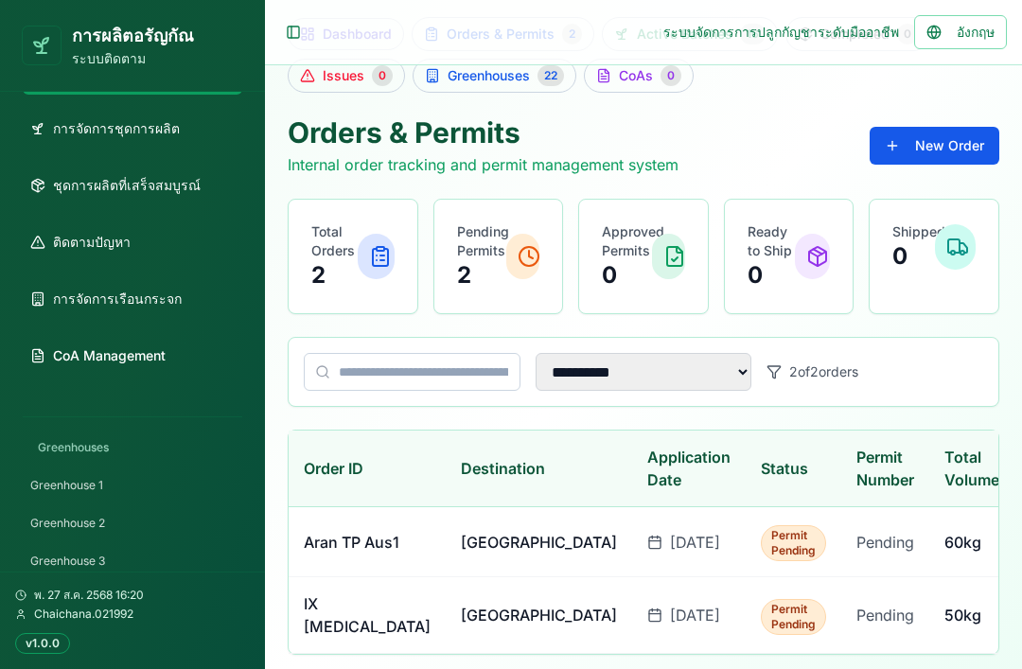
click at [929, 633] on td "50 kg" at bounding box center [971, 615] width 85 height 77
click at [461, 553] on p "Australia" at bounding box center [539, 542] width 156 height 23
click at [461, 626] on p "Australia" at bounding box center [539, 614] width 156 height 23
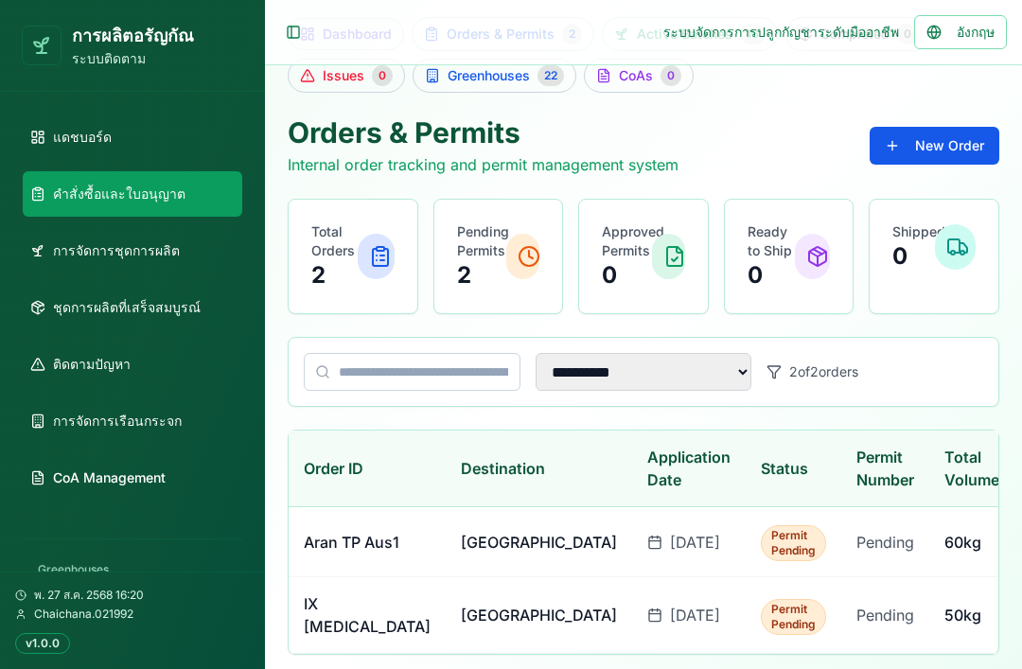
scroll to position [0, 0]
click at [161, 253] on span "การจัดการชุดการผลิต" at bounding box center [116, 250] width 127 height 19
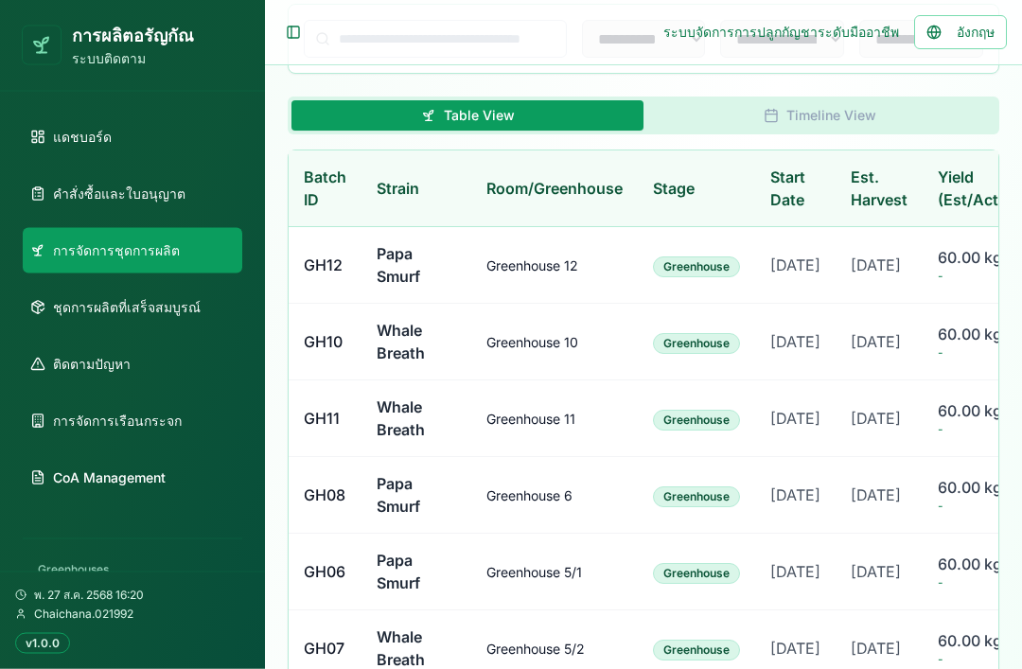
scroll to position [550, 0]
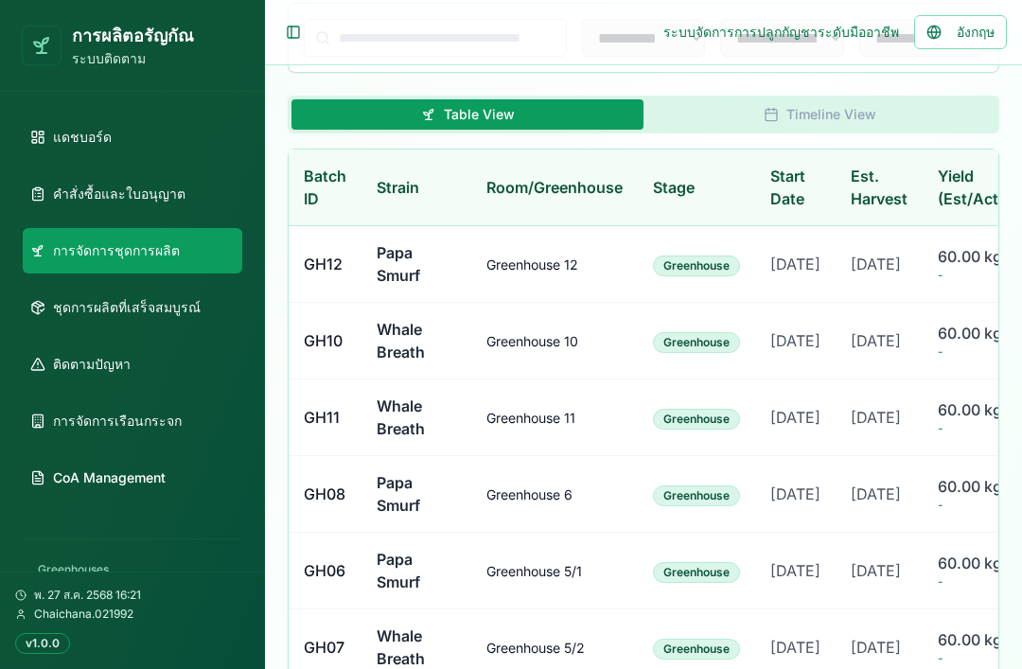
click at [299, 27] on button "Toggle Sidebar" at bounding box center [293, 32] width 26 height 26
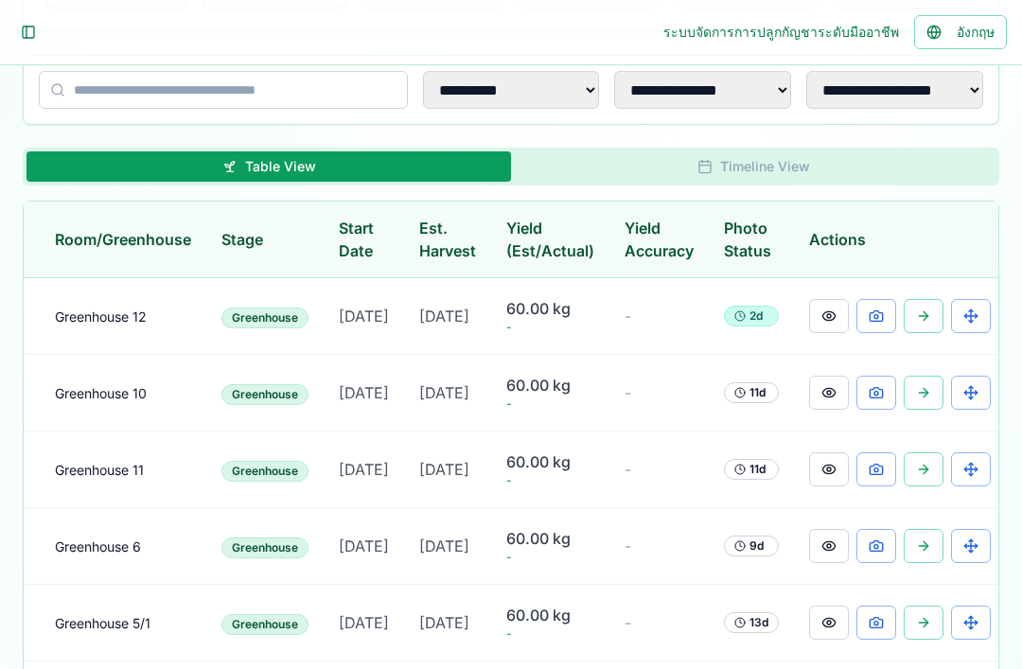
scroll to position [0, 165]
click at [970, 318] on button at bounding box center [972, 316] width 40 height 34
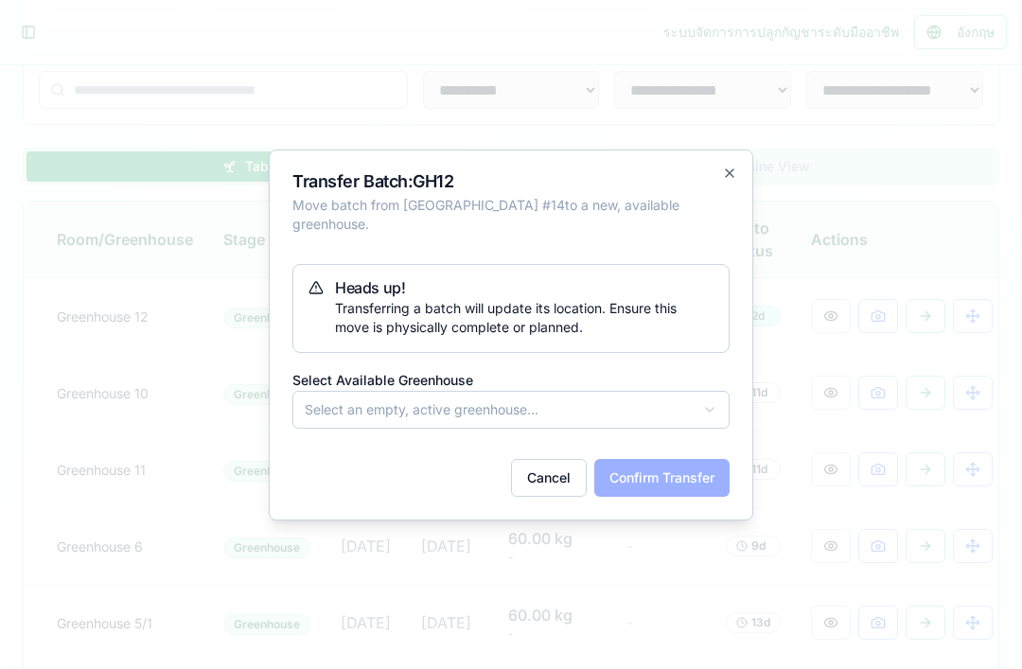
click at [737, 204] on div "Transfer Batch: GH12 Move batch from Greenhouse # 14 to a new, available greenh…" at bounding box center [511, 334] width 484 height 371
click at [555, 492] on button "Cancel" at bounding box center [549, 478] width 76 height 38
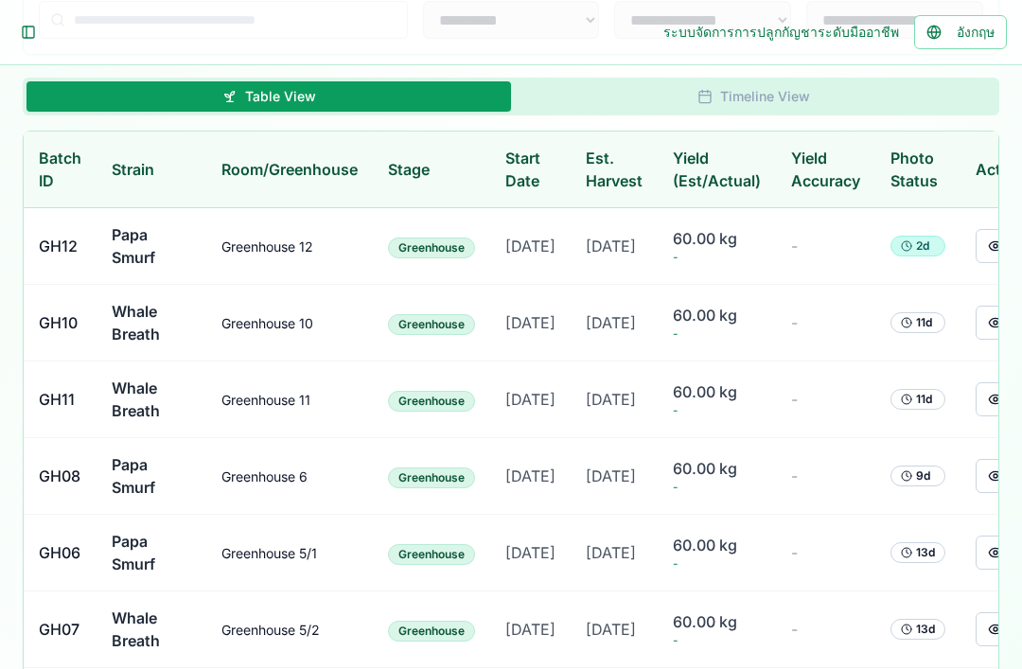
scroll to position [0, 27]
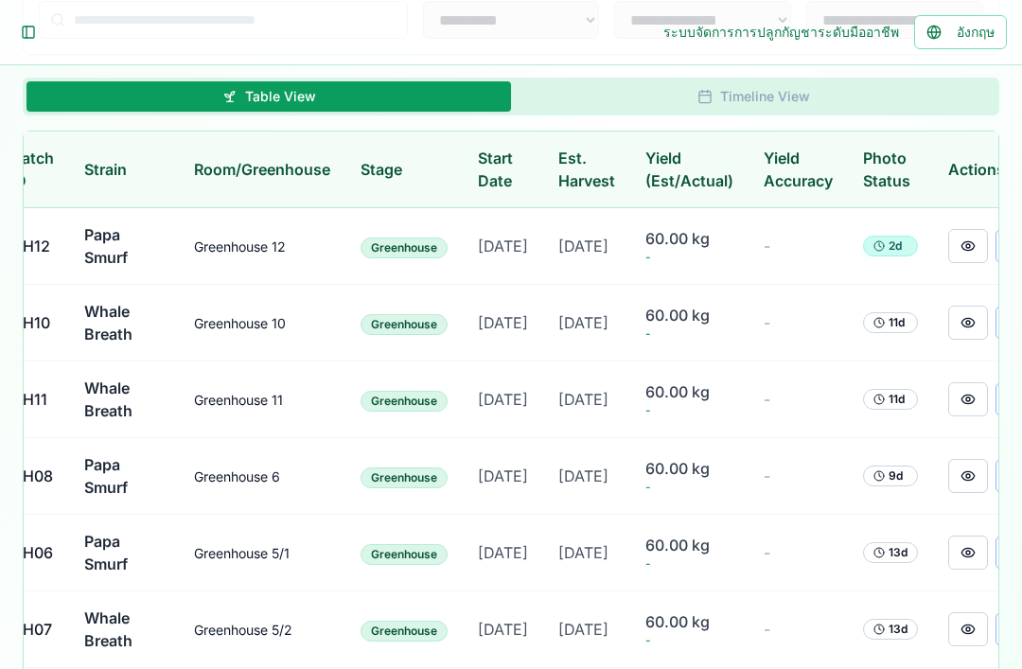
click at [961, 493] on button at bounding box center [968, 476] width 40 height 34
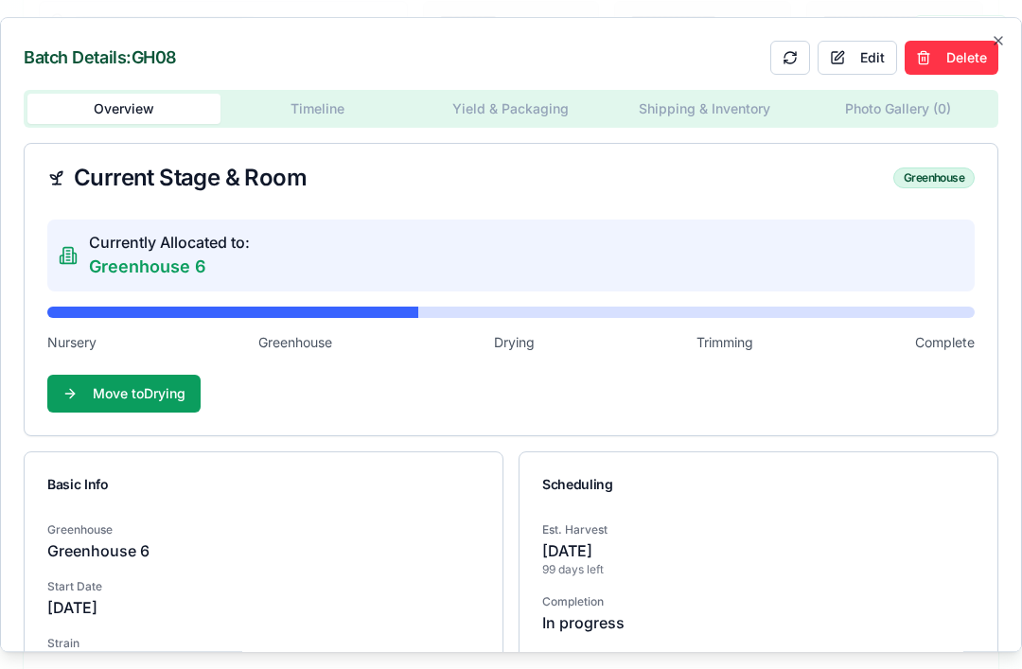
click at [323, 110] on div "Batch Details: GH08 Edit Delete Overview Timeline Yield & Packaging Shipping & …" at bounding box center [511, 335] width 1022 height 636
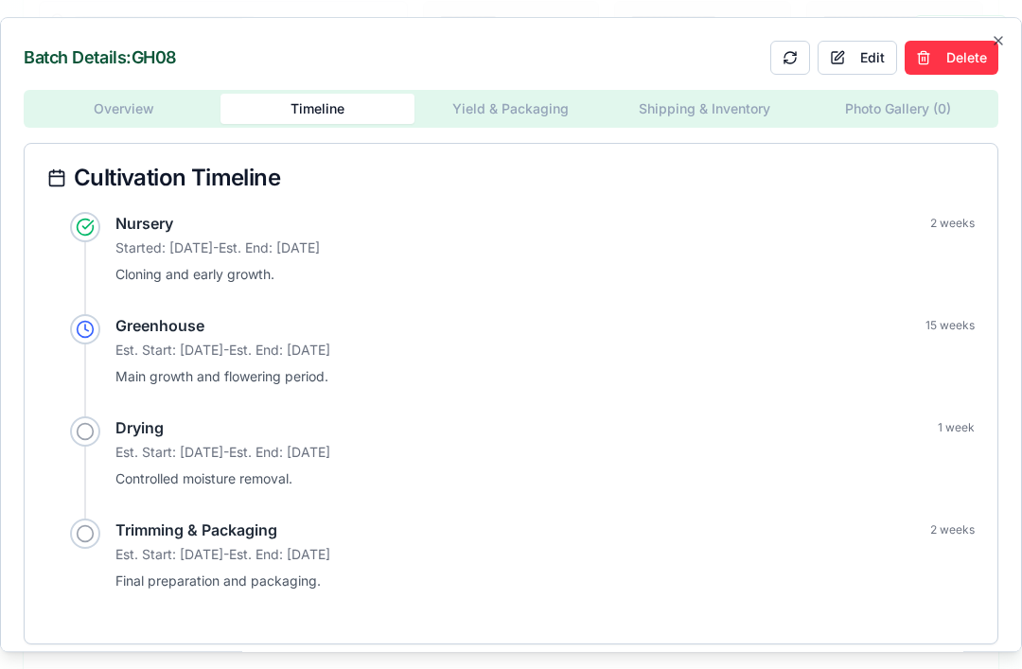
click at [144, 132] on div "Overview Timeline Yield & Packaging Shipping & Inventory Photo Gallery ( 0 ) Cu…" at bounding box center [511, 367] width 974 height 554
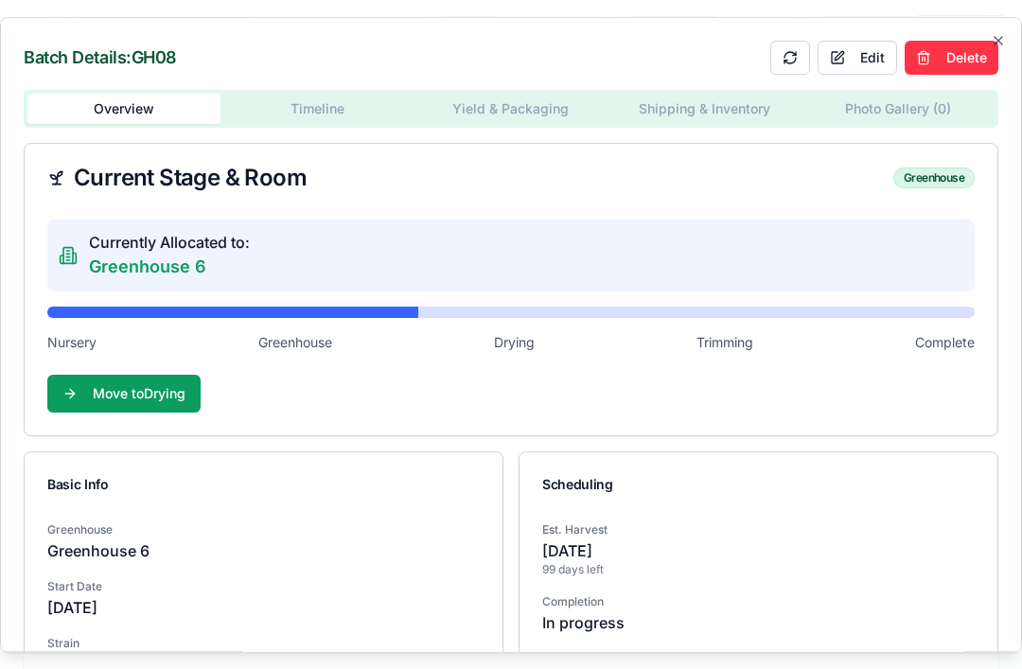
scroll to position [0, 0]
click at [994, 39] on icon "button" at bounding box center [998, 41] width 8 height 8
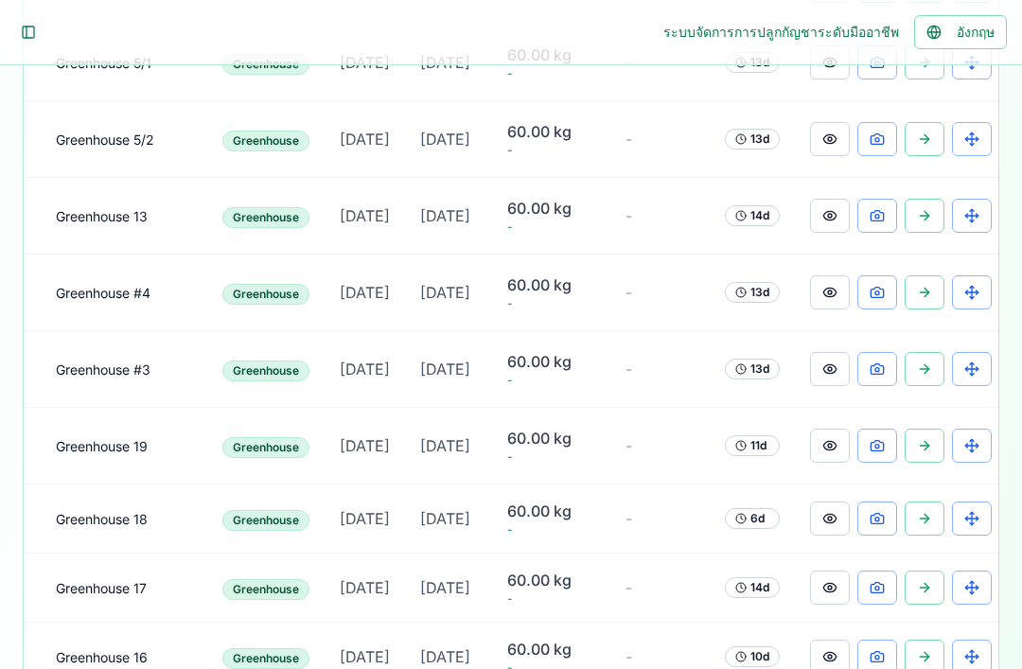
scroll to position [0, 165]
click at [825, 309] on button at bounding box center [831, 292] width 40 height 34
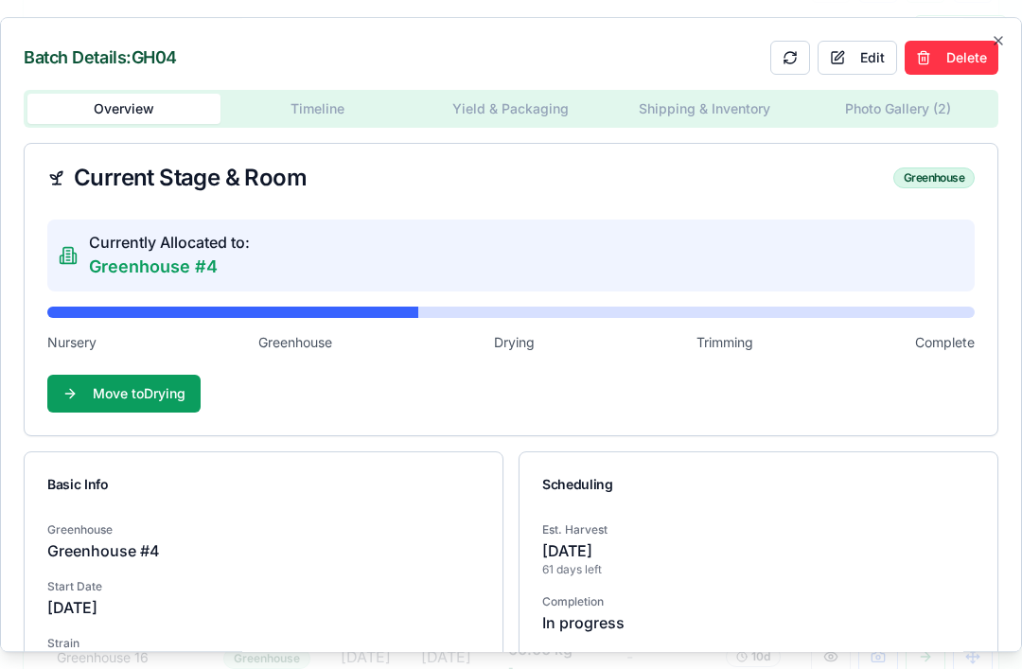
click at [1002, 37] on icon "button" at bounding box center [997, 40] width 15 height 15
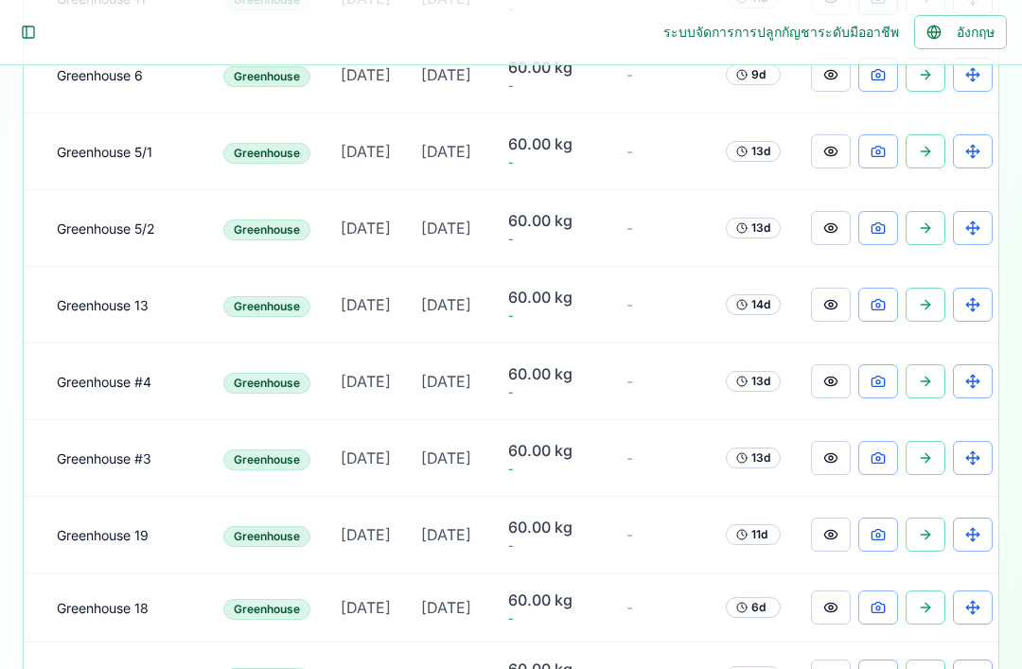
click at [837, 245] on button at bounding box center [831, 228] width 40 height 34
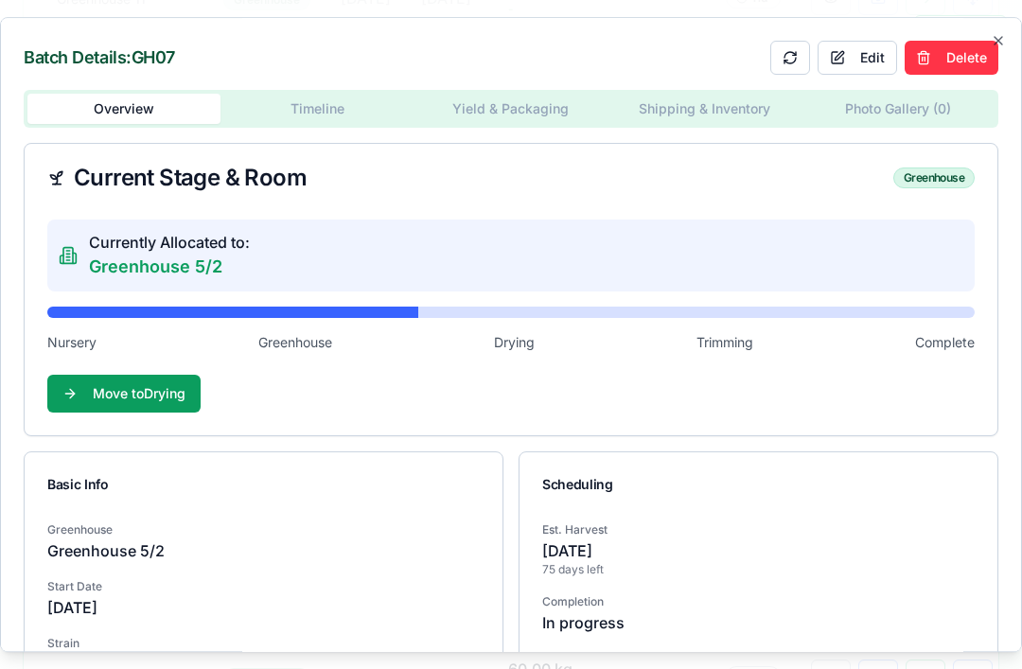
click at [857, 41] on button "Edit" at bounding box center [856, 58] width 79 height 34
click at [68, 246] on icon at bounding box center [68, 255] width 19 height 19
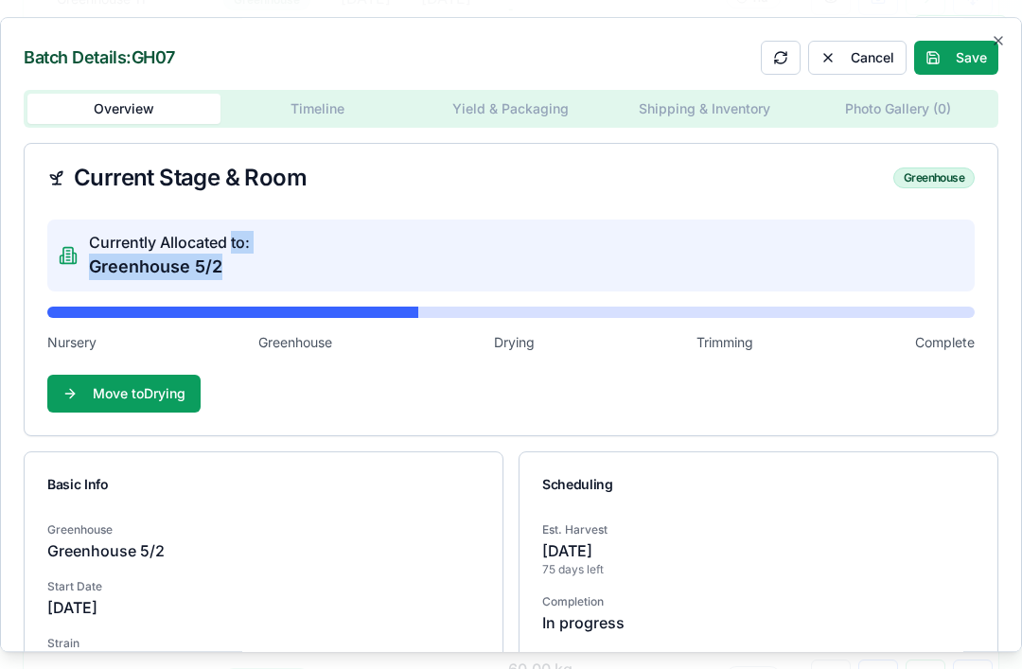
click at [708, 222] on div "Currently Allocated to: Greenhouse 5/2" at bounding box center [510, 255] width 927 height 72
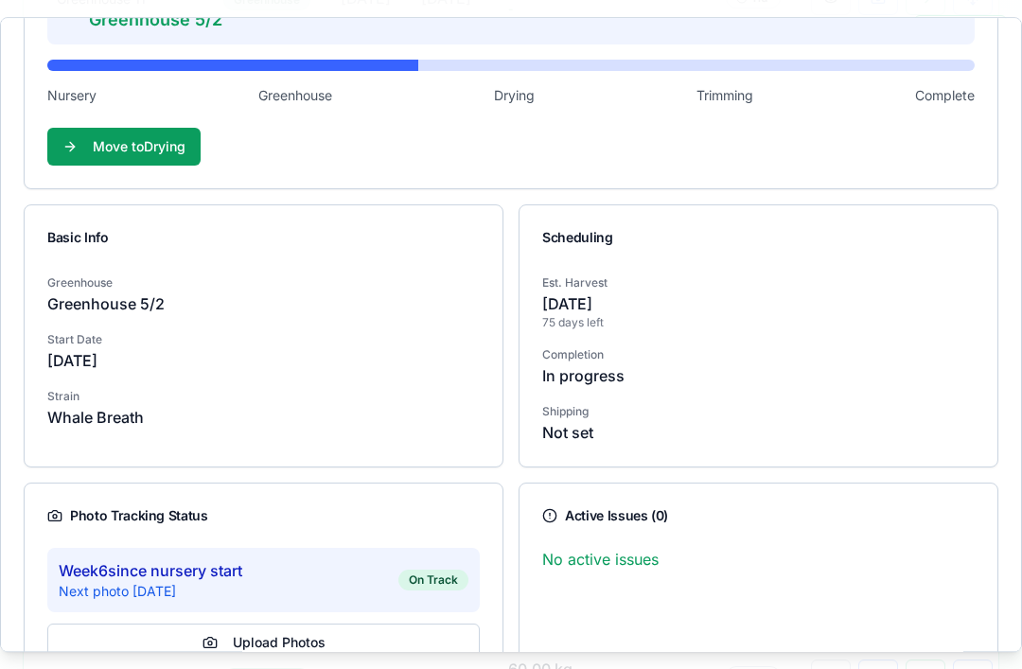
scroll to position [246, 0]
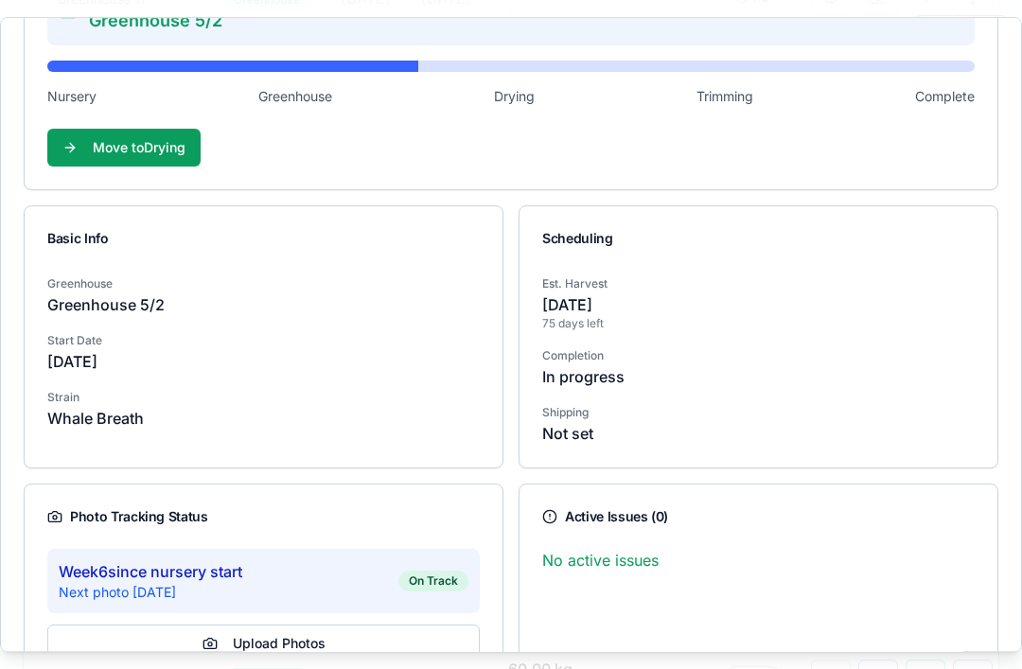
click at [642, 549] on p "No active issues" at bounding box center [758, 560] width 432 height 23
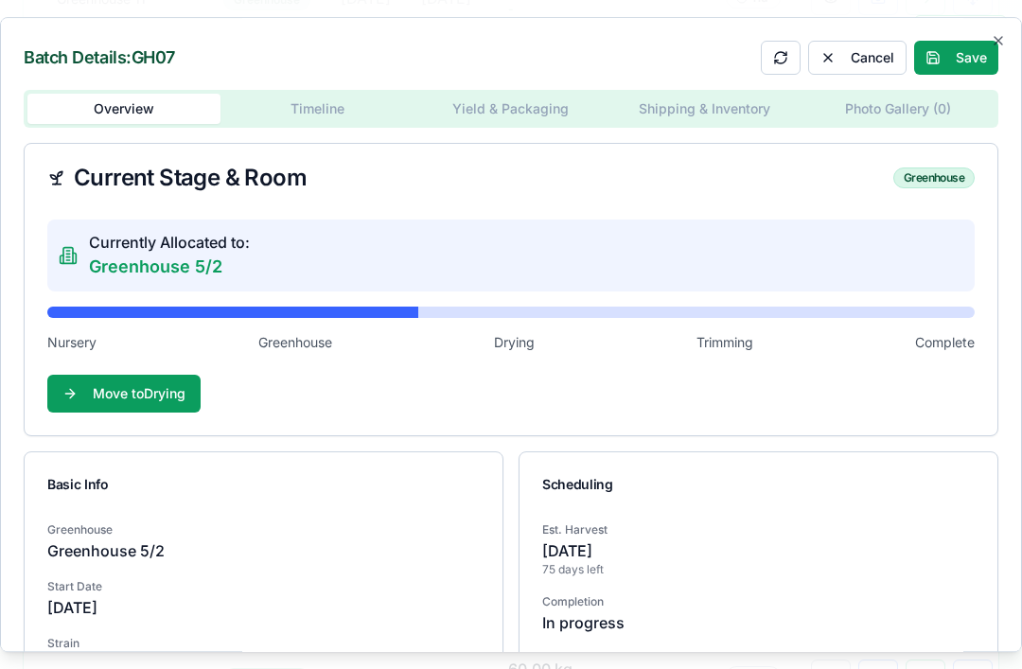
scroll to position [0, 0]
click at [234, 253] on p "Greenhouse 5/2" at bounding box center [169, 266] width 161 height 26
click at [188, 253] on p "Greenhouse 5/2" at bounding box center [169, 266] width 161 height 26
click at [201, 253] on p "Greenhouse 5/2" at bounding box center [169, 266] width 161 height 26
click at [765, 41] on button at bounding box center [780, 58] width 40 height 34
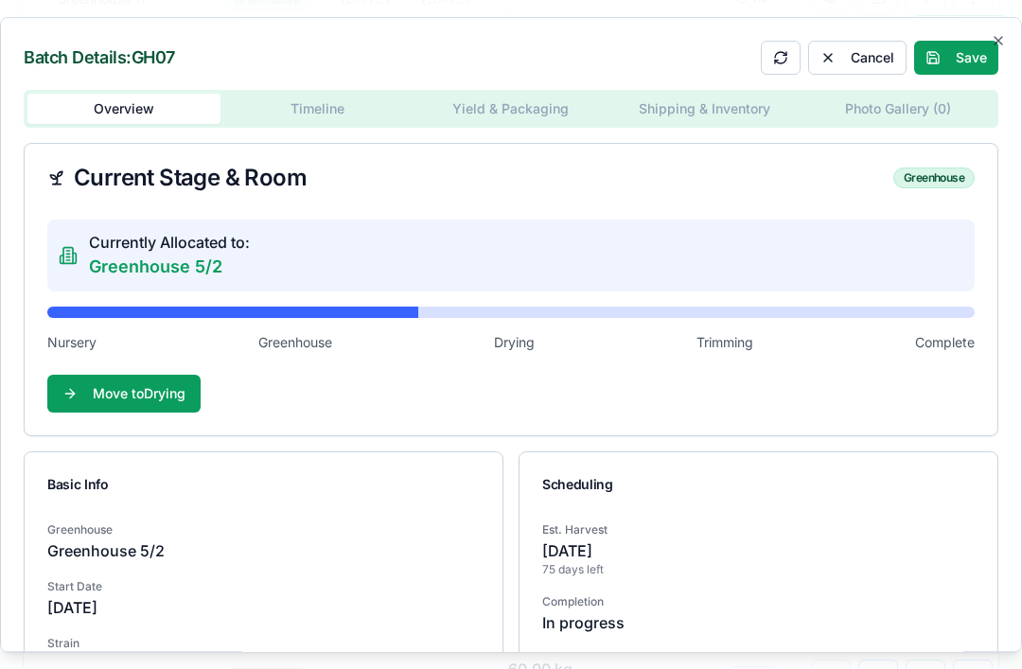
click at [773, 41] on button at bounding box center [780, 58] width 40 height 34
click at [767, 41] on button at bounding box center [780, 58] width 40 height 34
click at [778, 41] on button at bounding box center [780, 58] width 40 height 34
click at [777, 41] on button at bounding box center [780, 58] width 40 height 34
click at [186, 253] on p "Greenhouse 5/2" at bounding box center [169, 266] width 161 height 26
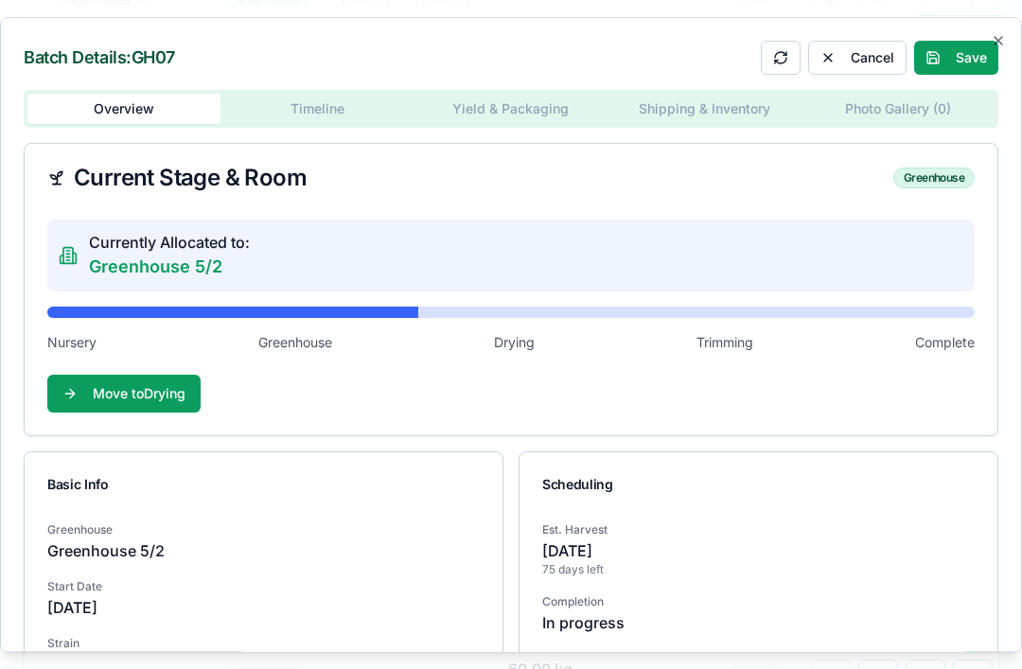
click at [170, 231] on p "Currently Allocated to:" at bounding box center [169, 242] width 161 height 23
click at [73, 247] on icon at bounding box center [67, 255] width 9 height 16
click at [83, 231] on div "Currently Allocated to: Greenhouse 5/2" at bounding box center [154, 255] width 191 height 49
click at [954, 41] on button "Save" at bounding box center [956, 58] width 84 height 34
click at [852, 44] on button "Edit" at bounding box center [856, 58] width 79 height 34
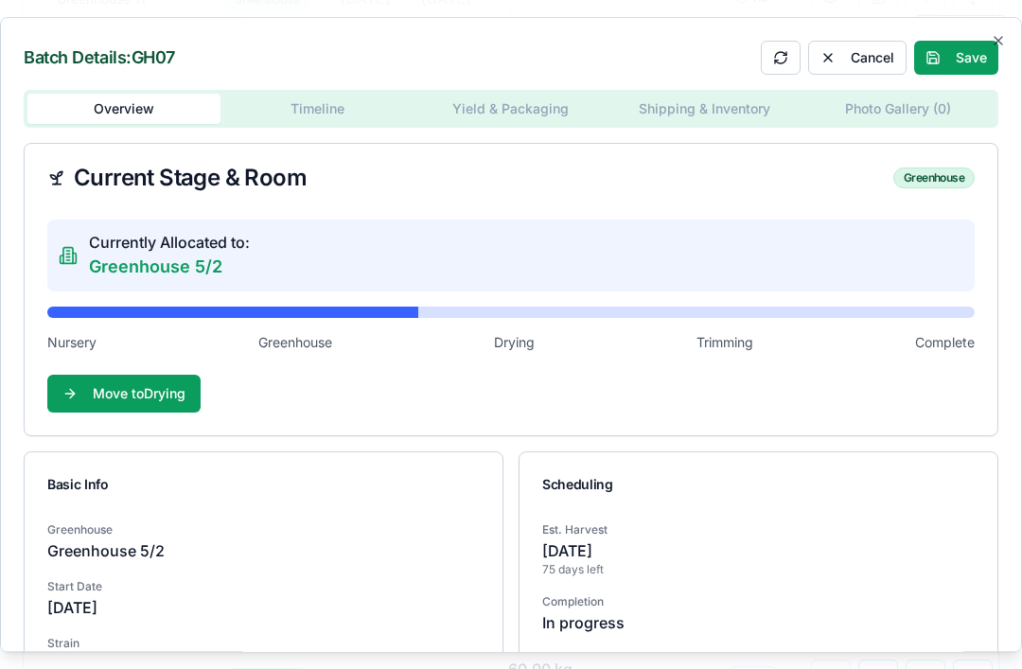
click at [231, 253] on p "Greenhouse 5/2" at bounding box center [169, 266] width 161 height 26
click at [230, 253] on p "Greenhouse 5/2" at bounding box center [169, 266] width 161 height 26
click at [204, 253] on p "Greenhouse 5/2" at bounding box center [169, 266] width 161 height 26
click at [216, 253] on p "Greenhouse 5/2" at bounding box center [169, 266] width 161 height 26
click at [480, 227] on div "Currently Allocated to: Greenhouse 5/2" at bounding box center [510, 255] width 927 height 72
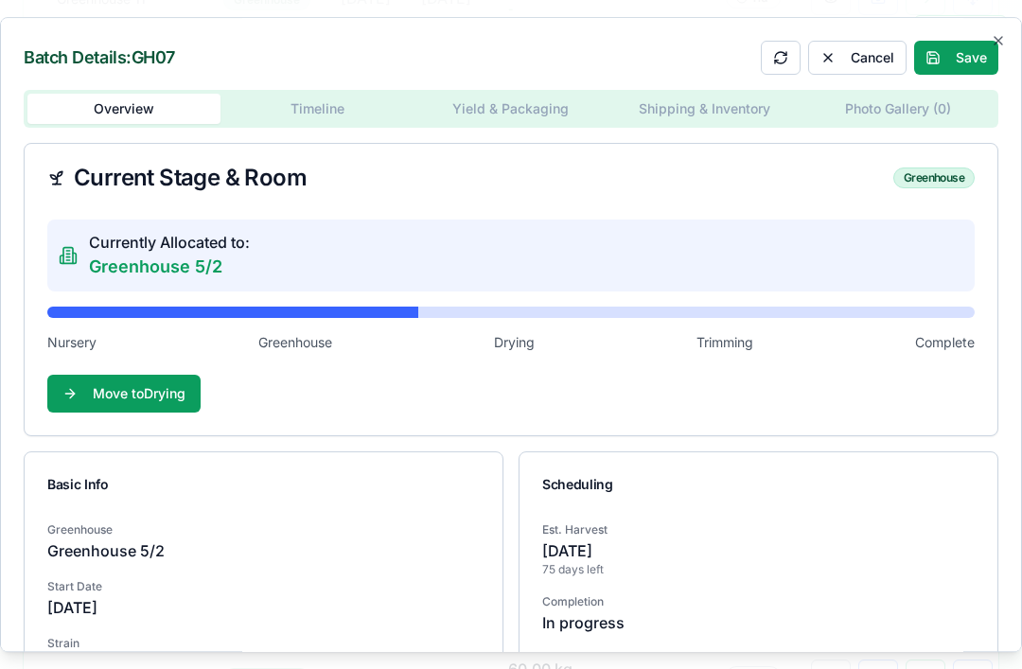
click at [487, 219] on div "Currently Allocated to: Greenhouse 5/2" at bounding box center [510, 255] width 927 height 72
click at [66, 246] on icon at bounding box center [68, 255] width 19 height 19
click at [154, 166] on span "Current Stage & Room" at bounding box center [176, 177] width 259 height 23
click at [200, 231] on p "Currently Allocated to:" at bounding box center [169, 242] width 161 height 23
click at [159, 49] on h2 "Batch Details: GH07" at bounding box center [99, 57] width 151 height 17
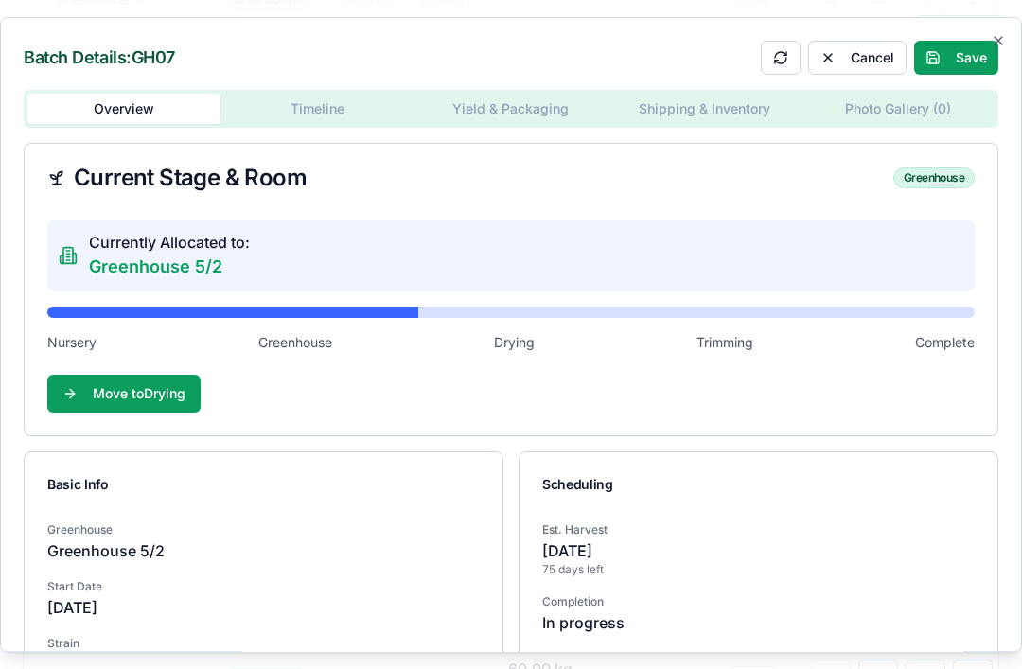
click at [513, 333] on span "Drying" at bounding box center [514, 342] width 41 height 19
click at [290, 333] on span "Greenhouse" at bounding box center [295, 342] width 74 height 19
click at [728, 333] on span "Trimming" at bounding box center [724, 342] width 57 height 19
click at [945, 333] on span "Complete" at bounding box center [945, 342] width 60 height 19
click at [141, 375] on button "Move to Drying" at bounding box center [123, 394] width 153 height 38
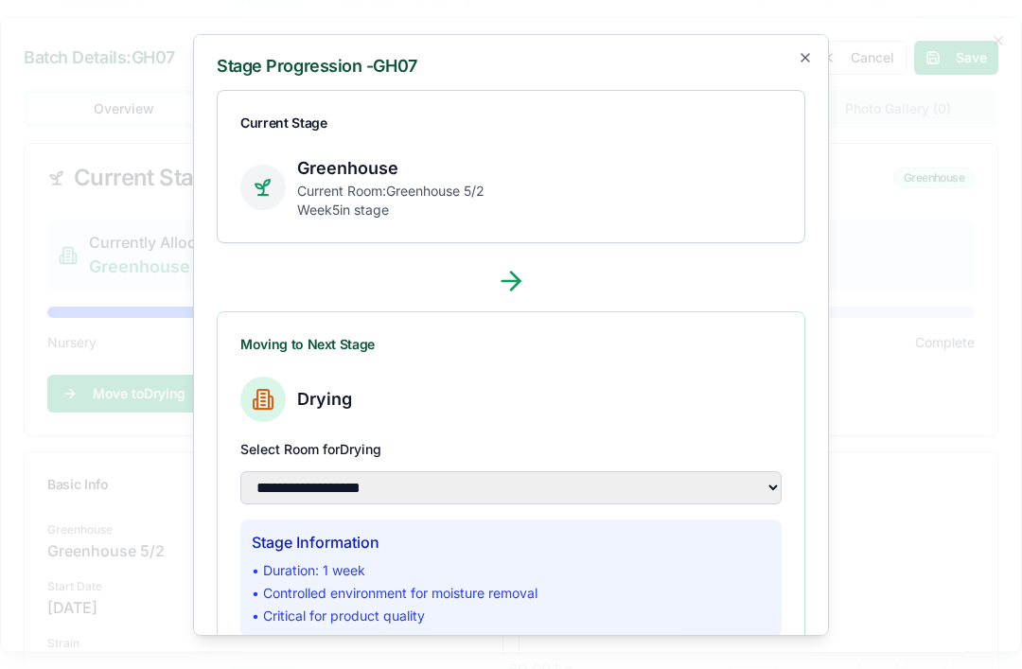
click at [804, 49] on icon "button" at bounding box center [804, 56] width 15 height 15
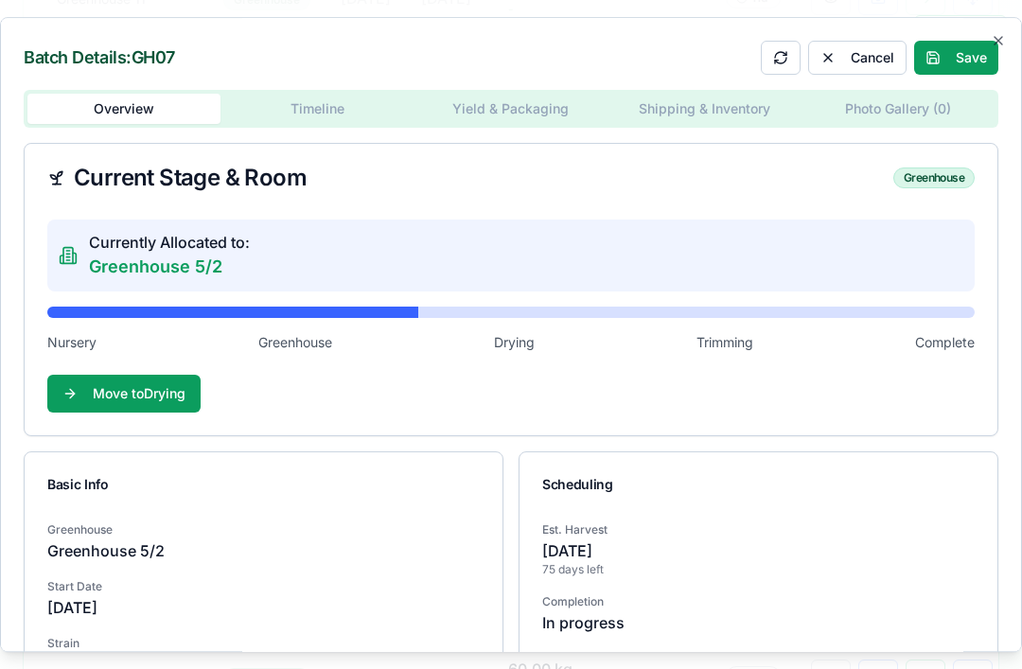
click at [321, 94] on button "Timeline" at bounding box center [316, 109] width 193 height 30
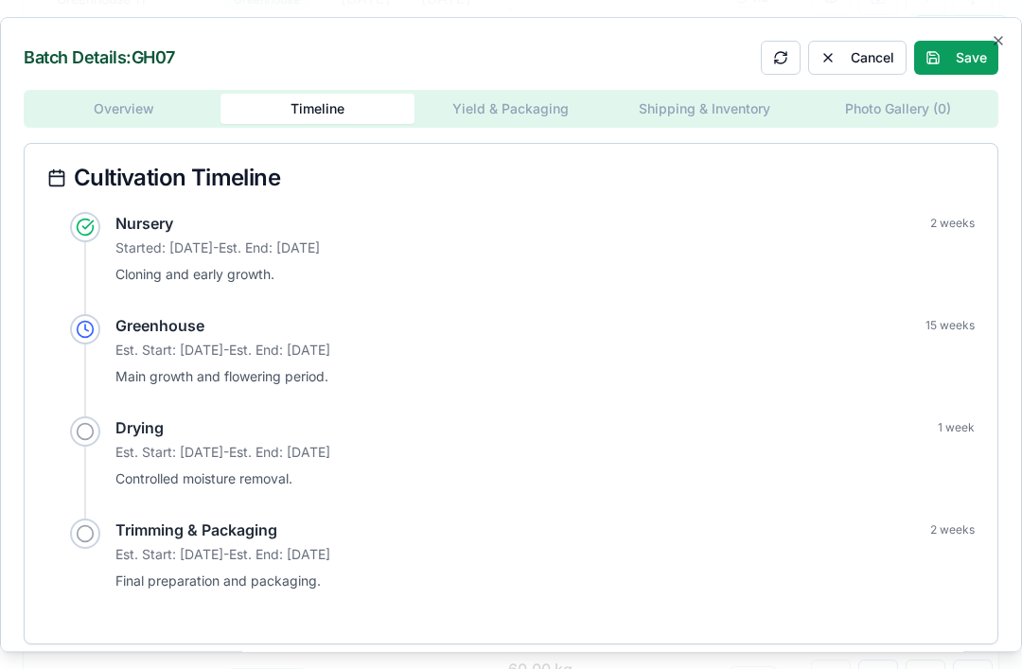
click at [543, 99] on div "Batch Details: GH07 Cancel Save Overview Timeline Yield & Packaging Shipping & …" at bounding box center [511, 335] width 1022 height 636
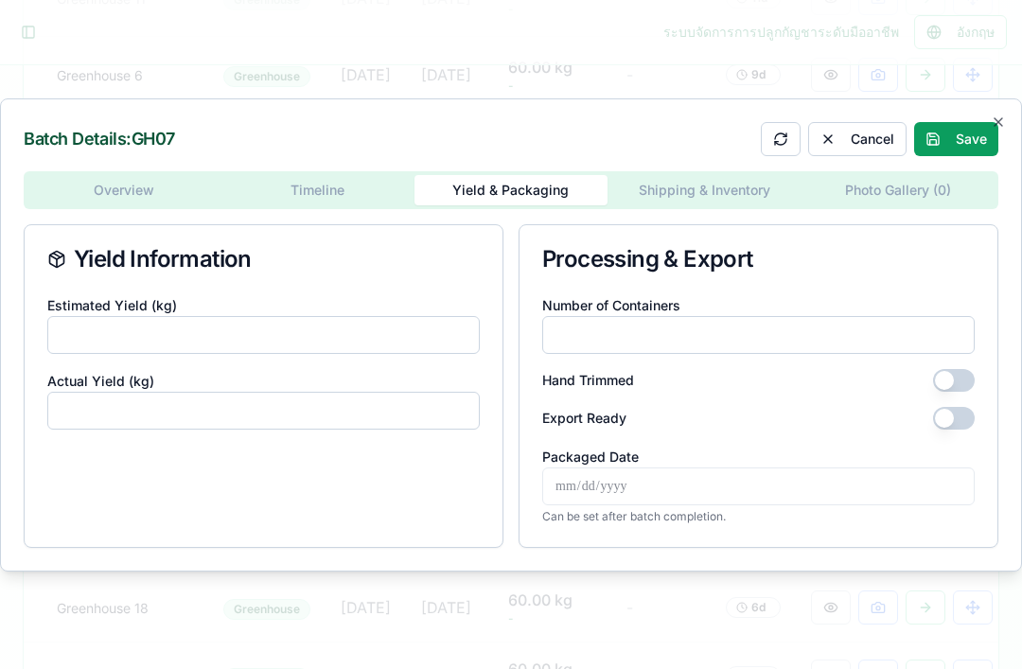
click at [728, 176] on div "Overview Timeline Yield & Packaging Shipping & Inventory Photo Gallery ( 0 ) Yi…" at bounding box center [511, 359] width 974 height 376
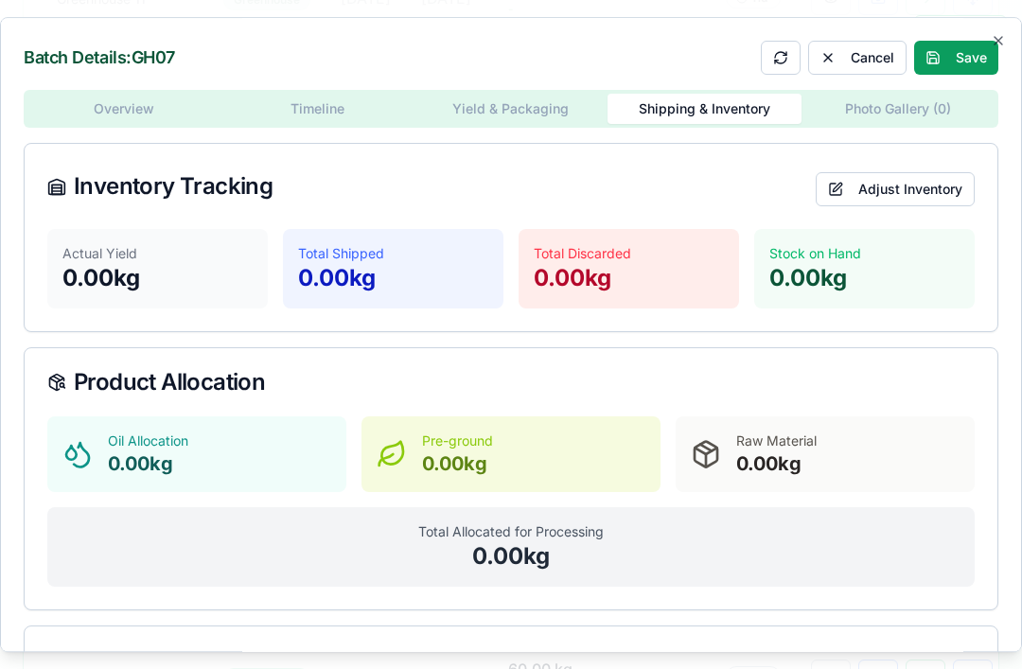
click at [886, 86] on div "Batch Details: GH07 Cancel Save Overview Timeline Yield & Packaging Shipping & …" at bounding box center [511, 335] width 1022 height 636
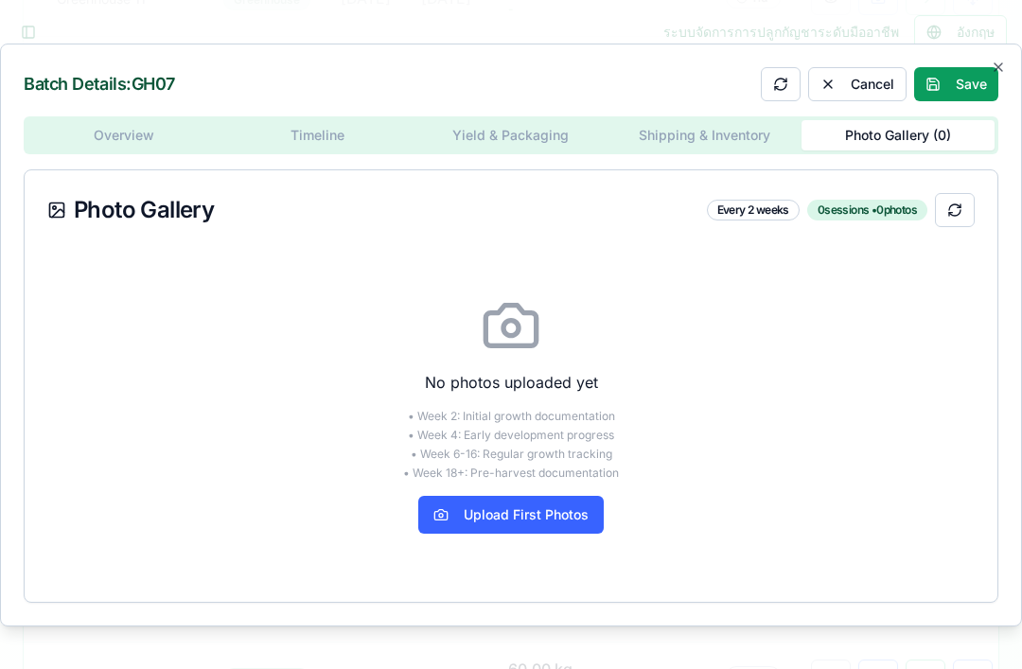
click at [523, 144] on div "Batch Details: GH07 Cancel Save Overview Timeline Yield & Packaging Shipping & …" at bounding box center [511, 335] width 1022 height 583
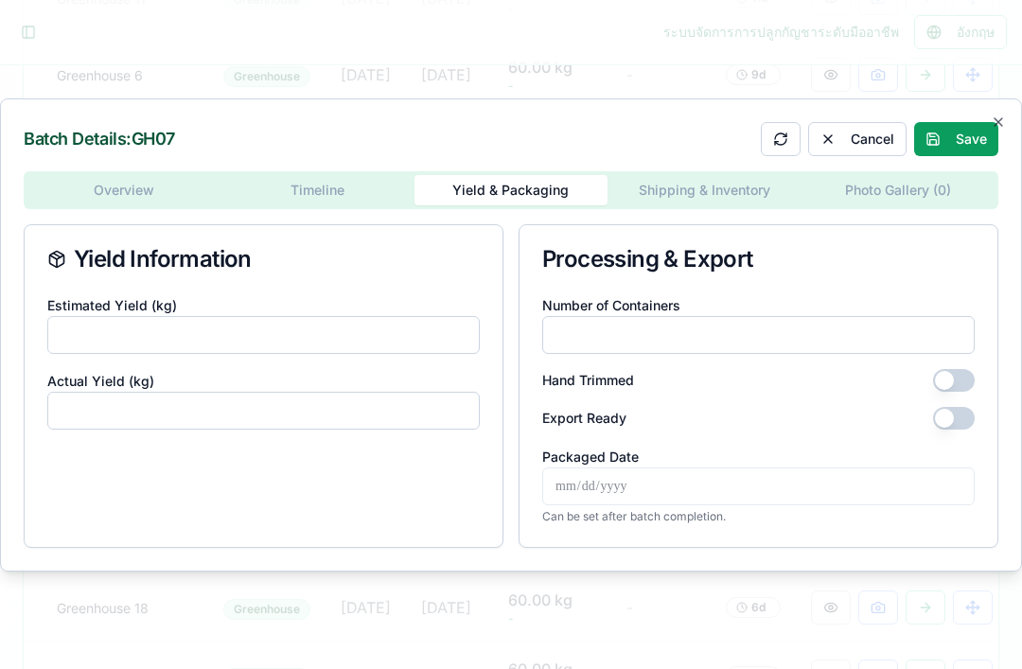
click at [703, 184] on div "Overview Timeline Yield & Packaging Shipping & Inventory Photo Gallery ( 0 ) Yi…" at bounding box center [511, 359] width 974 height 376
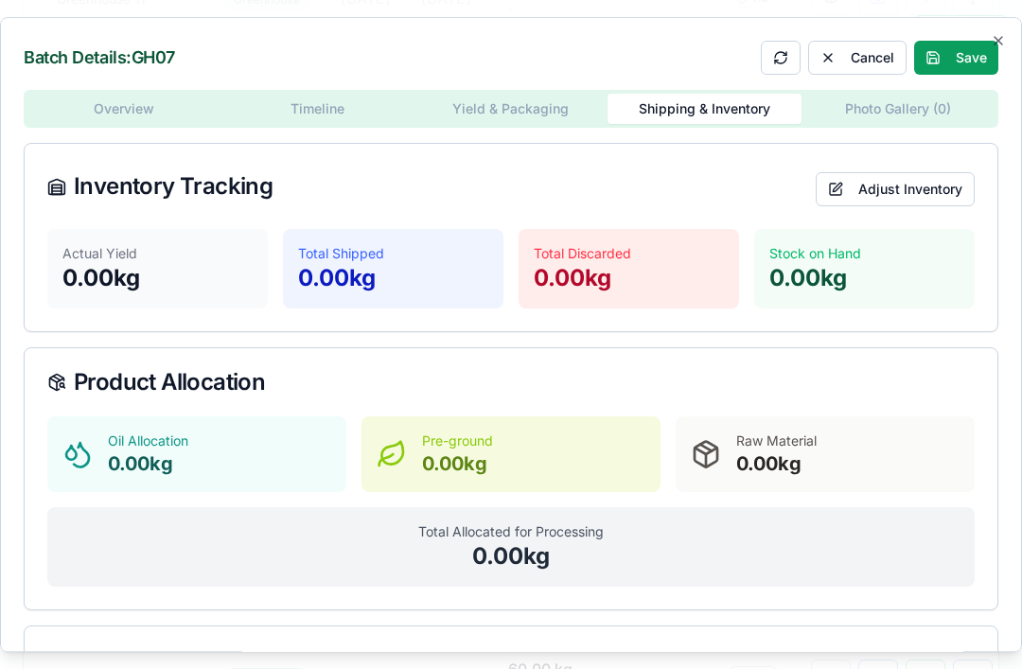
click at [341, 57] on div "Batch Details: GH07 Cancel Save Overview Timeline Yield & Packaging Shipping & …" at bounding box center [511, 335] width 1022 height 636
click at [332, 71] on div "Batch Details: GH07 Cancel Save Overview Timeline Yield & Packaging Shipping & …" at bounding box center [511, 335] width 1022 height 636
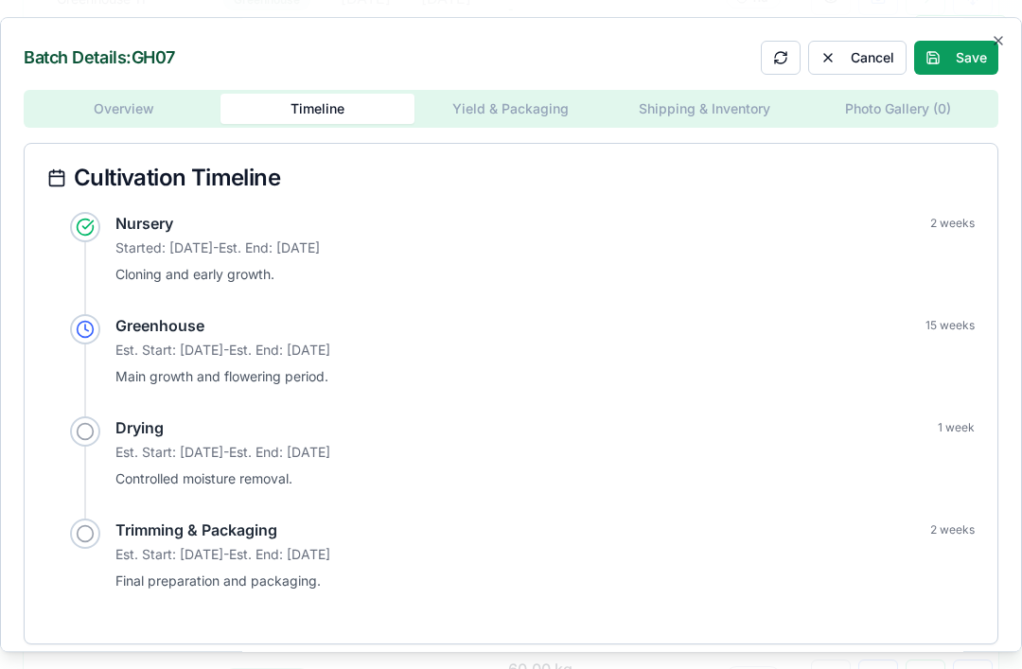
click at [115, 96] on div "Overview Timeline Yield & Packaging Shipping & Inventory Photo Gallery ( 0 )" at bounding box center [511, 109] width 974 height 38
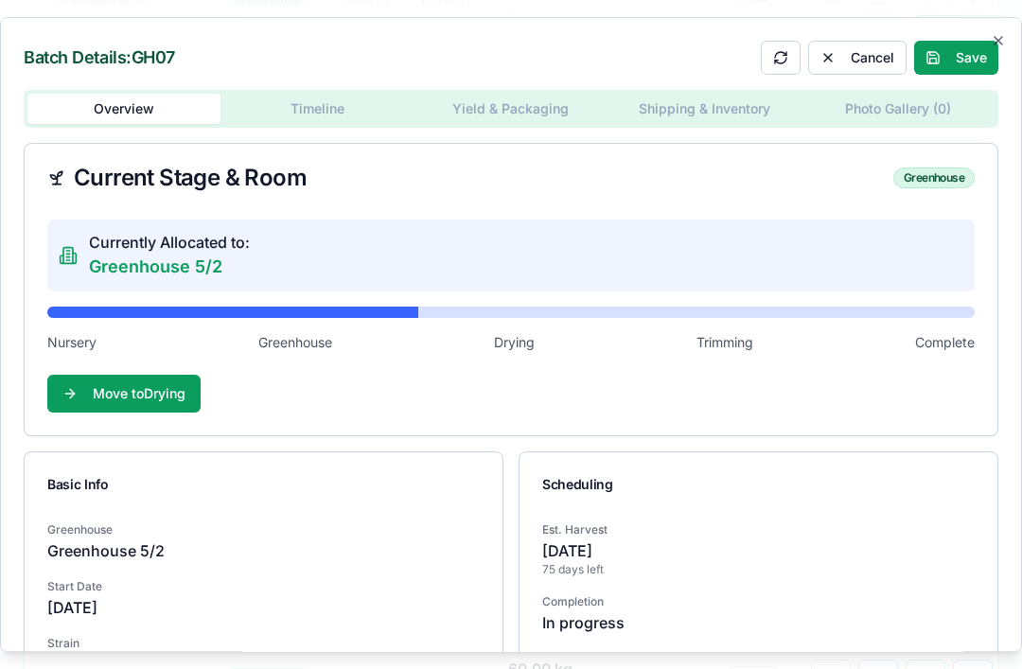
click at [943, 42] on button "Save" at bounding box center [956, 58] width 84 height 34
click at [784, 41] on button at bounding box center [790, 58] width 40 height 34
click at [915, 164] on div "Current Stage & Room Greenhouse" at bounding box center [511, 178] width 972 height 68
click at [914, 163] on div "Current Stage & Room Greenhouse" at bounding box center [511, 178] width 972 height 68
click at [937, 167] on div "Greenhouse" at bounding box center [933, 177] width 81 height 21
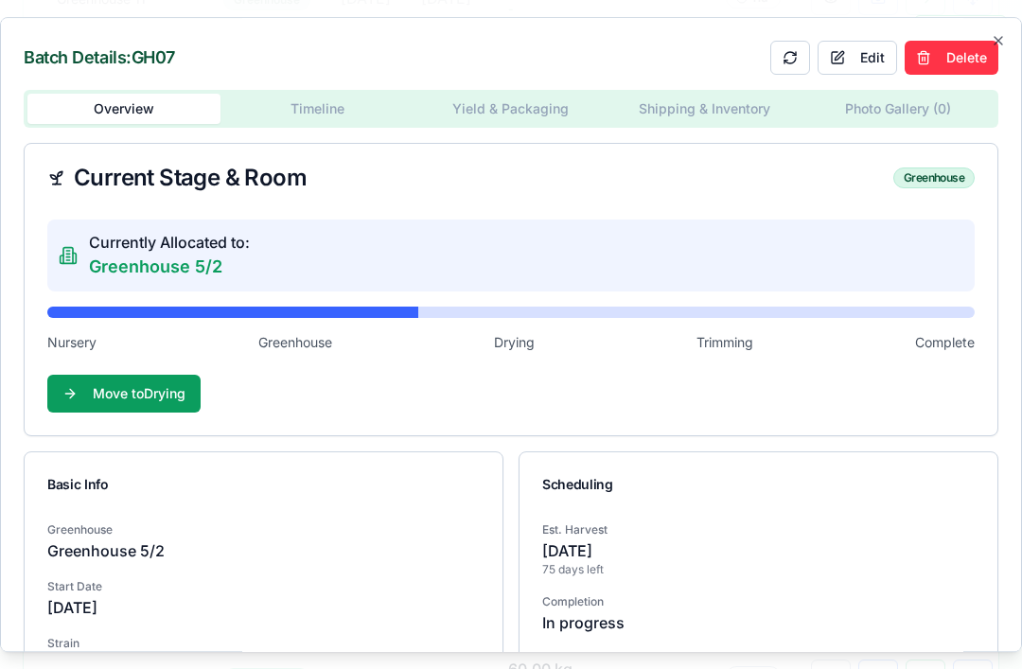
click at [845, 166] on div "Current Stage & Room Greenhouse" at bounding box center [510, 177] width 927 height 23
click at [863, 41] on button "Edit" at bounding box center [856, 58] width 79 height 34
click at [938, 167] on div "Greenhouse" at bounding box center [933, 177] width 81 height 21
click at [929, 167] on div "Greenhouse" at bounding box center [933, 177] width 81 height 21
click at [939, 167] on div "Greenhouse" at bounding box center [933, 177] width 81 height 21
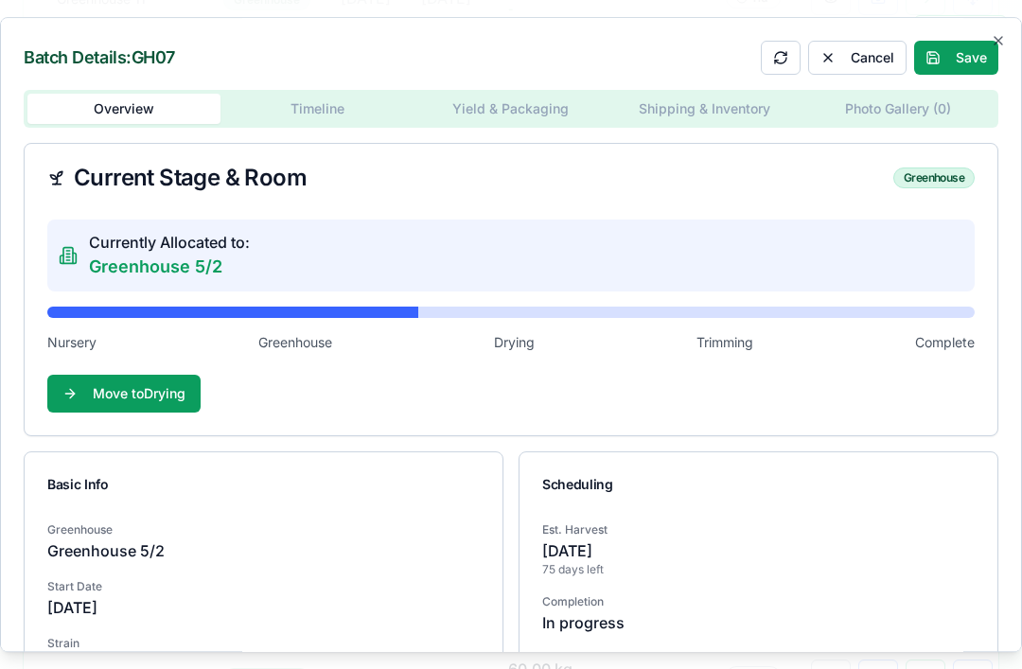
click at [943, 167] on div "Greenhouse" at bounding box center [933, 177] width 81 height 21
click at [771, 162] on div "Current Stage & Room Greenhouse" at bounding box center [511, 178] width 972 height 68
click at [947, 167] on div "Greenhouse" at bounding box center [933, 177] width 81 height 21
click at [954, 167] on div "Greenhouse" at bounding box center [933, 177] width 81 height 21
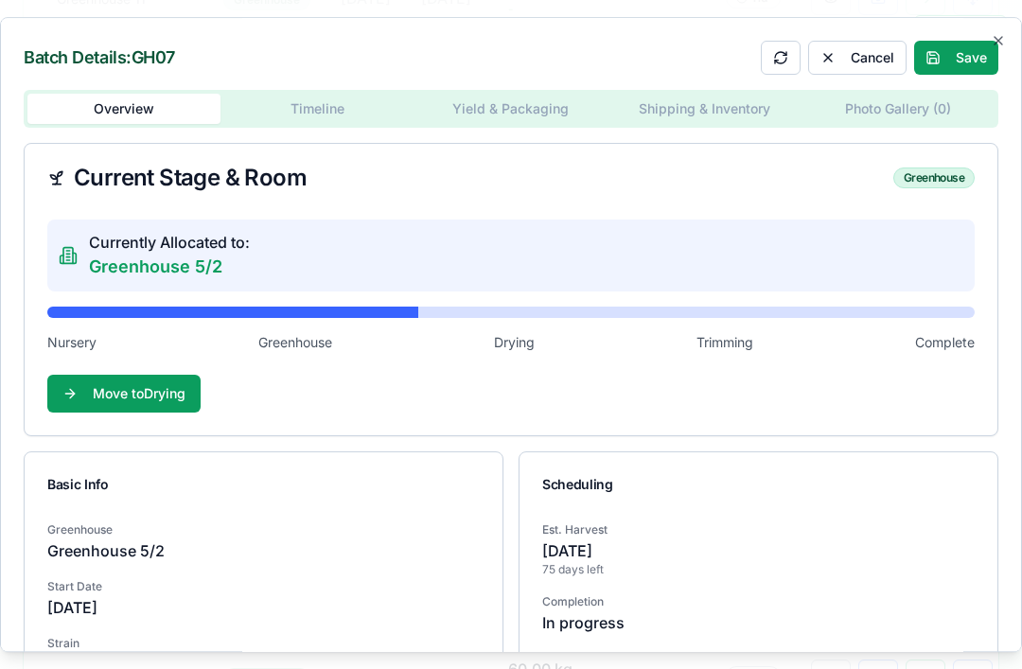
click at [952, 167] on div "Greenhouse" at bounding box center [933, 177] width 81 height 21
click at [951, 167] on div "Greenhouse" at bounding box center [933, 177] width 81 height 21
click at [829, 166] on div "Current Stage & Room Greenhouse" at bounding box center [510, 177] width 927 height 23
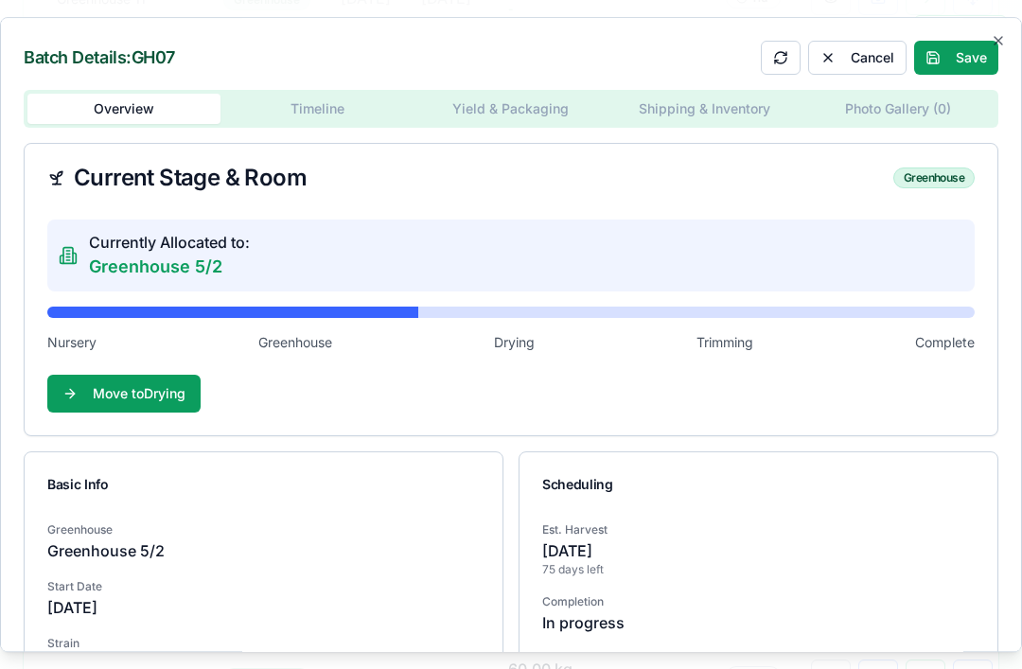
click at [923, 167] on div "Greenhouse" at bounding box center [933, 177] width 81 height 21
click at [825, 166] on div "Current Stage & Room Greenhouse" at bounding box center [510, 177] width 927 height 23
click at [70, 247] on icon at bounding box center [67, 255] width 9 height 16
click at [69, 260] on icon at bounding box center [67, 260] width 3 height 0
click at [483, 166] on div "Current Stage & Room Greenhouse" at bounding box center [510, 177] width 927 height 23
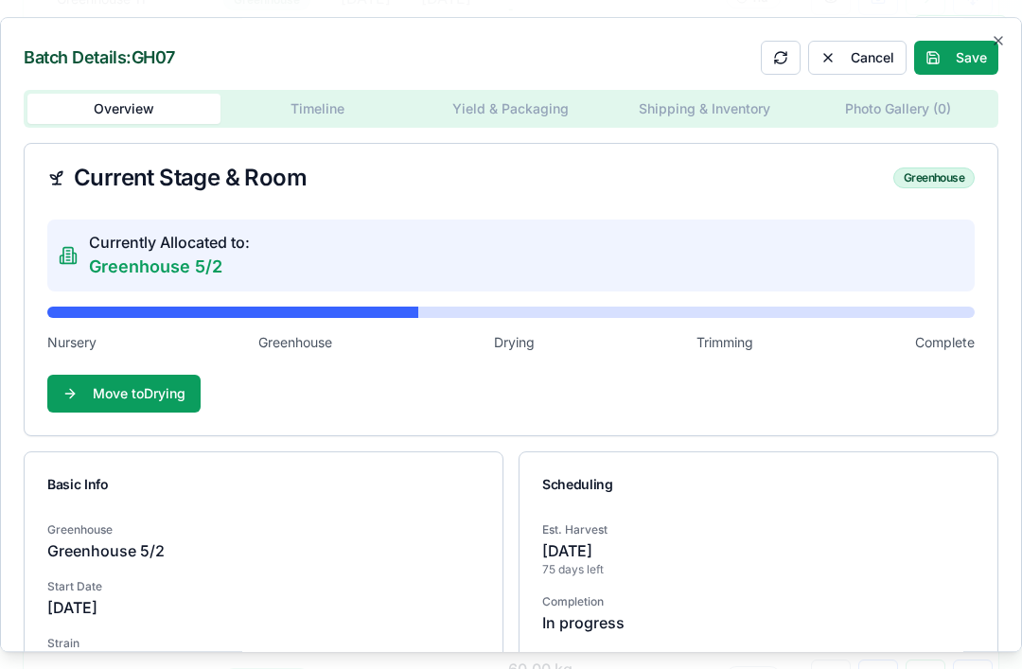
click at [62, 168] on icon at bounding box center [56, 177] width 19 height 19
click at [64, 168] on icon at bounding box center [56, 177] width 19 height 19
click at [542, 166] on div "Current Stage & Room Greenhouse" at bounding box center [510, 177] width 927 height 23
click at [992, 33] on icon "button" at bounding box center [997, 40] width 15 height 15
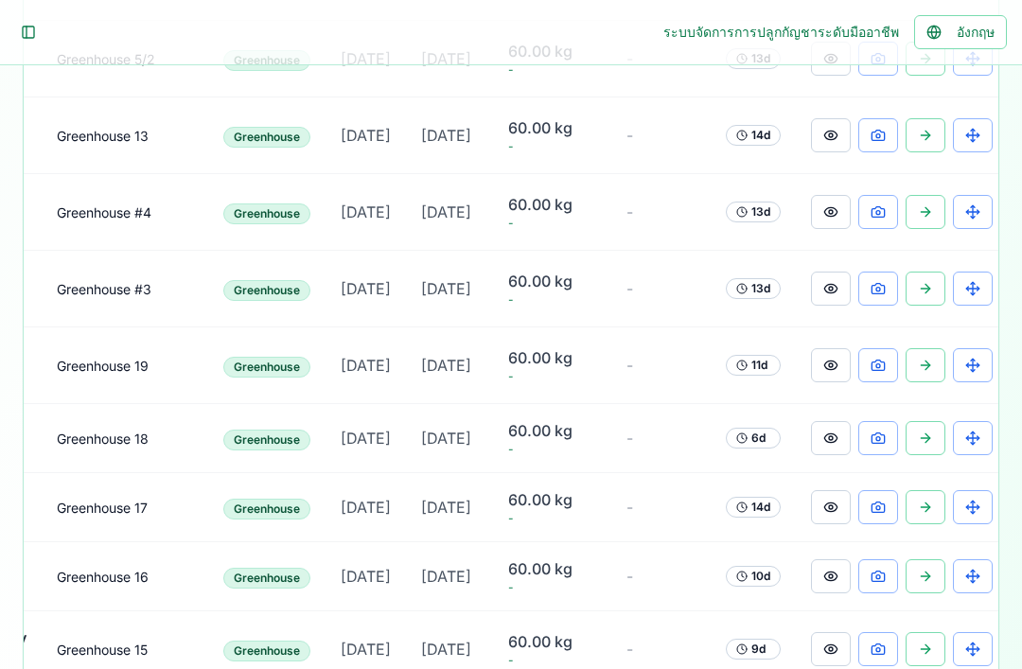
scroll to position [1100, 0]
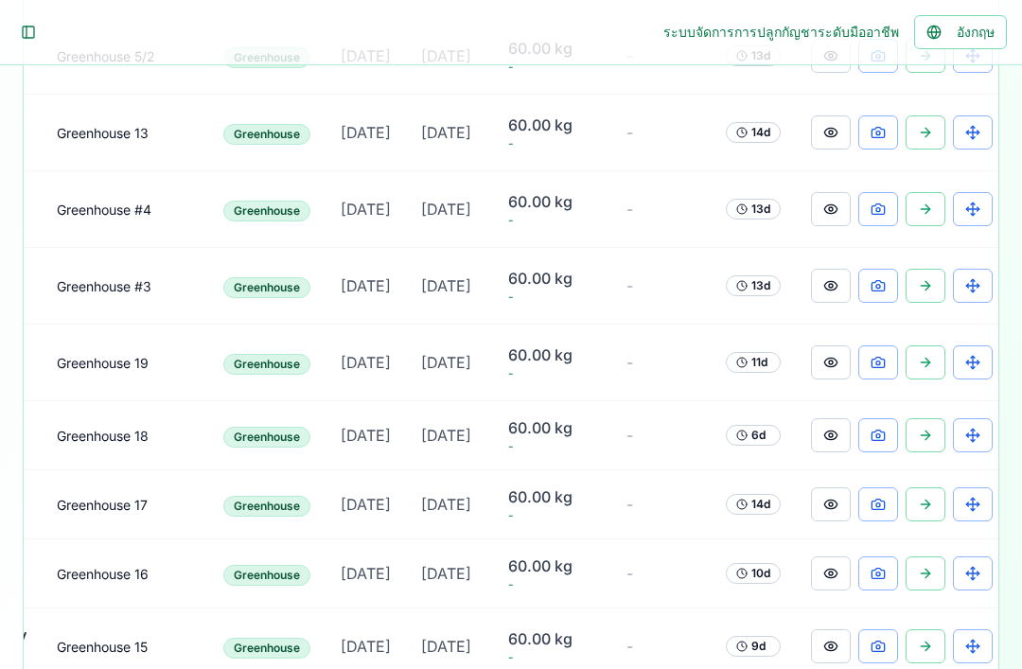
click at [36, 22] on button "Toggle Sidebar" at bounding box center [28, 32] width 26 height 26
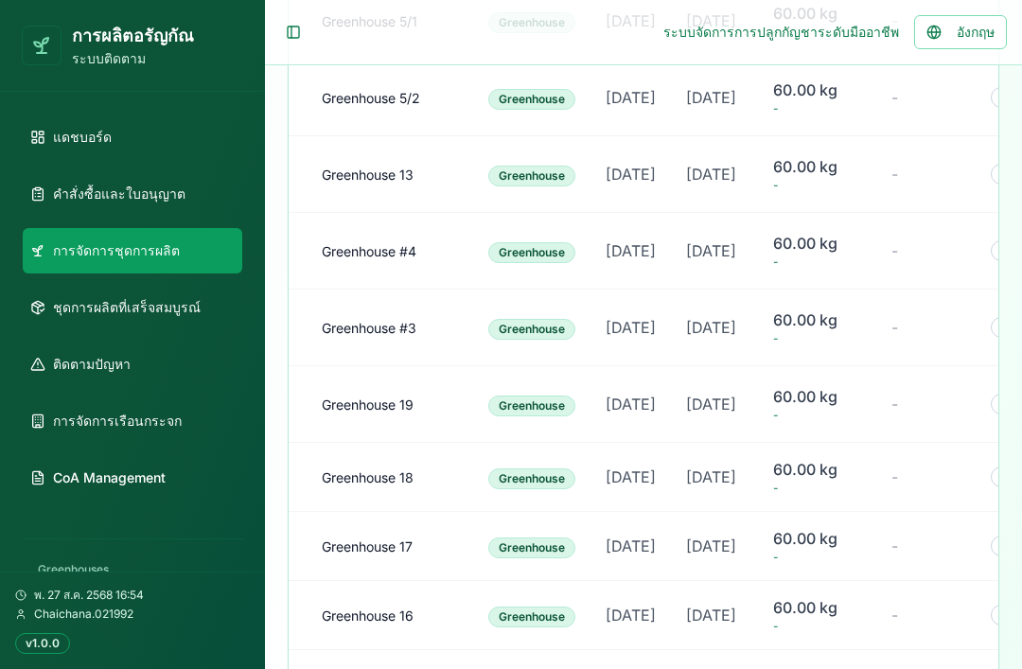
scroll to position [0, 0]
click at [192, 435] on link "การจัดการเรือนกระจก" at bounding box center [132, 420] width 219 height 45
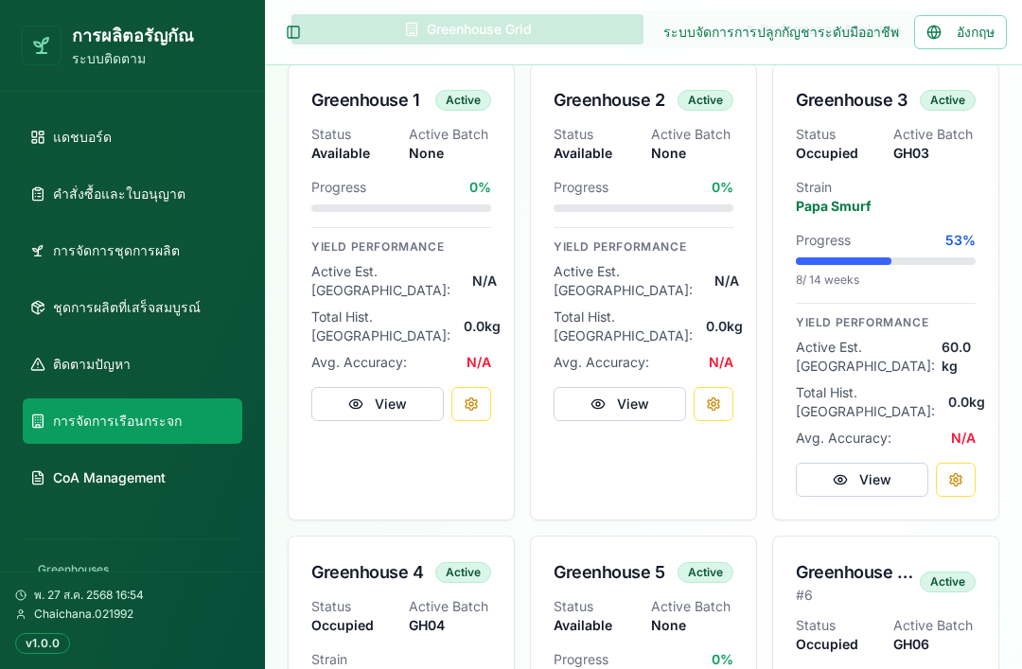
scroll to position [492, 0]
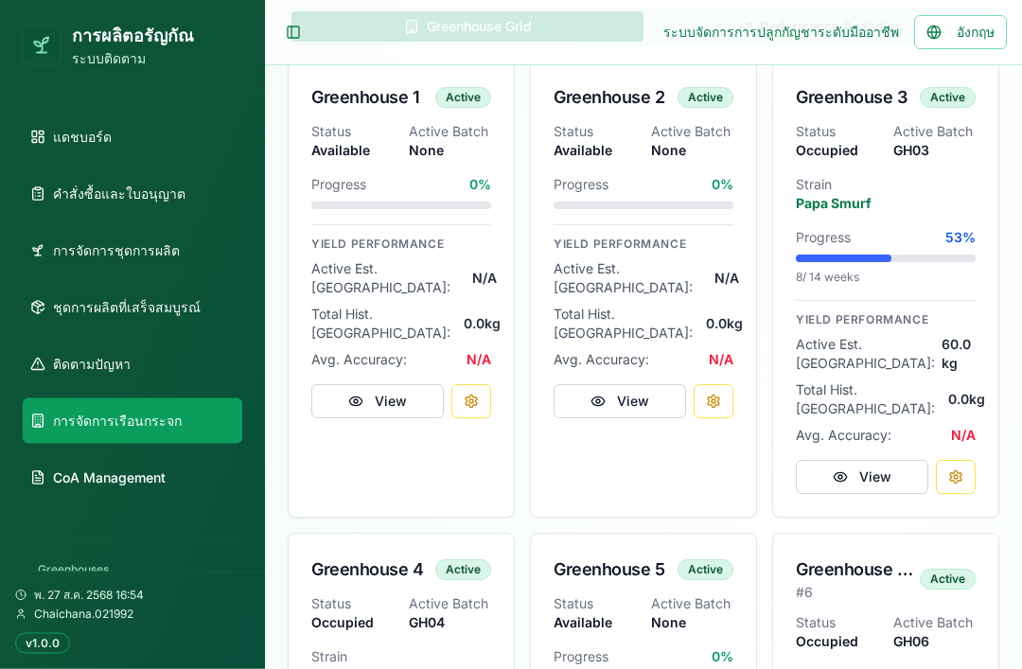
click at [904, 461] on button "View" at bounding box center [861, 478] width 132 height 34
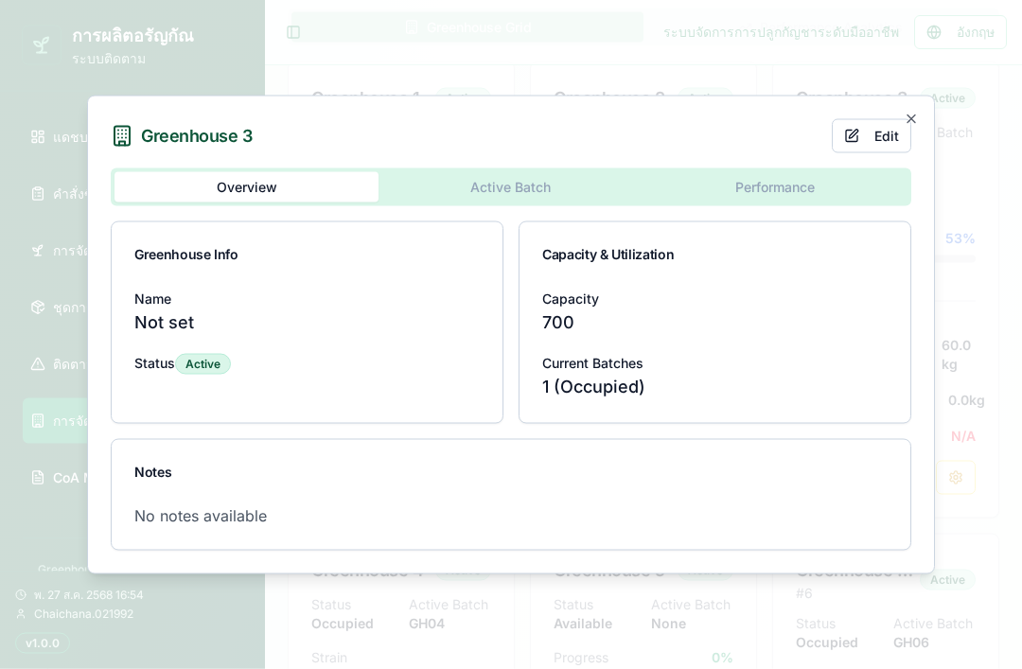
scroll to position [493, 0]
click at [875, 153] on button "Edit" at bounding box center [870, 136] width 79 height 34
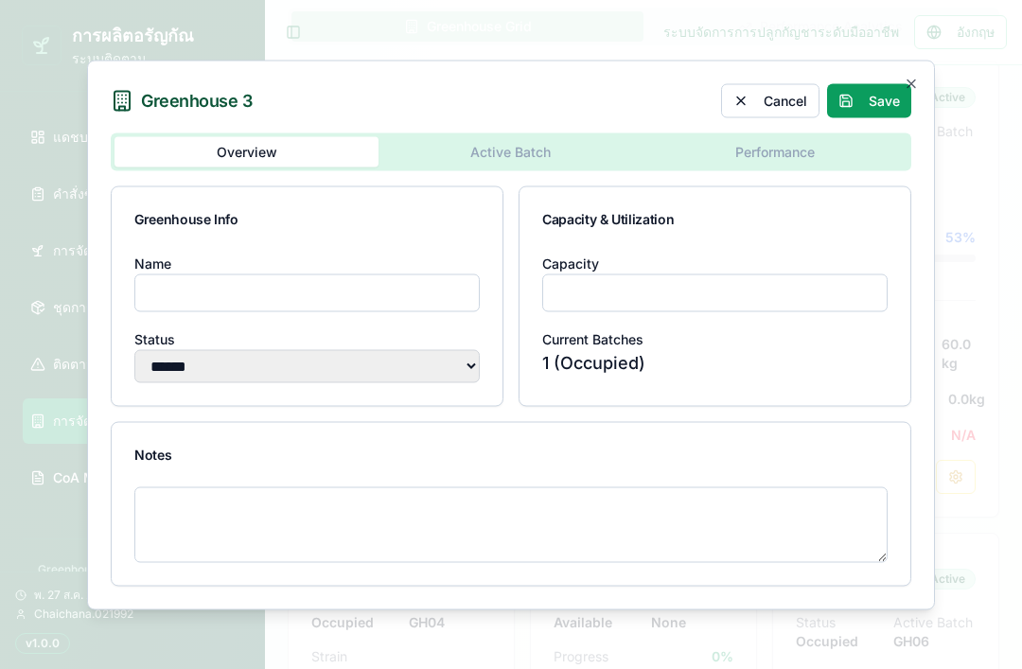
click at [400, 311] on input "Name" at bounding box center [306, 292] width 345 height 38
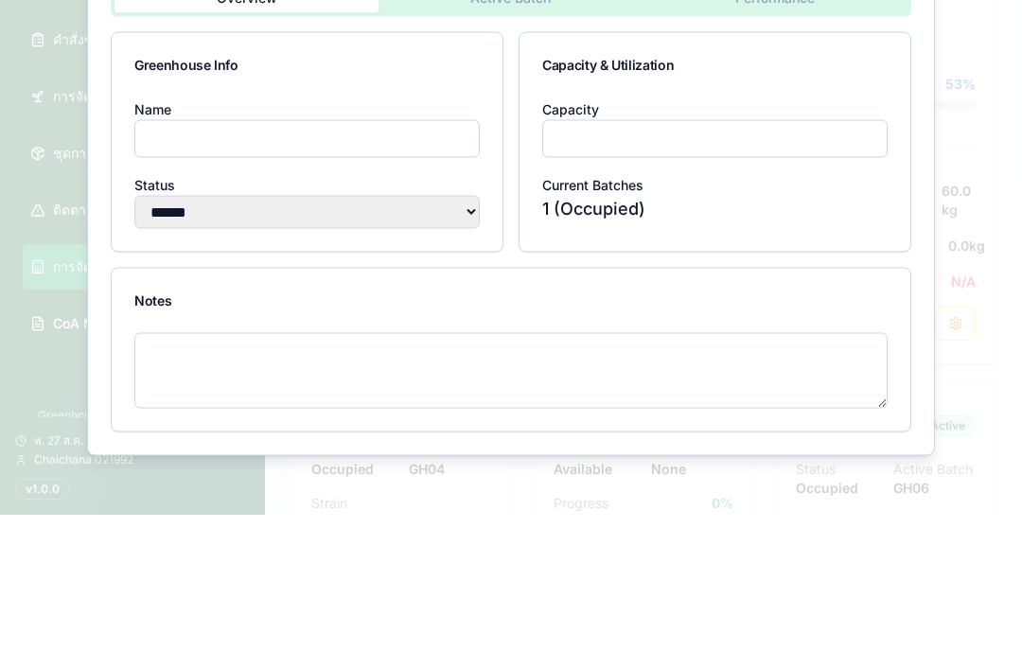
click at [973, 151] on div at bounding box center [511, 334] width 1022 height 669
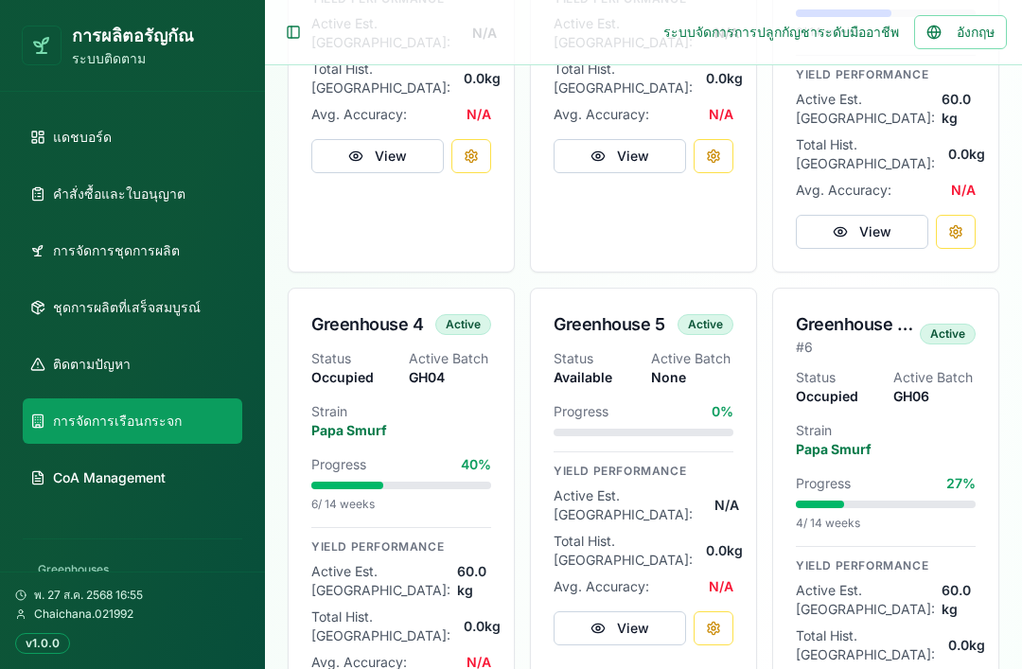
scroll to position [760, 0]
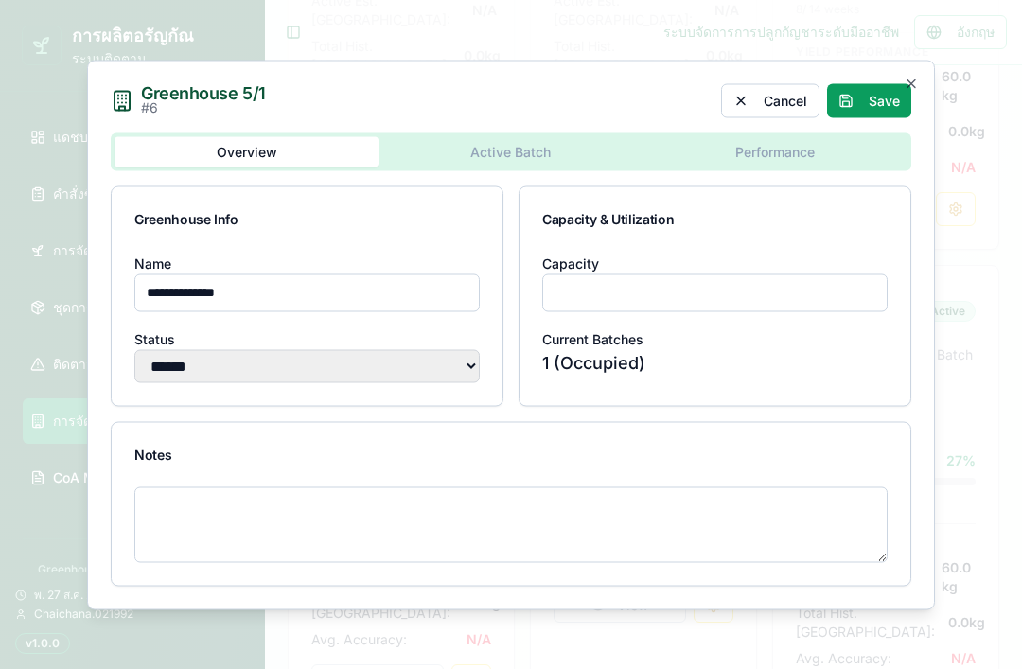
click at [917, 91] on icon "button" at bounding box center [910, 83] width 15 height 15
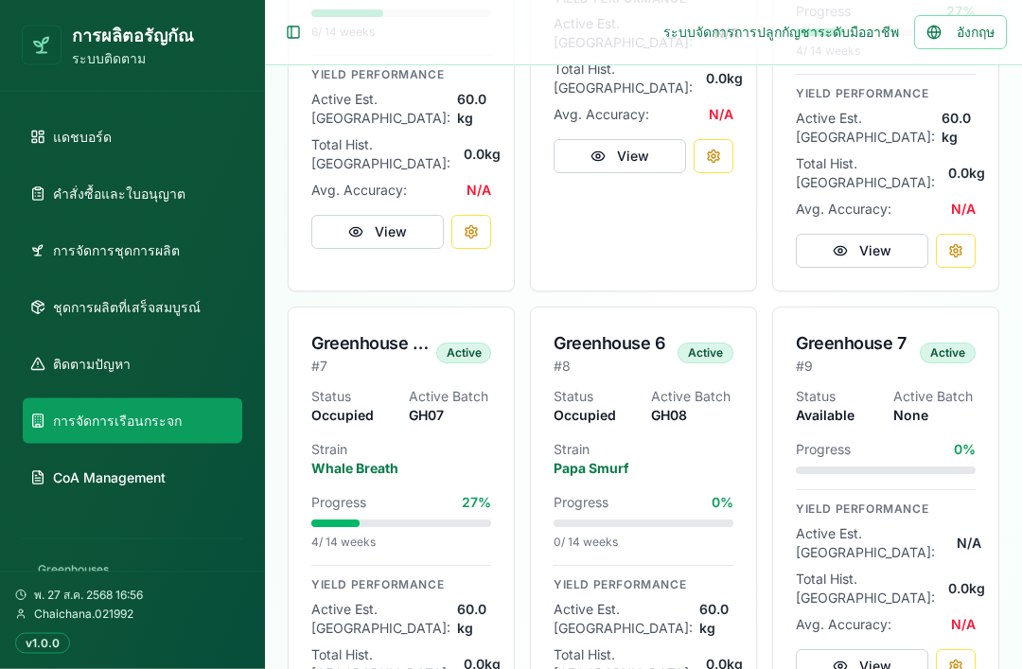
scroll to position [1210, 0]
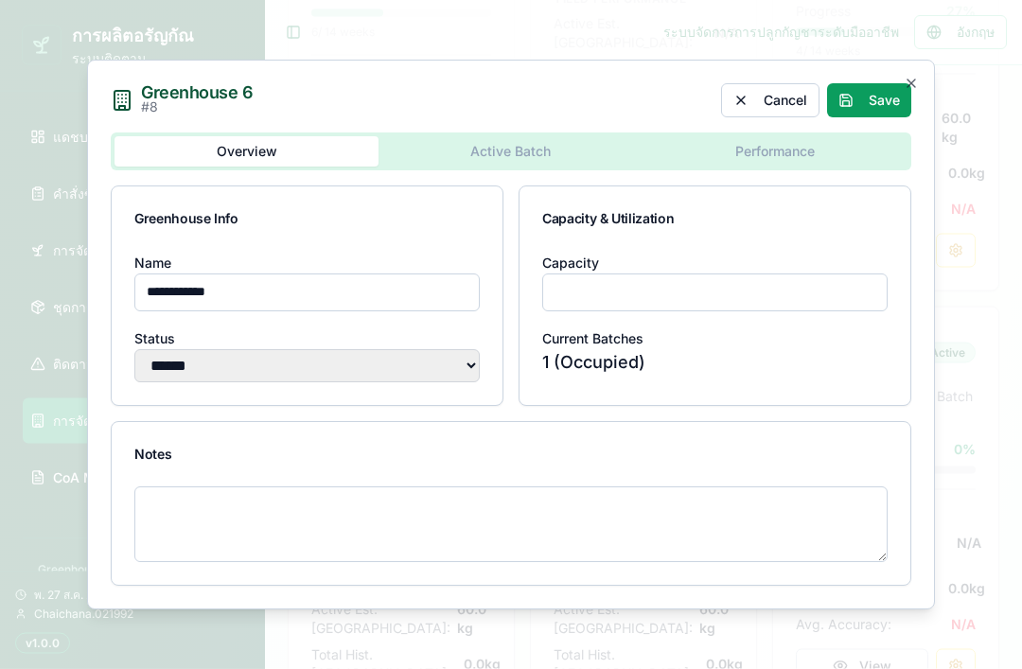
scroll to position [1211, 0]
click at [641, 585] on div at bounding box center [511, 535] width 798 height 98
click at [343, 311] on input "**********" at bounding box center [306, 292] width 345 height 38
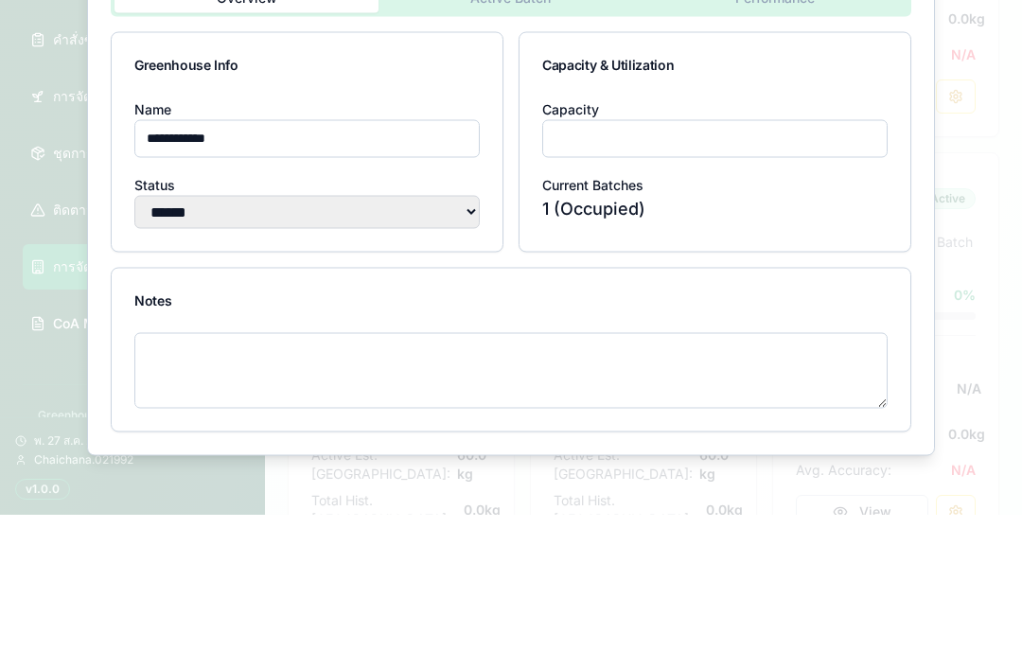
type input "**********"
click at [812, 326] on div "Current Batches 1 (Occupied)" at bounding box center [714, 350] width 345 height 49
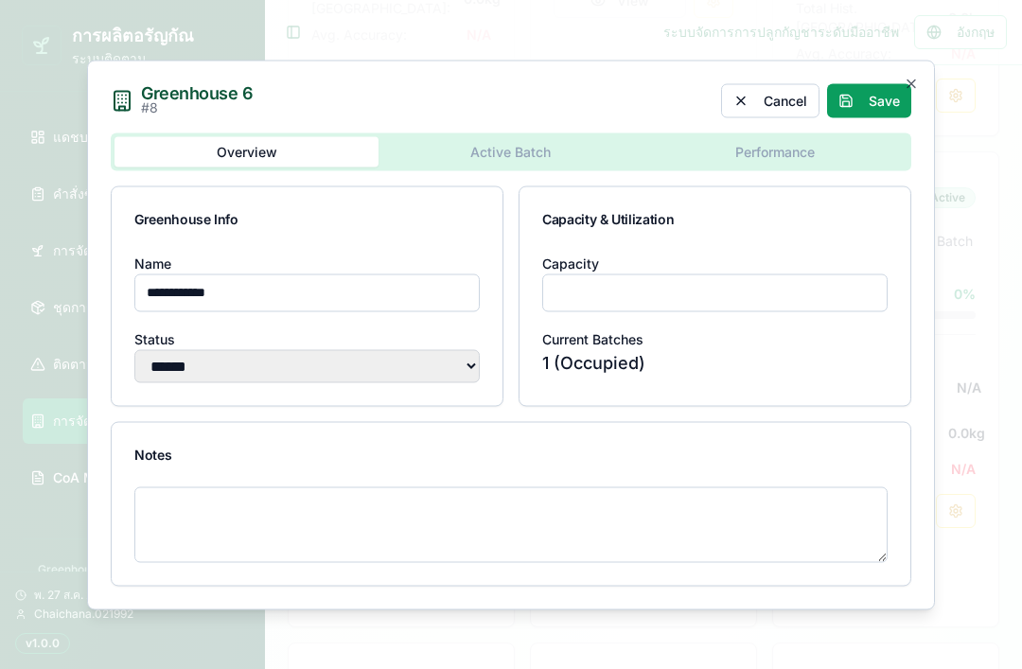
click at [878, 117] on button "Save" at bounding box center [869, 100] width 84 height 34
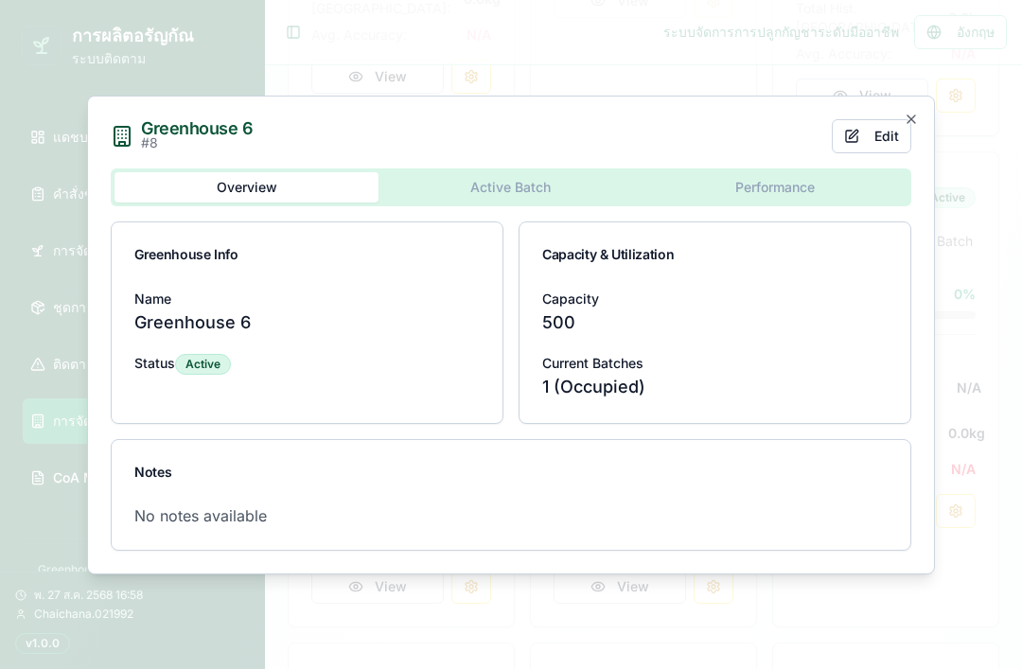
click at [884, 153] on button "Edit" at bounding box center [870, 136] width 79 height 34
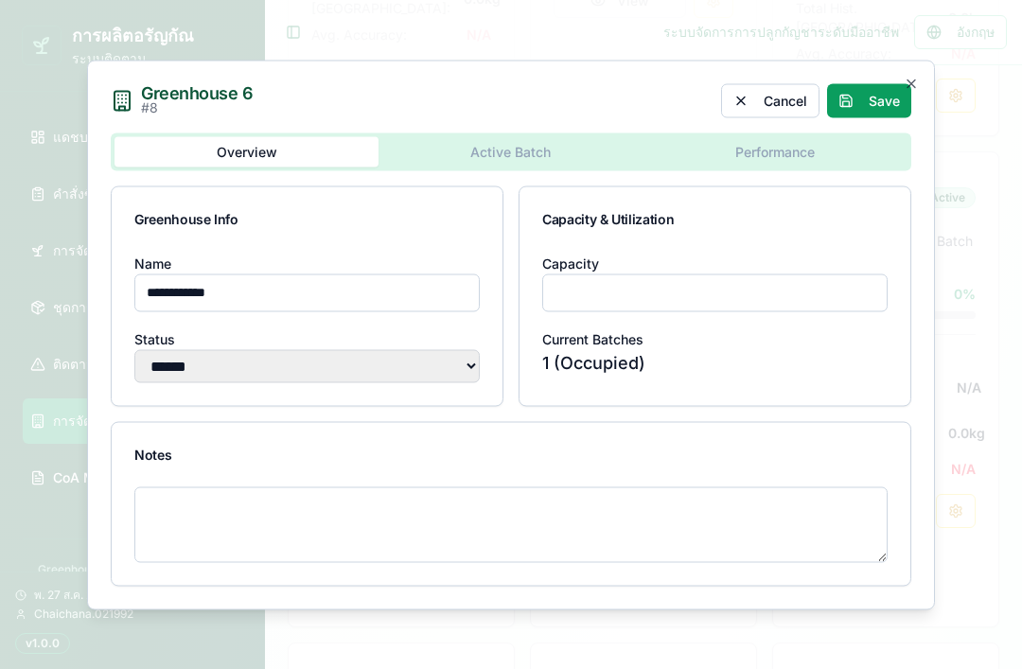
click at [881, 117] on button "Save" at bounding box center [869, 100] width 84 height 34
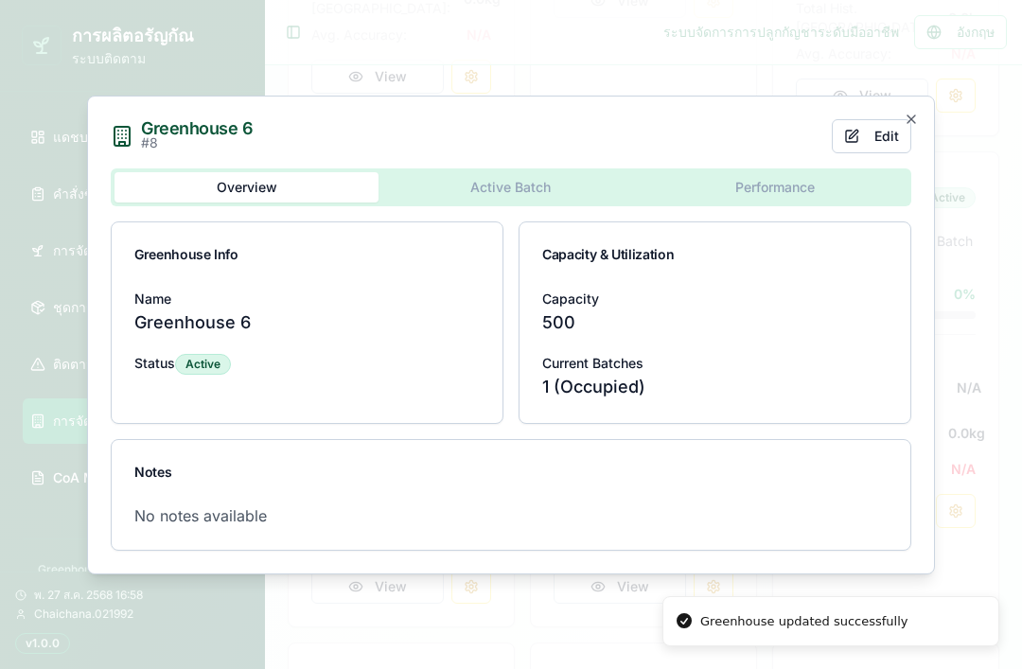
click at [922, 140] on div "Greenhouse 6 # 8 Edit Overview Active Batch Performance Greenhouse Info Name Gr…" at bounding box center [511, 335] width 848 height 479
click at [913, 127] on icon "button" at bounding box center [910, 119] width 15 height 15
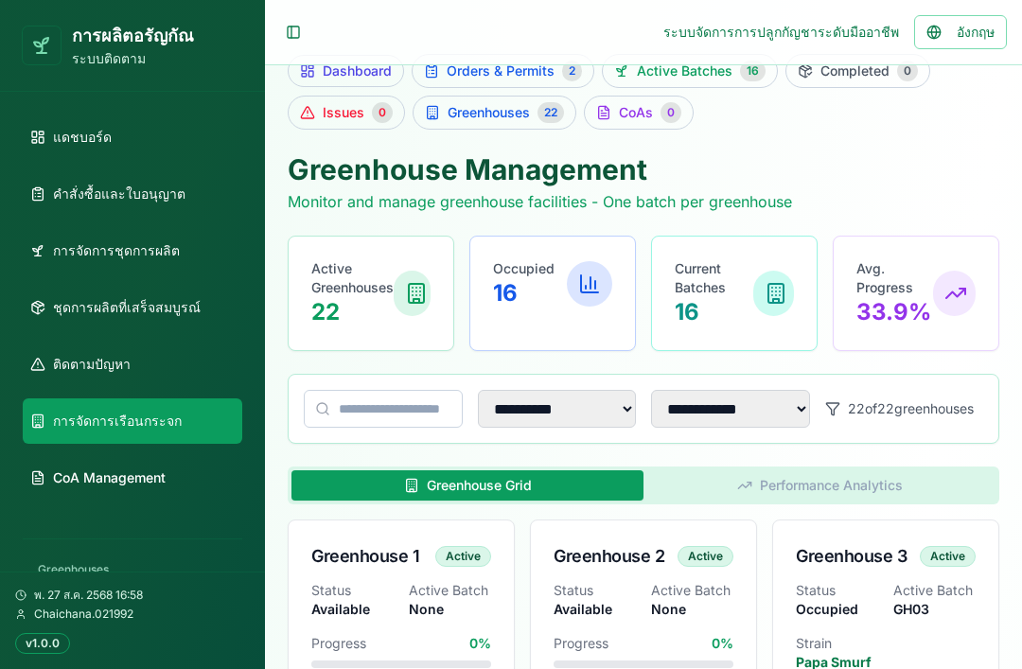
scroll to position [0, 0]
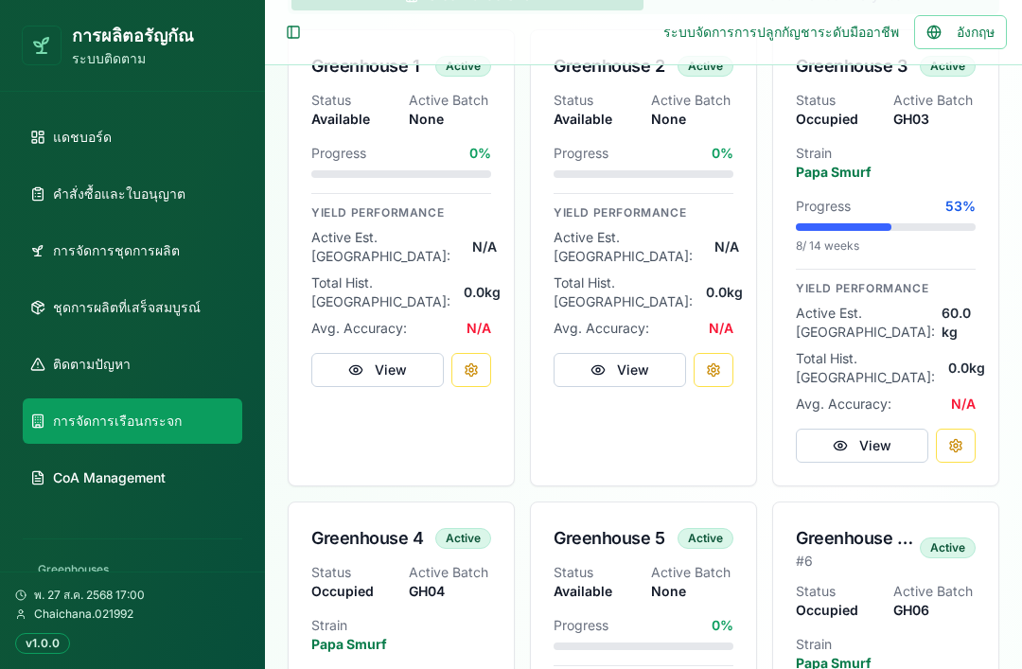
scroll to position [523, 0]
click at [209, 256] on link "การจัดการชุดการผลิต" at bounding box center [132, 250] width 219 height 45
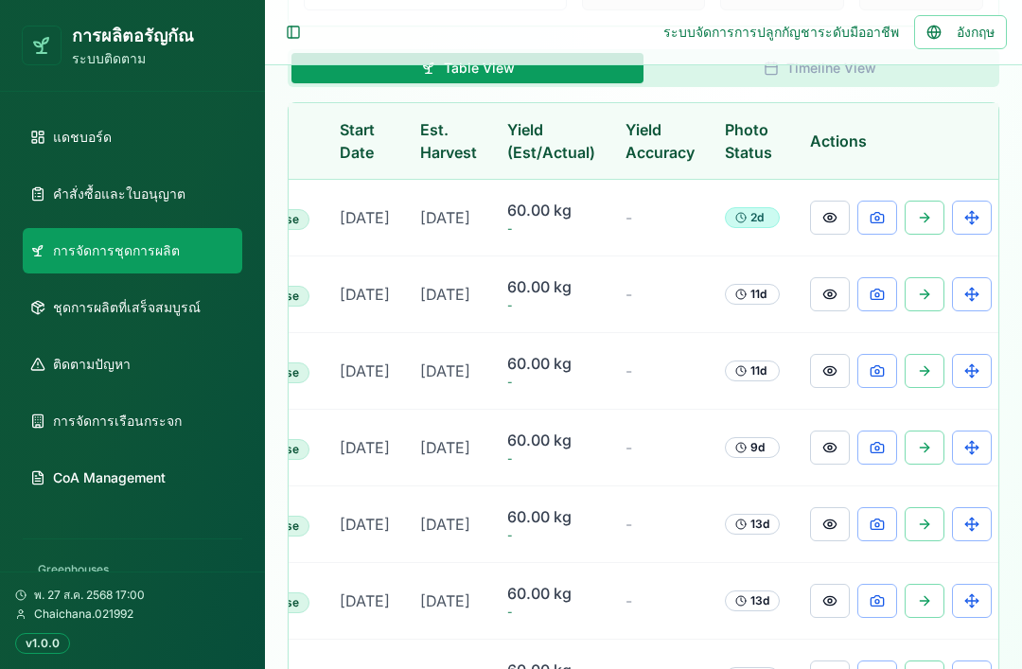
scroll to position [0, 429]
click at [968, 541] on button at bounding box center [972, 524] width 40 height 34
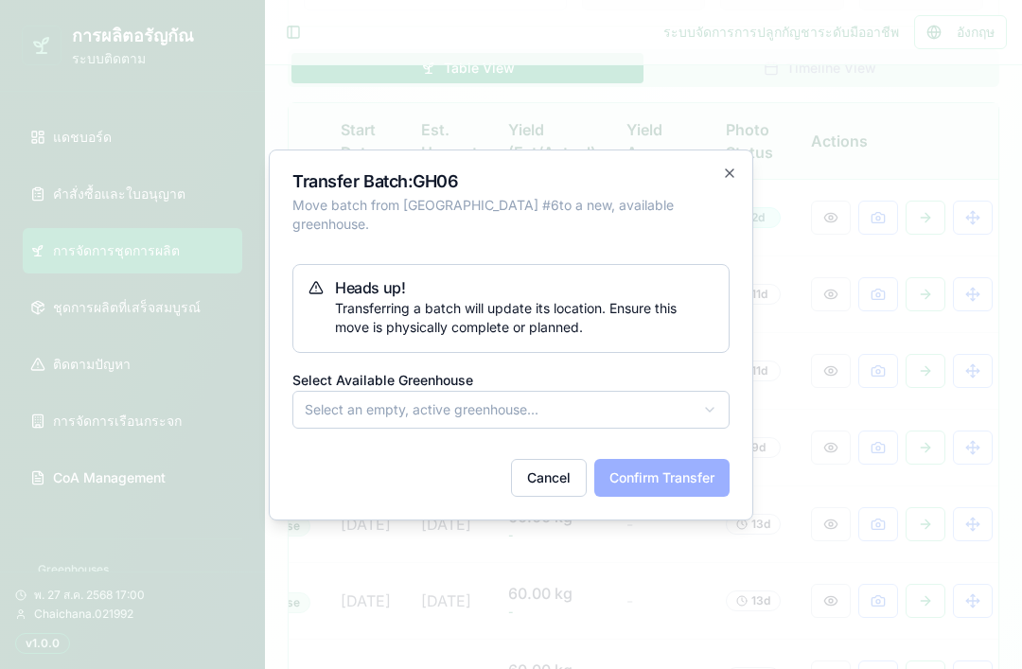
click at [728, 418] on button "Select an empty, active greenhouse..." at bounding box center [510, 410] width 437 height 38
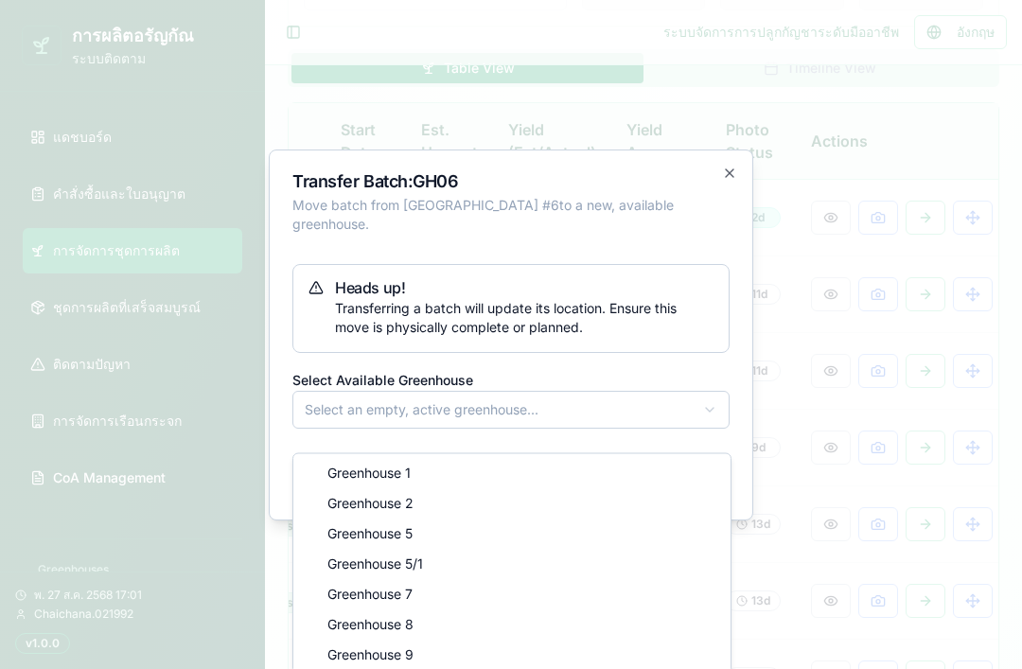
click at [739, 208] on div at bounding box center [511, 334] width 1022 height 669
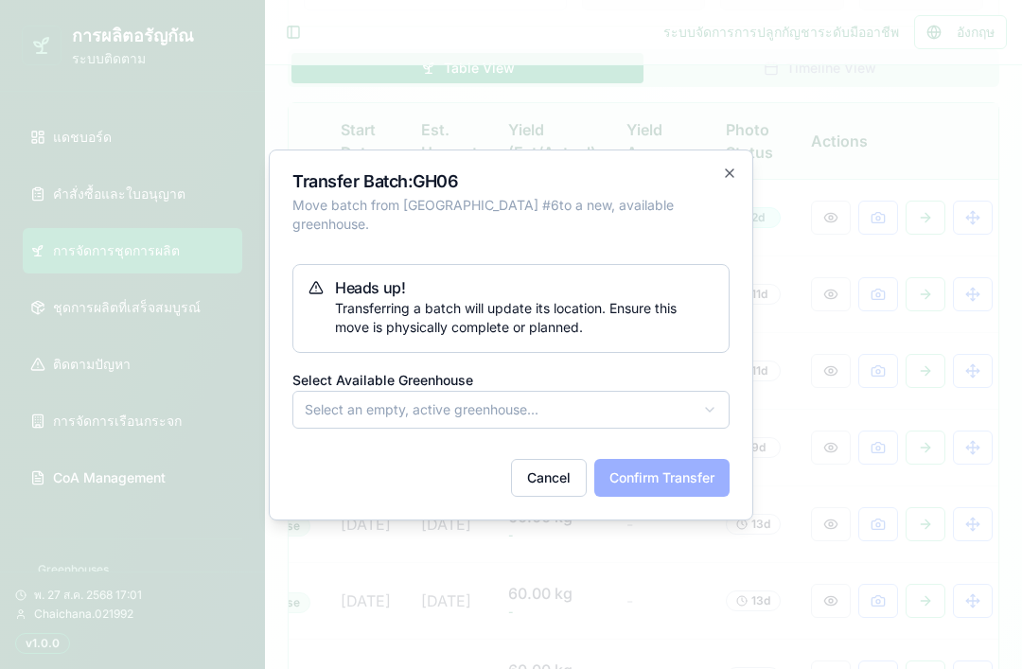
click at [730, 177] on icon "button" at bounding box center [729, 173] width 8 height 8
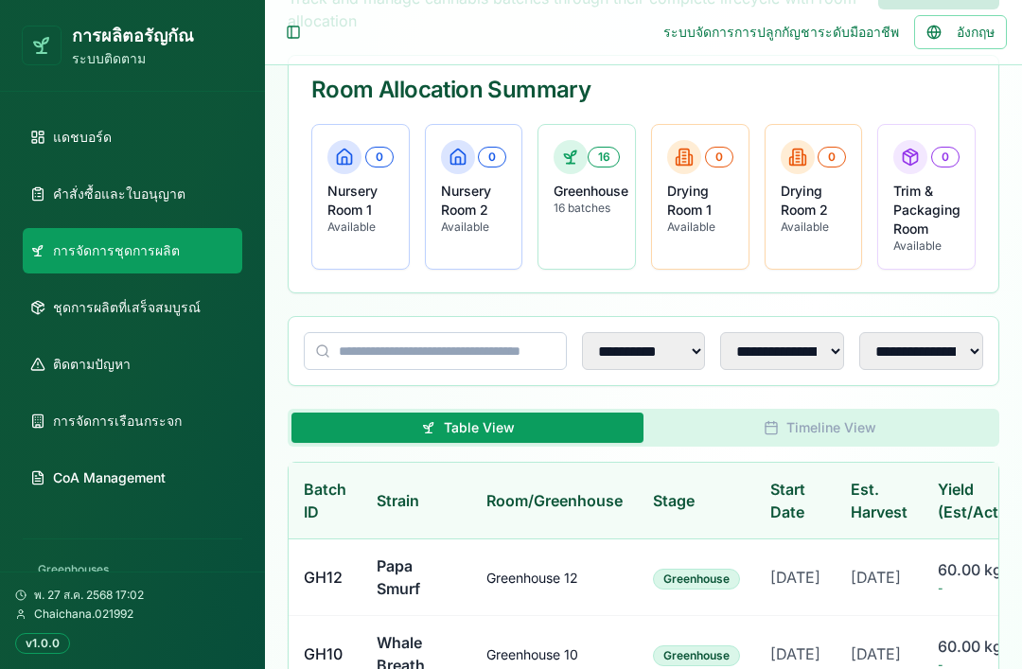
scroll to position [231, 0]
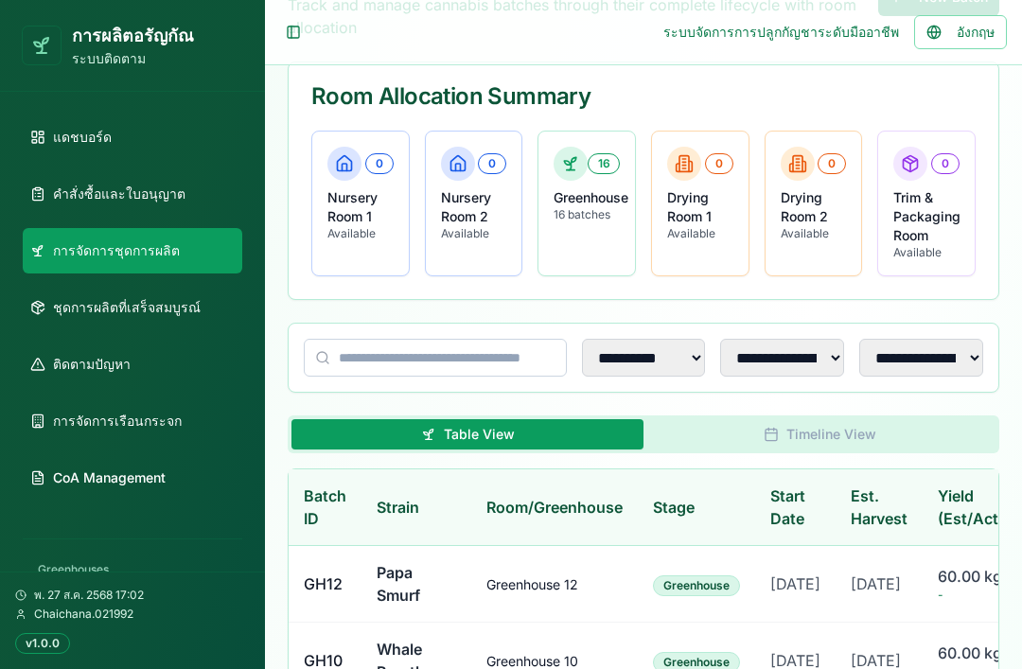
click at [569, 211] on p "16 batches" at bounding box center [586, 214] width 66 height 15
click at [560, 211] on p "16 batches" at bounding box center [586, 214] width 66 height 15
click at [571, 169] on icon at bounding box center [570, 166] width 3 height 8
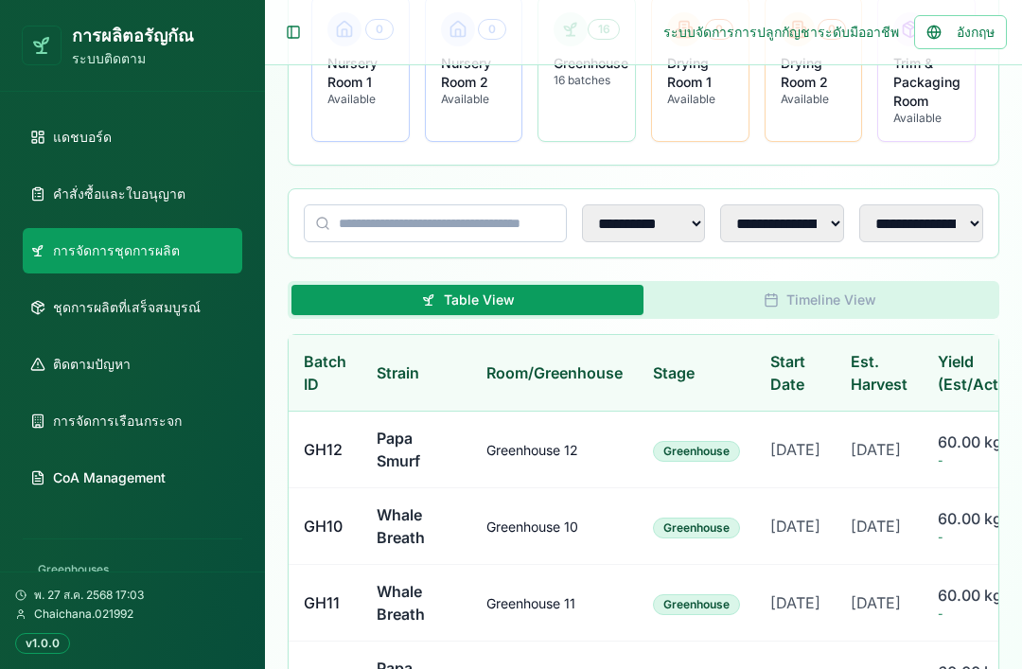
scroll to position [364, 0]
click at [199, 312] on link "ชุดการผลิตที่เสร็จสมบูรณ์" at bounding box center [132, 307] width 219 height 45
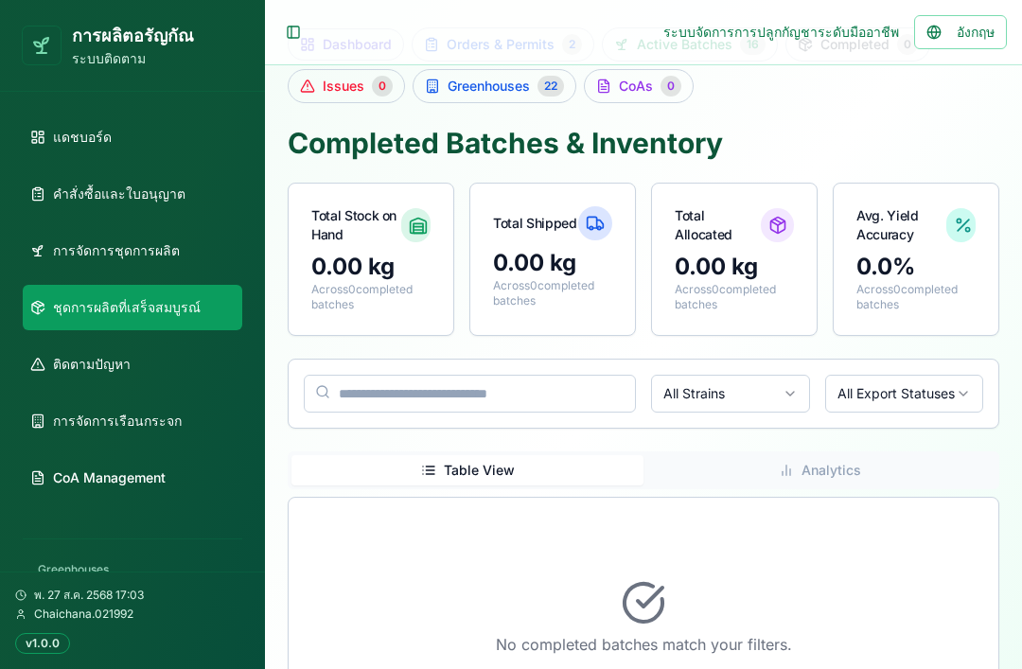
click at [183, 259] on link "การจัดการชุดการผลิต" at bounding box center [132, 250] width 219 height 45
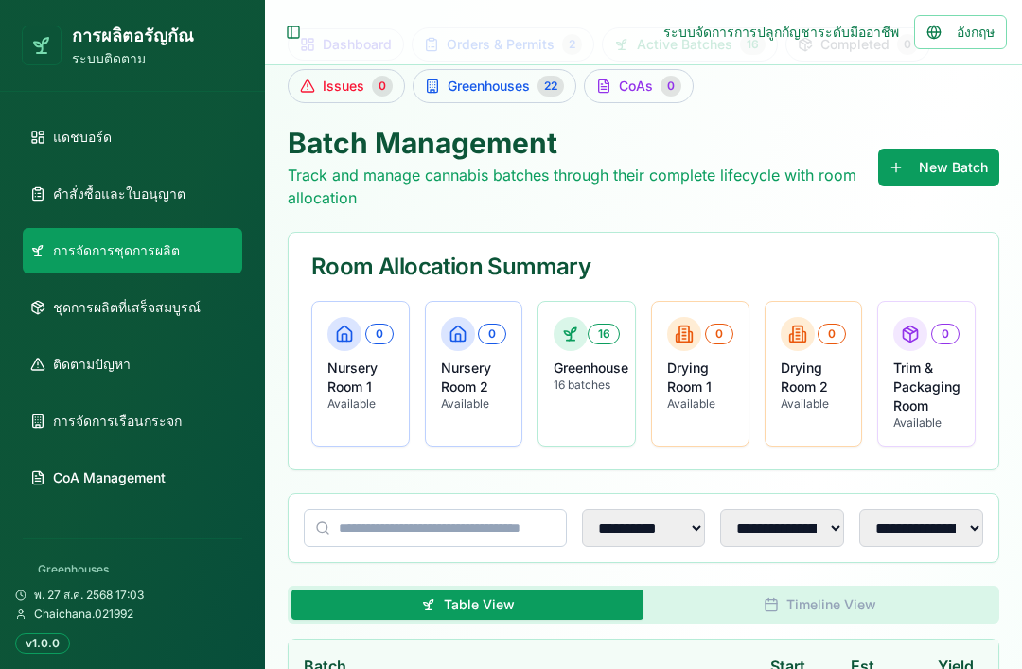
click at [969, 158] on button "New Batch" at bounding box center [938, 168] width 121 height 38
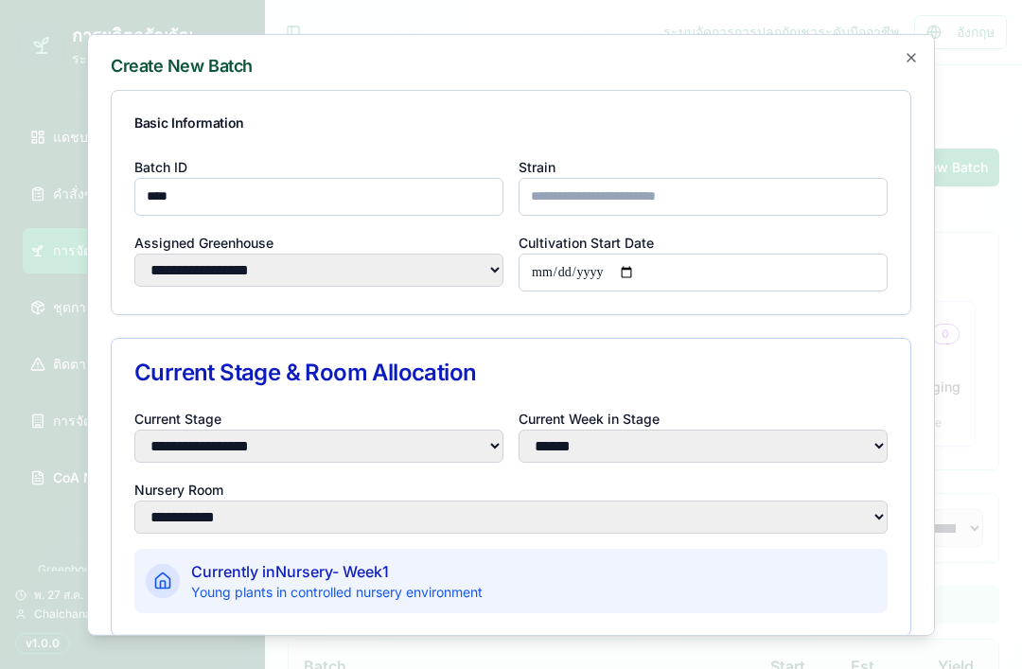
type input "****"
click at [917, 49] on icon "button" at bounding box center [910, 56] width 15 height 15
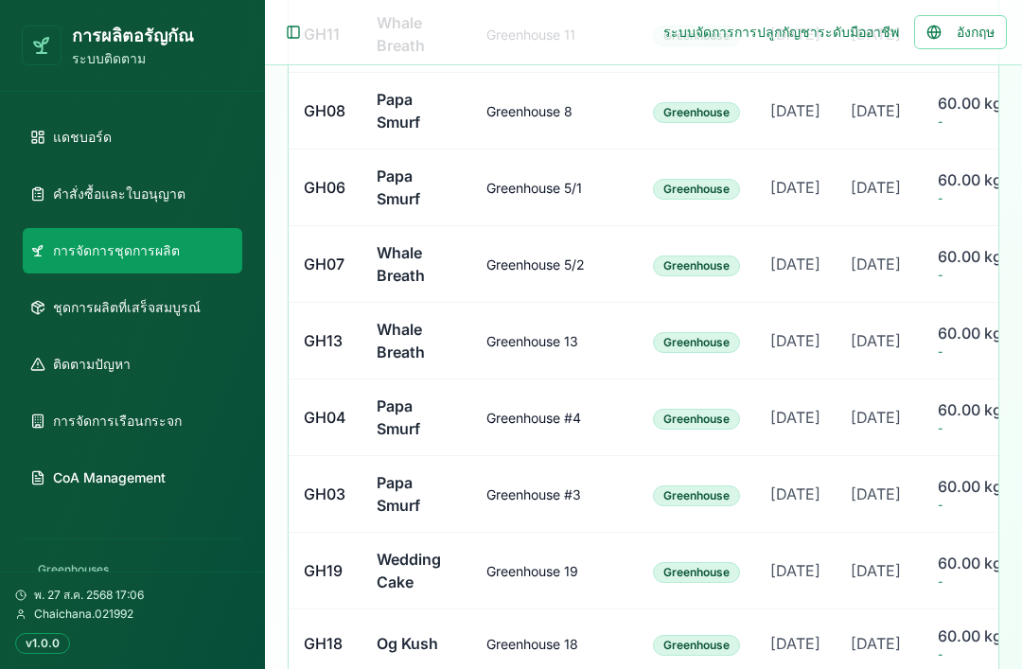
click at [192, 308] on link "ชุดการผลิตที่เสร็จสมบูรณ์" at bounding box center [132, 307] width 219 height 45
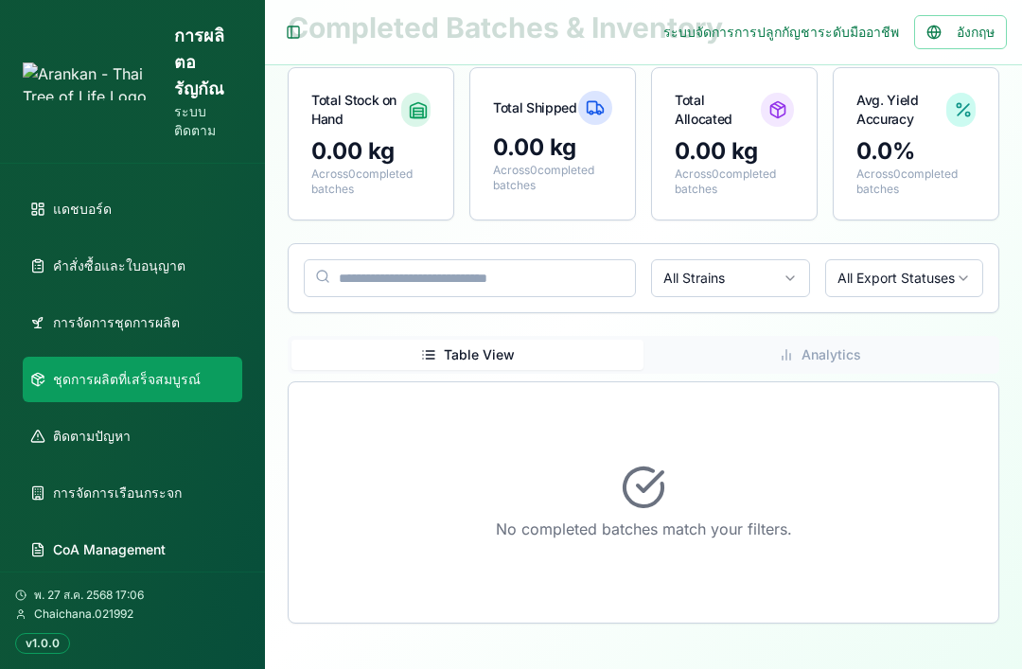
scroll to position [115, 0]
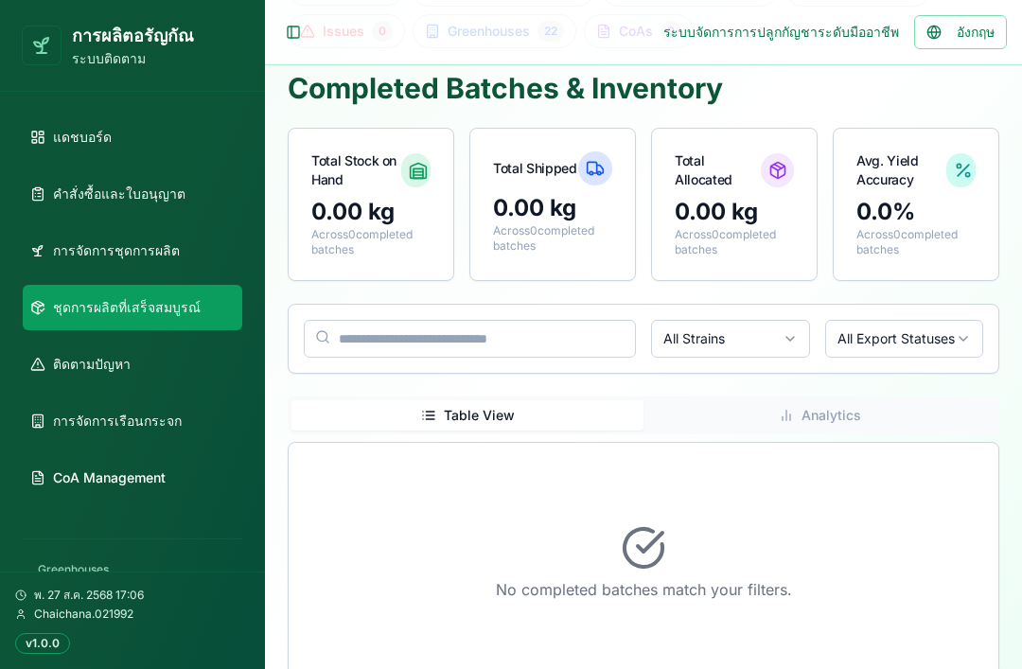
click at [200, 240] on link "การจัดการชุดการผลิต" at bounding box center [132, 250] width 219 height 45
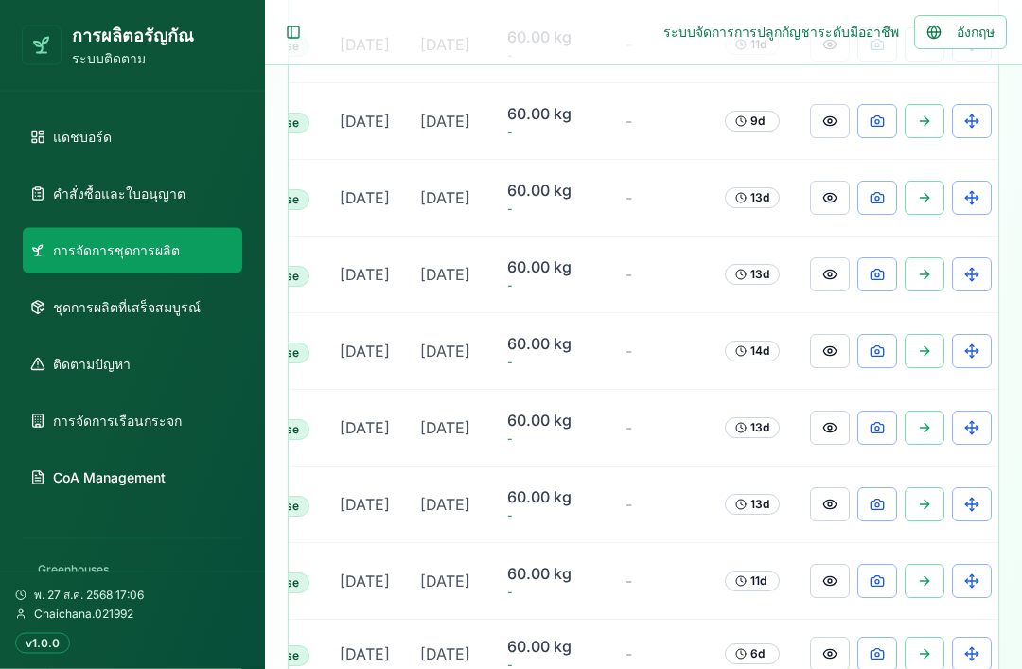
scroll to position [0, 429]
click at [968, 216] on button at bounding box center [972, 199] width 40 height 34
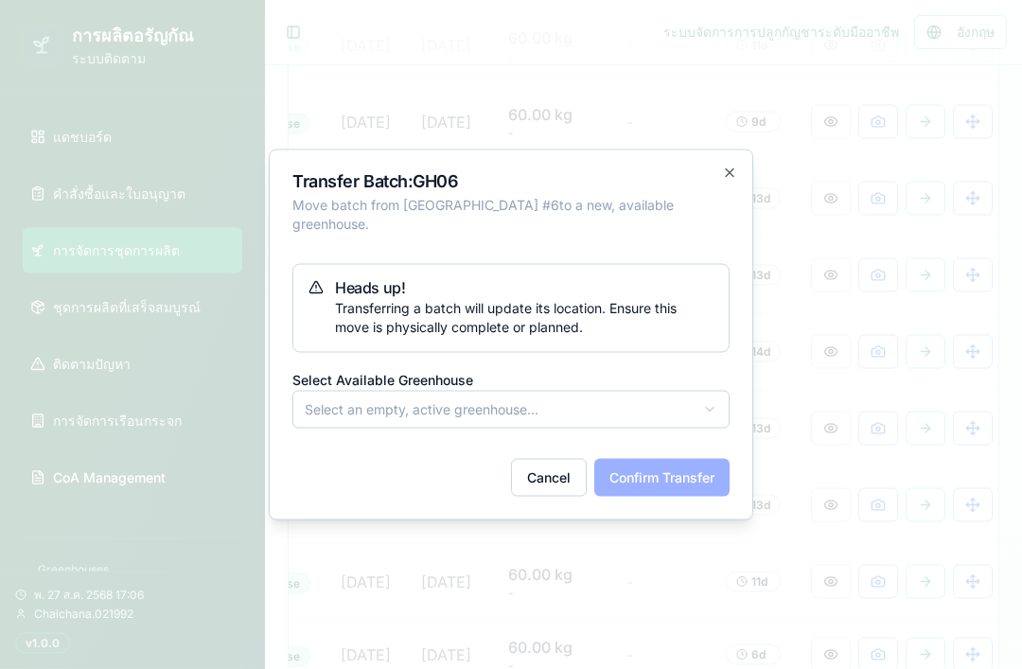
scroll to position [923, 0]
click at [731, 181] on icon "button" at bounding box center [729, 173] width 15 height 15
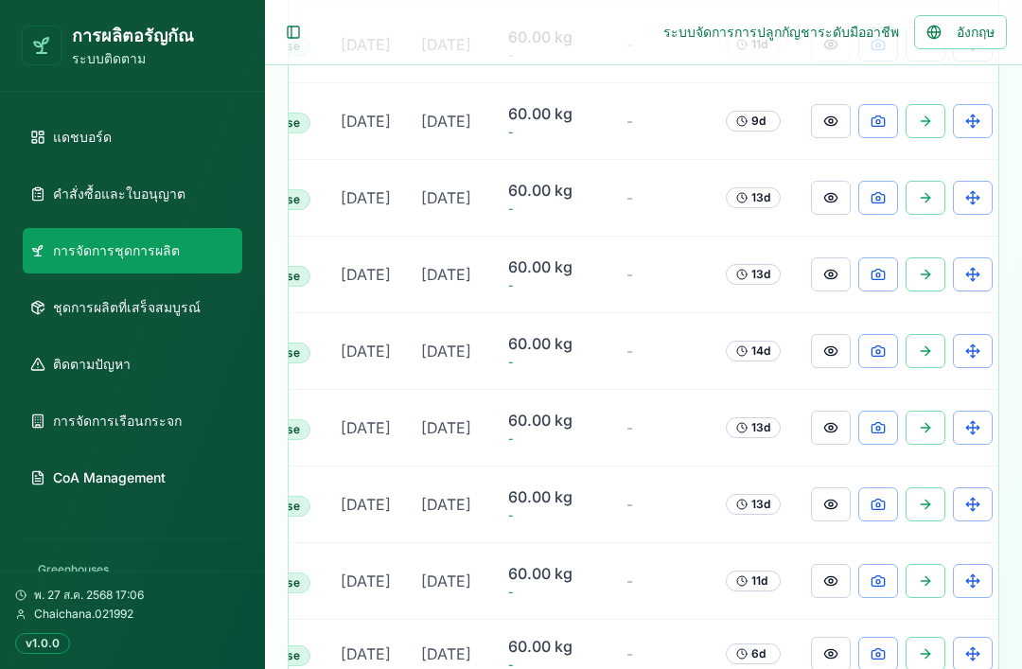
click at [627, 236] on td "-" at bounding box center [660, 198] width 99 height 77
click at [829, 215] on button at bounding box center [831, 198] width 40 height 34
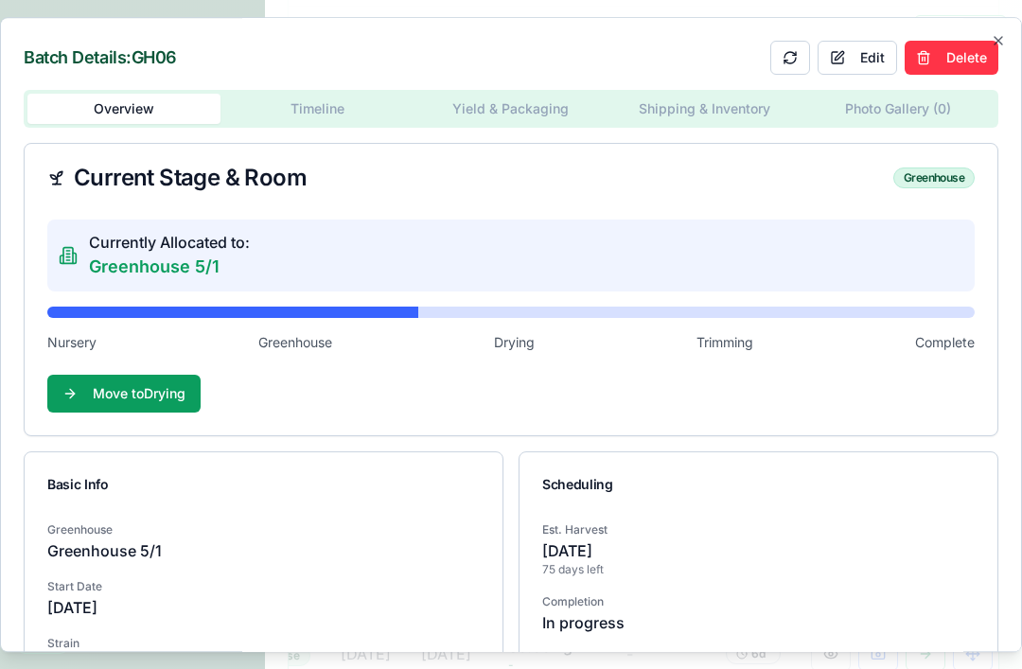
click at [950, 64] on button "Delete" at bounding box center [951, 58] width 94 height 34
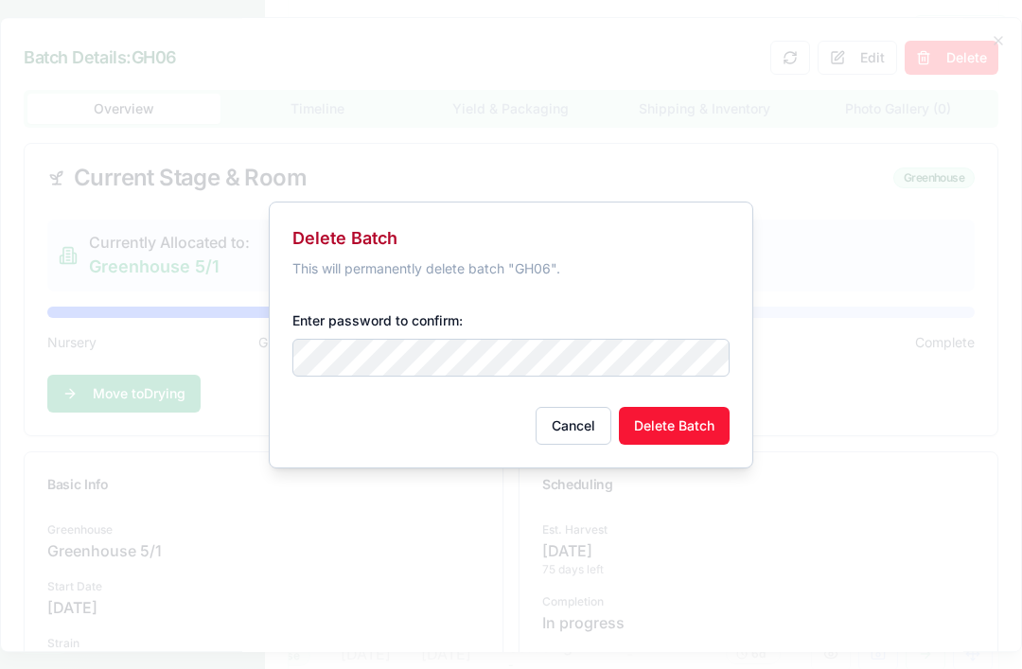
scroll to position [922, 0]
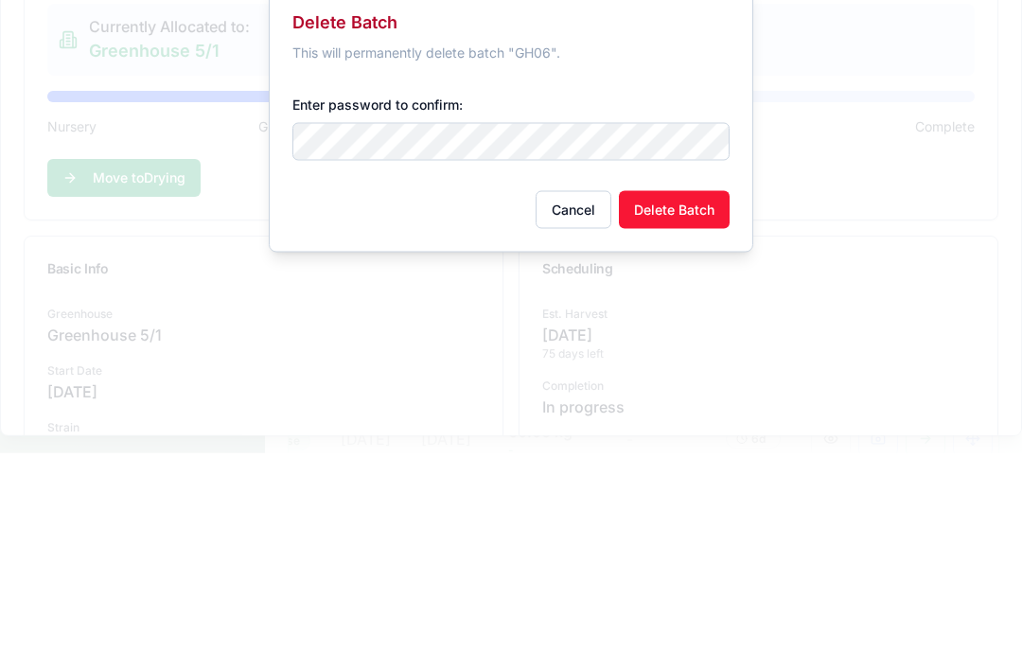
click at [694, 407] on button "Delete Batch" at bounding box center [674, 426] width 111 height 38
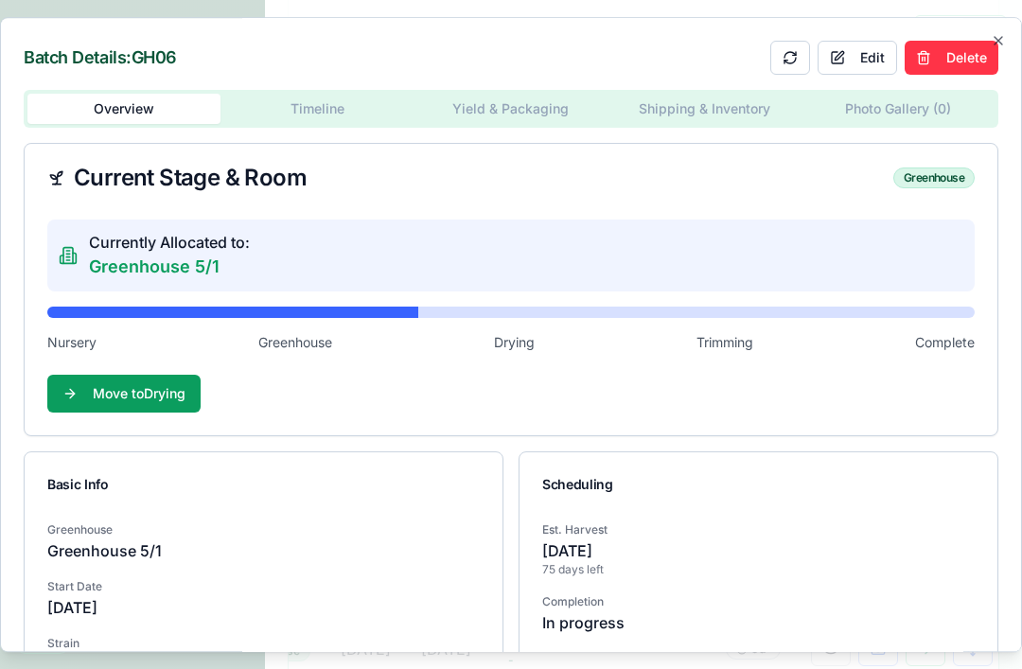
click at [793, 46] on button at bounding box center [790, 58] width 40 height 34
click at [1001, 40] on icon "button" at bounding box center [998, 41] width 8 height 8
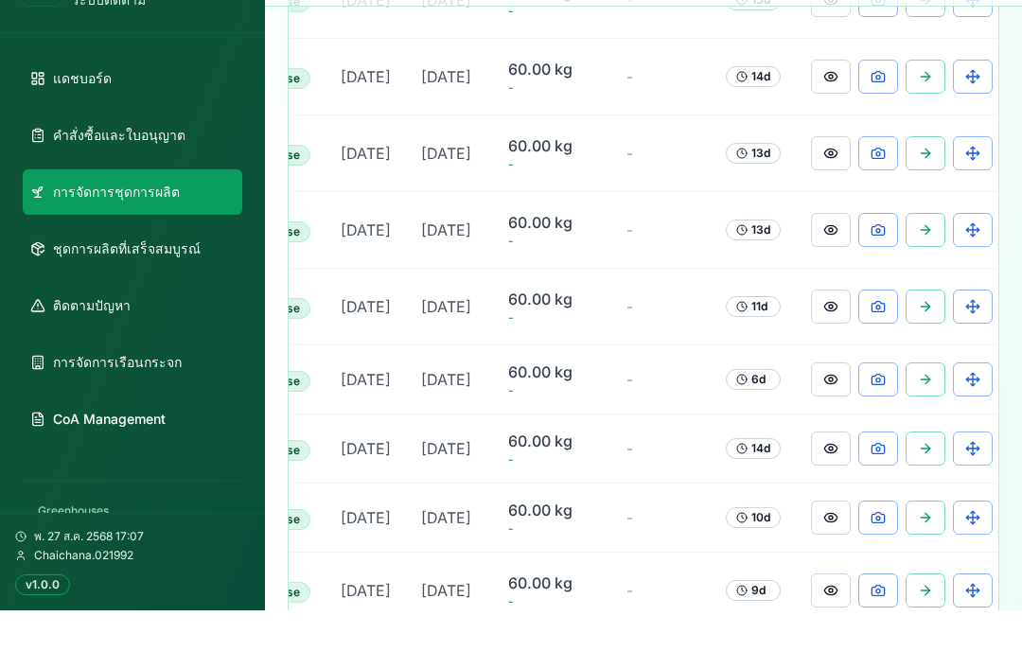
scroll to position [1199, 0]
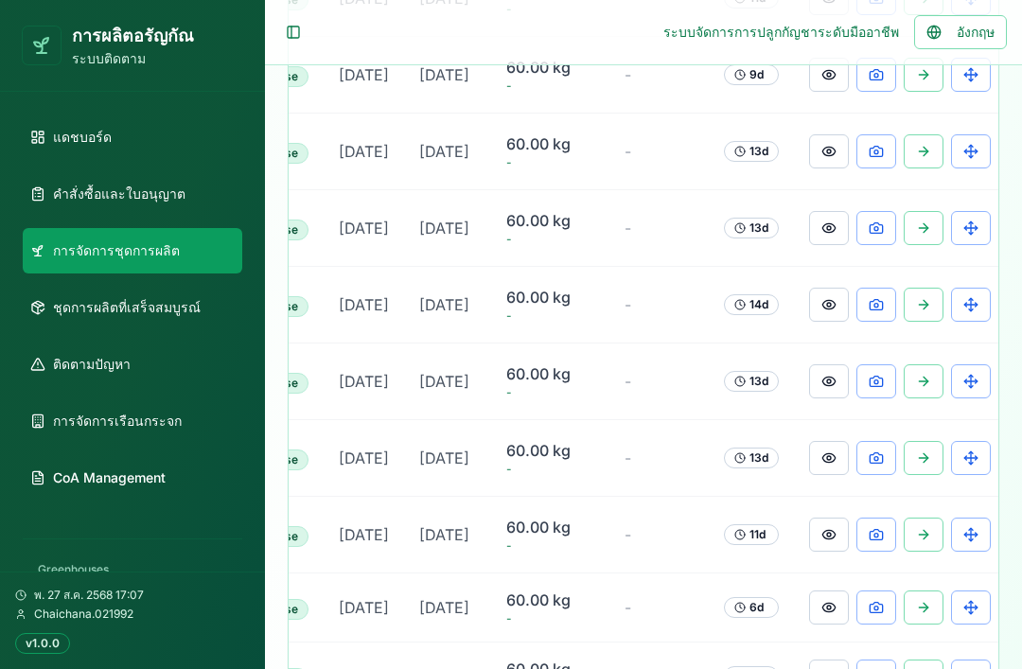
scroll to position [0, 429]
click at [820, 168] on button at bounding box center [831, 151] width 40 height 34
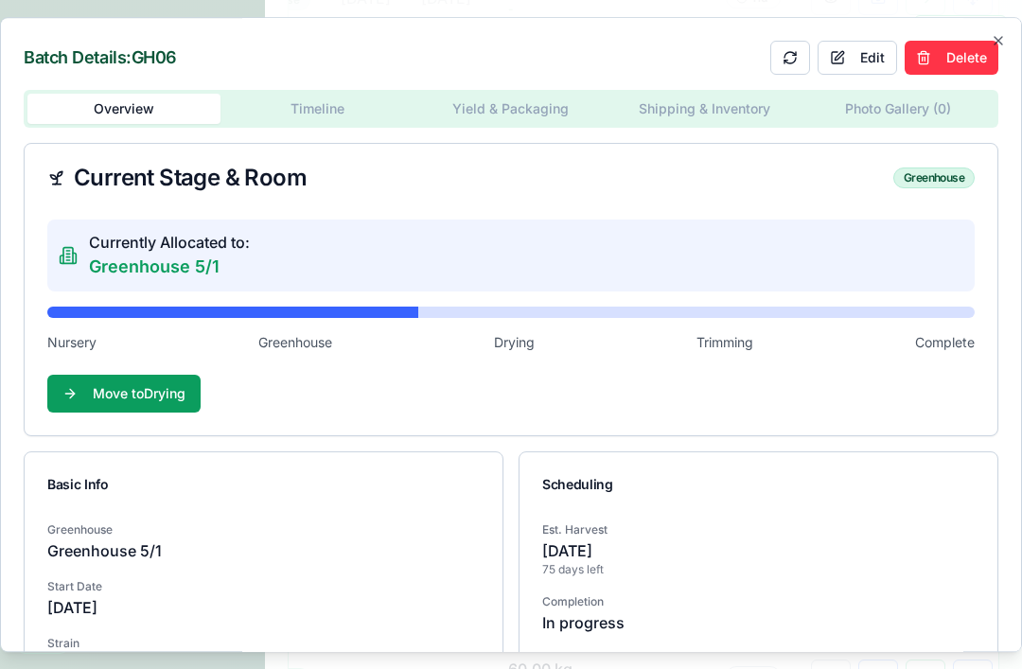
click at [953, 52] on button "Delete" at bounding box center [951, 58] width 94 height 34
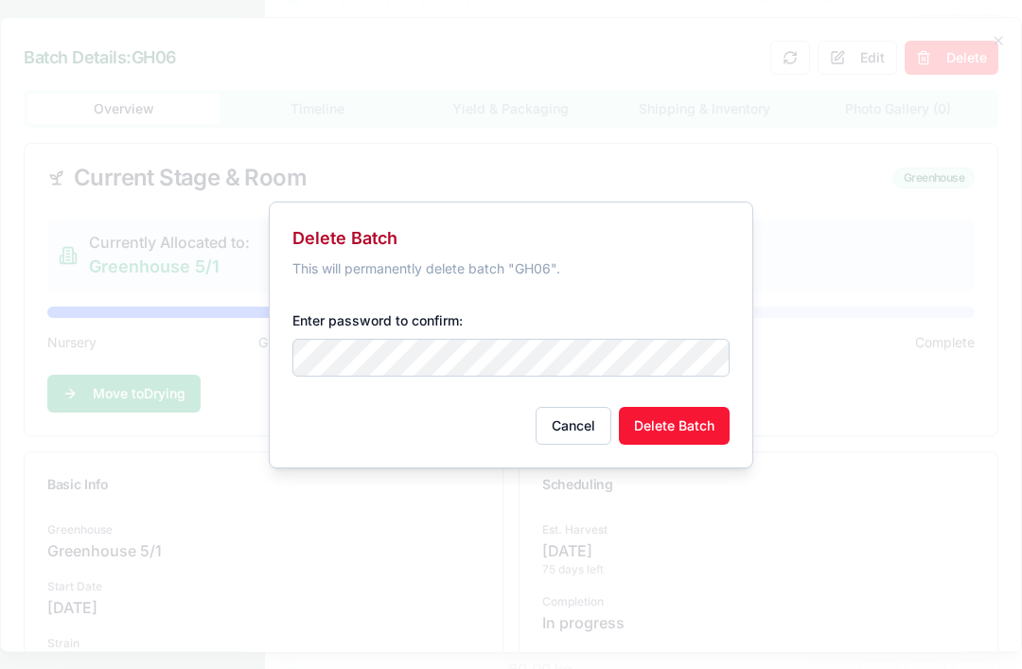
click at [548, 361] on div "Enter password to confirm:" at bounding box center [510, 342] width 437 height 98
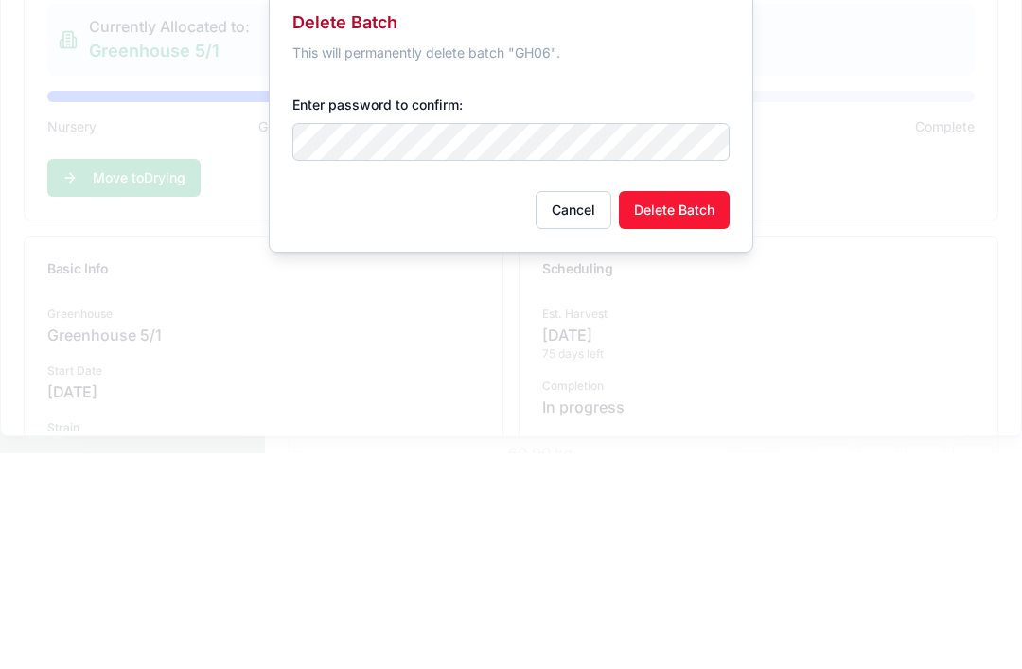
click at [702, 407] on button "Delete Batch" at bounding box center [674, 426] width 111 height 38
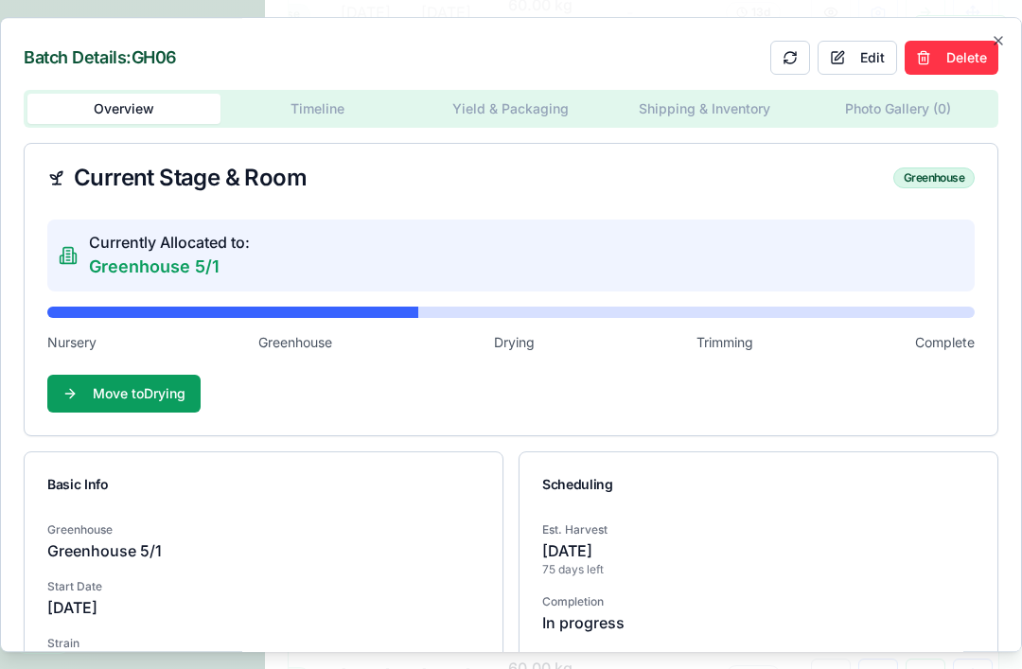
click at [963, 57] on button "Delete" at bounding box center [951, 58] width 94 height 34
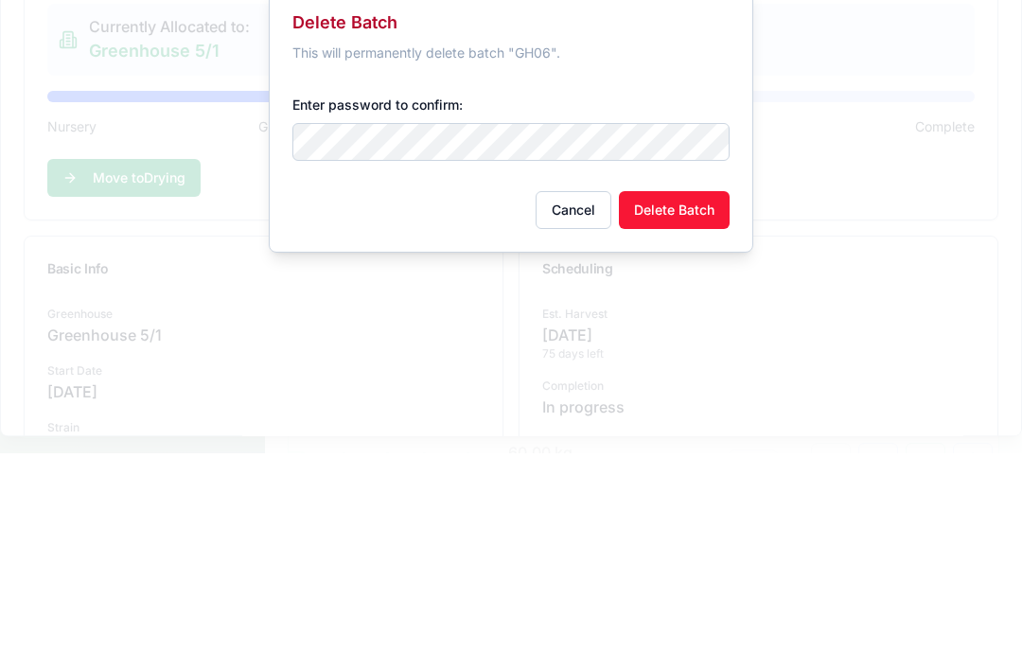
click at [677, 407] on button "Delete Batch" at bounding box center [674, 426] width 111 height 38
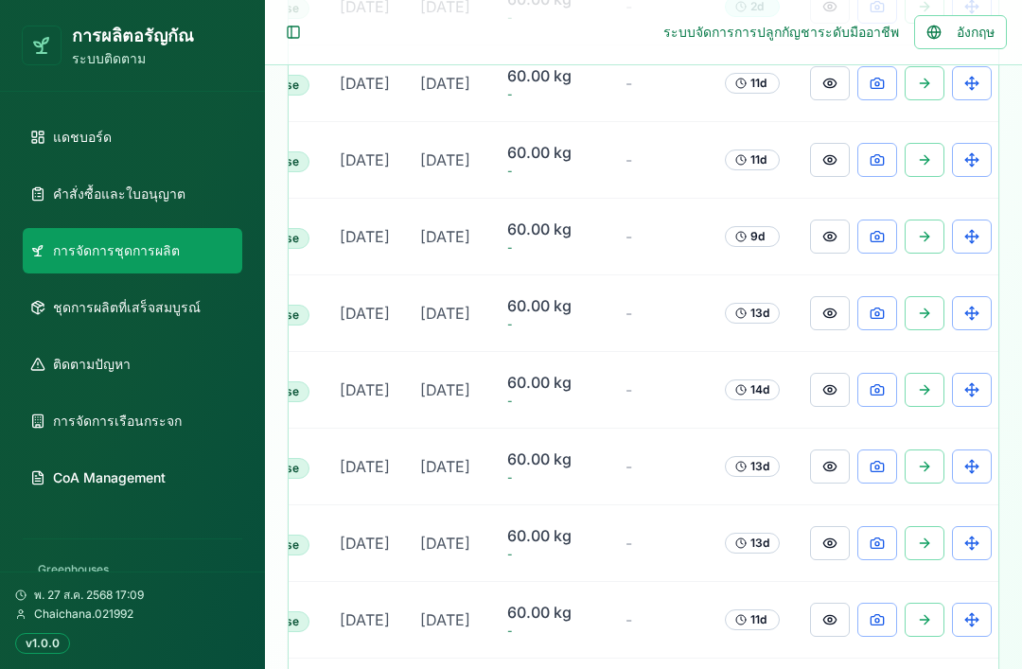
scroll to position [0, 429]
click at [826, 330] on button at bounding box center [831, 313] width 40 height 34
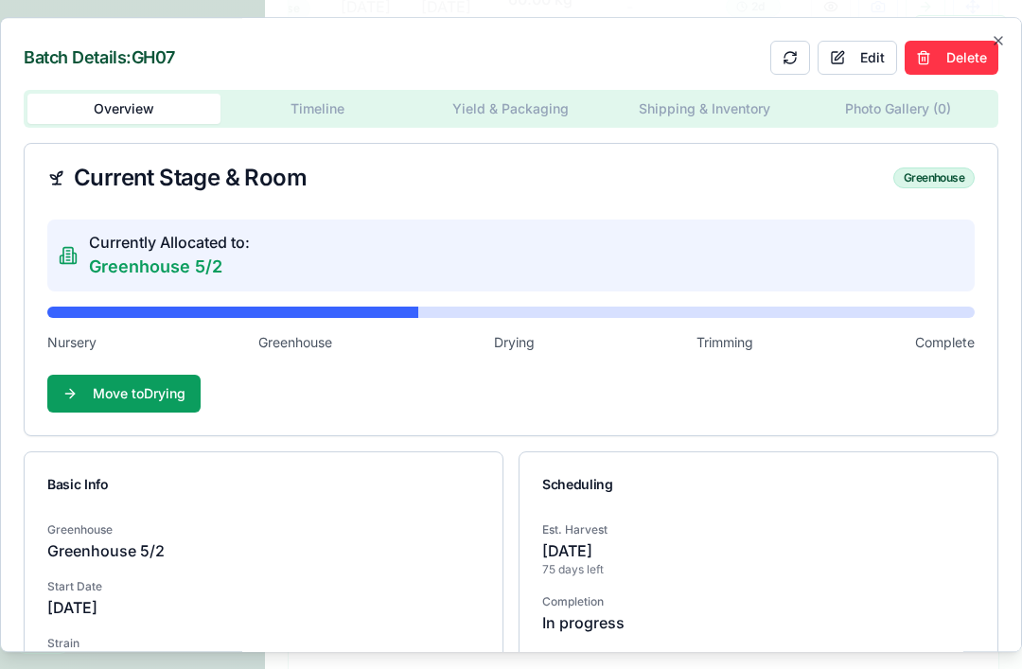
click at [960, 55] on button "Delete" at bounding box center [951, 58] width 94 height 34
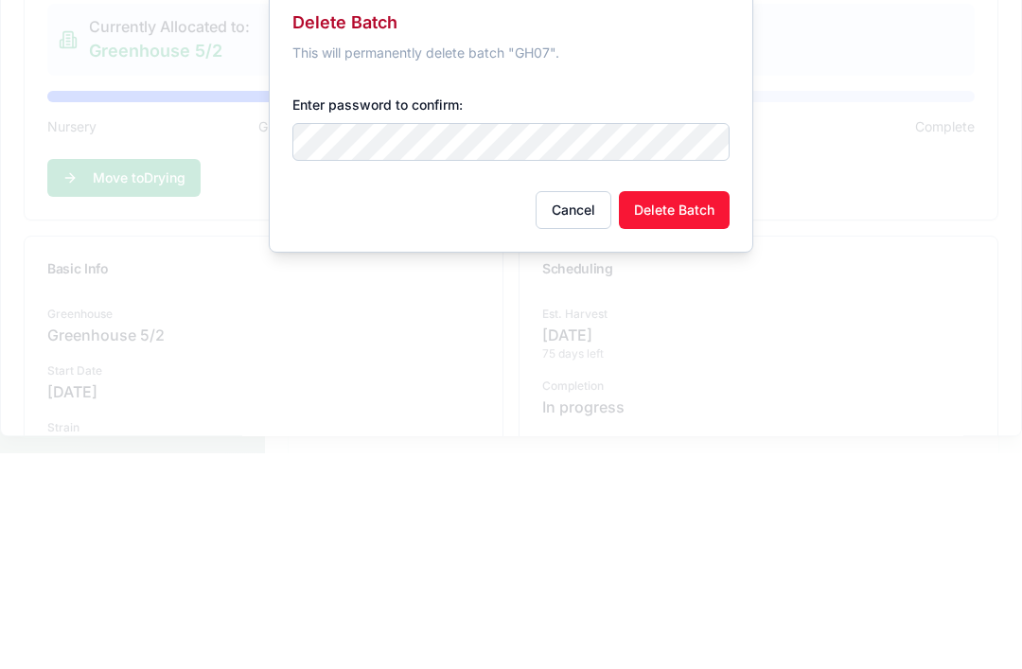
click at [681, 407] on button "Delete Batch" at bounding box center [674, 426] width 111 height 38
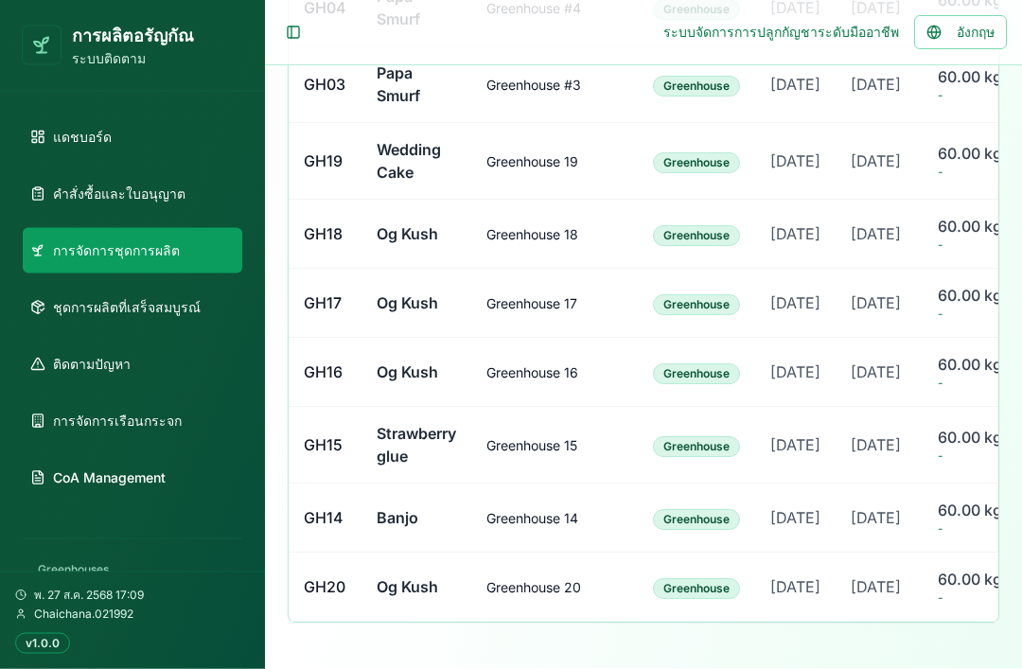
scroll to position [1332, 0]
click at [585, 339] on td "Greenhouse 17" at bounding box center [554, 304] width 166 height 69
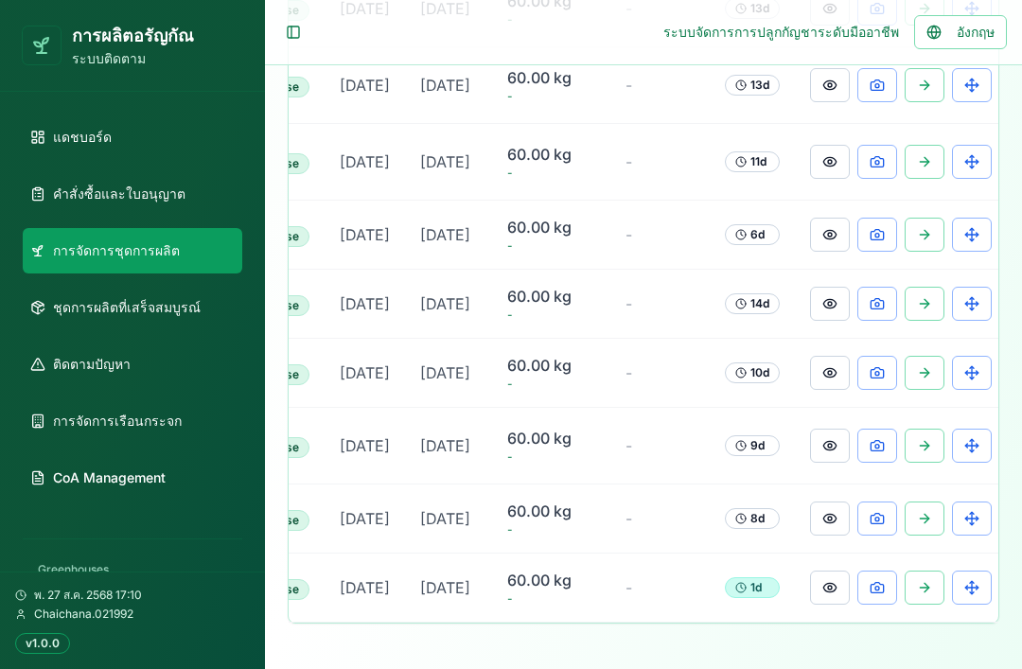
scroll to position [0, 429]
click at [830, 321] on button at bounding box center [831, 304] width 40 height 34
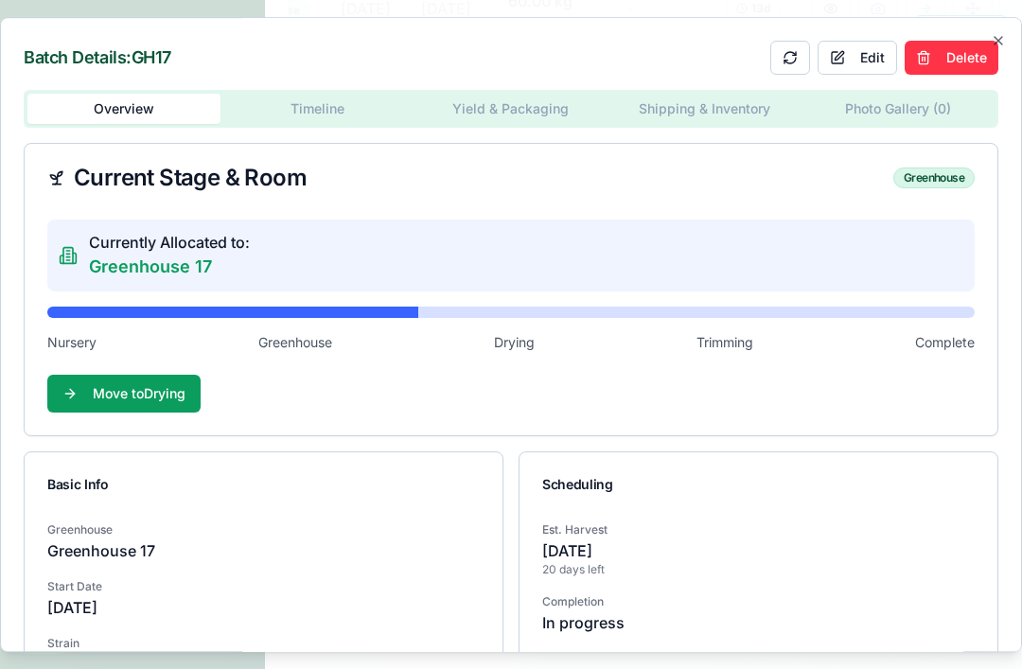
click at [994, 35] on icon "button" at bounding box center [997, 40] width 15 height 15
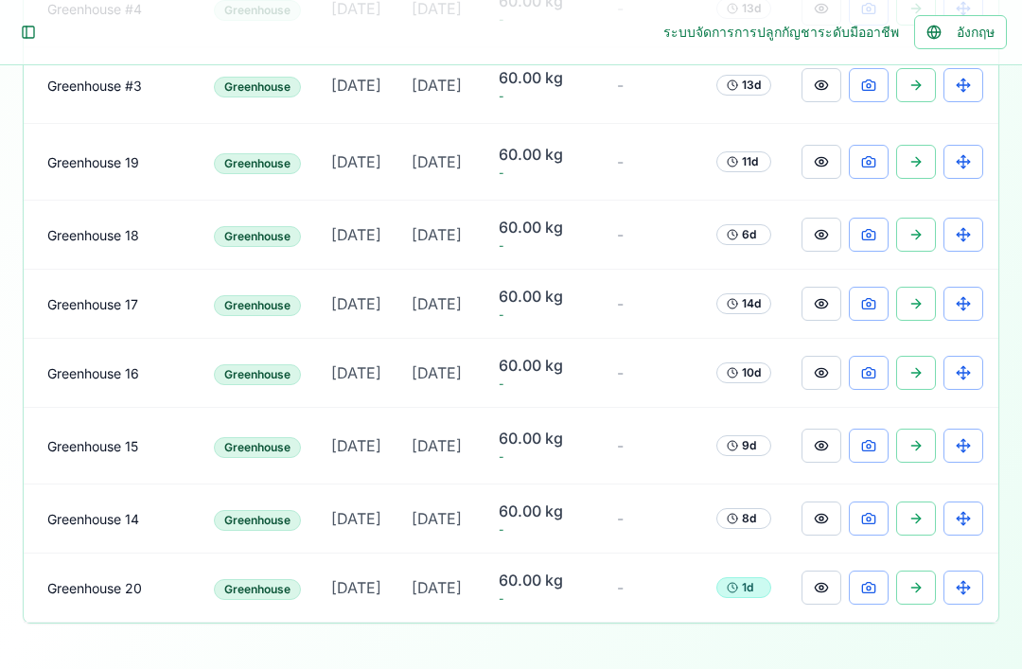
scroll to position [1315, 0]
